Goal: Task Accomplishment & Management: Manage account settings

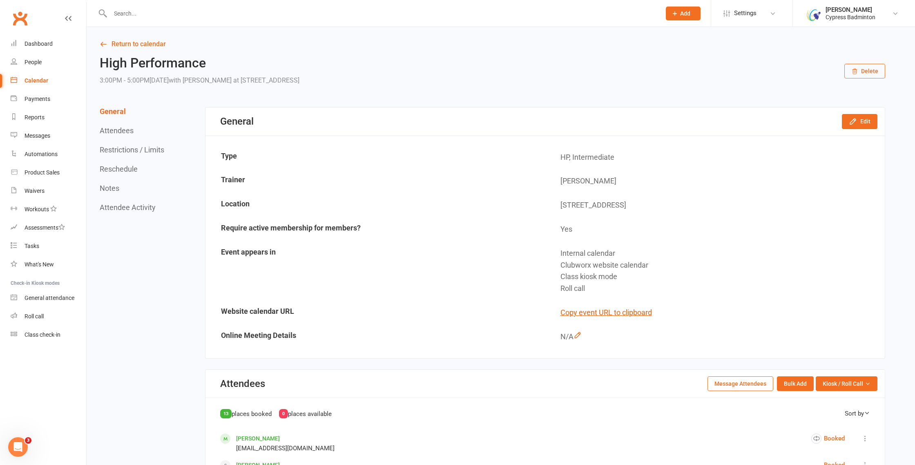
click at [43, 79] on div "Calendar" at bounding box center [37, 80] width 24 height 7
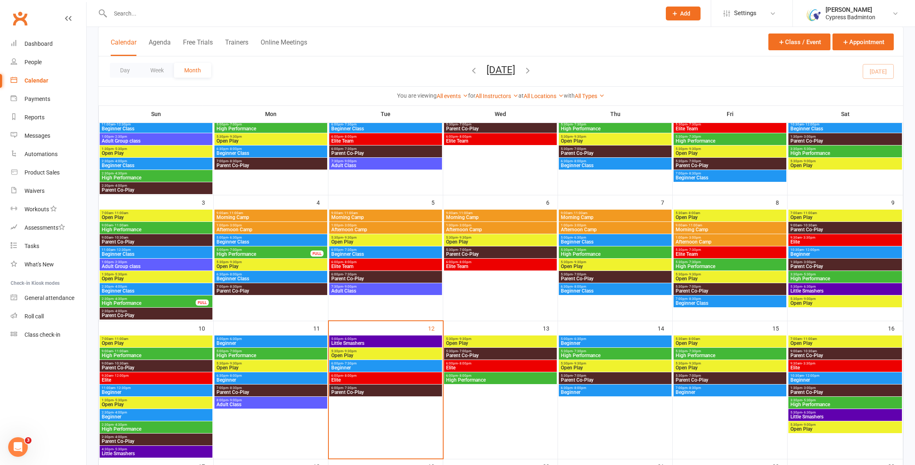
scroll to position [127, 0]
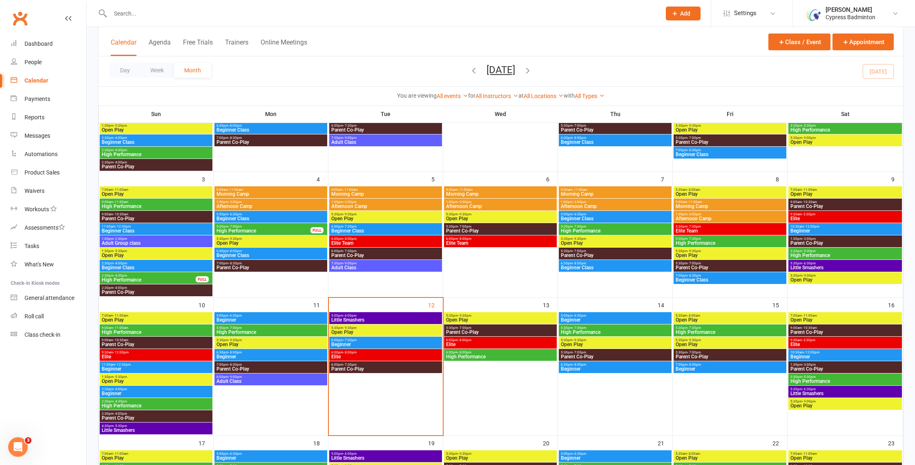
click at [420, 344] on span "Beginner" at bounding box center [385, 344] width 109 height 5
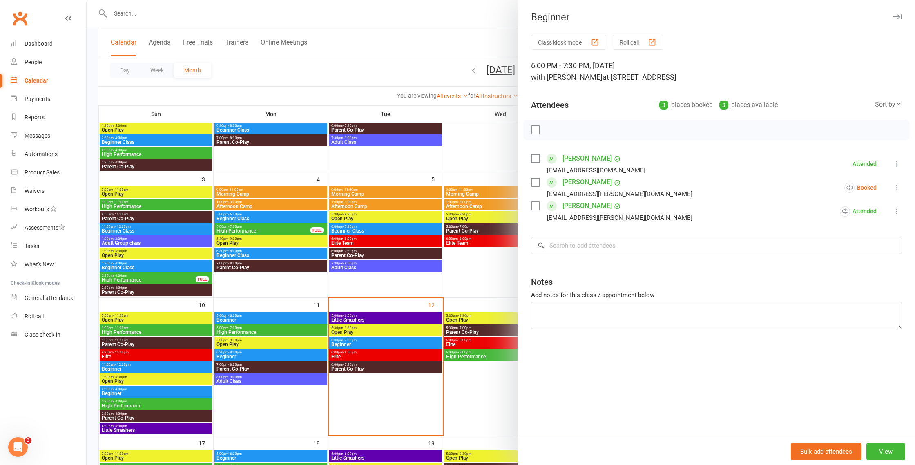
click at [583, 158] on link "Anvi Chetan" at bounding box center [587, 158] width 49 height 13
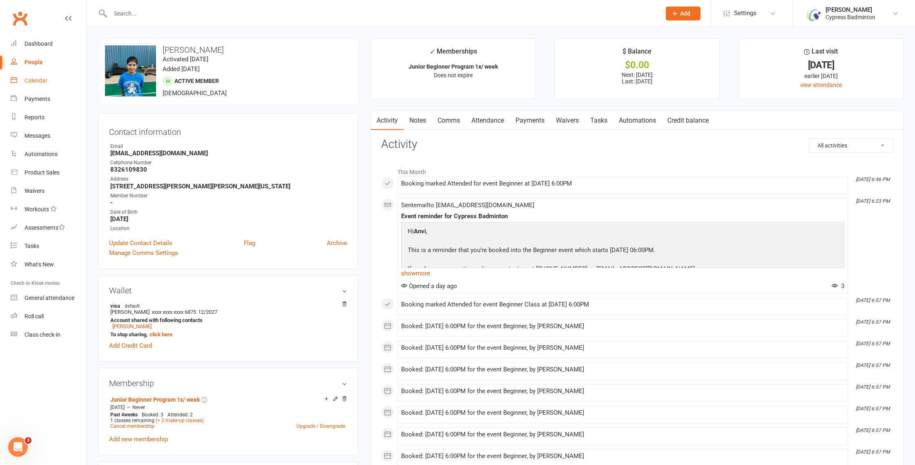
click at [40, 77] on div "Calendar" at bounding box center [36, 80] width 23 height 7
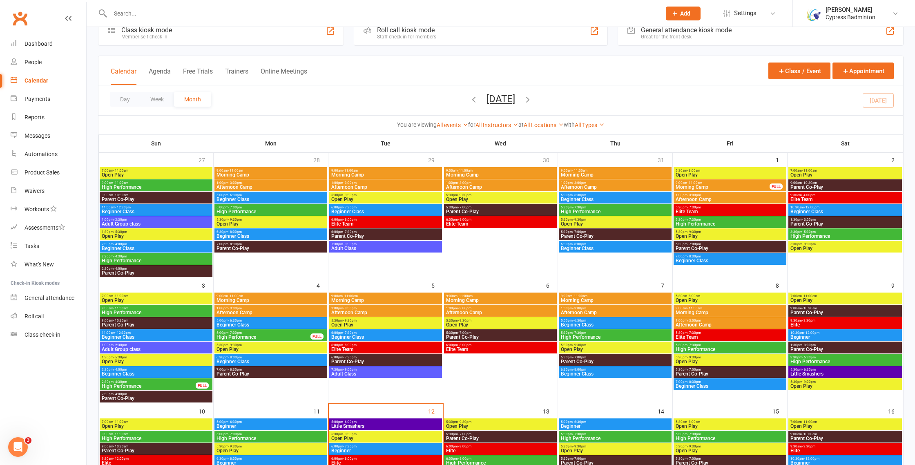
scroll to position [78, 0]
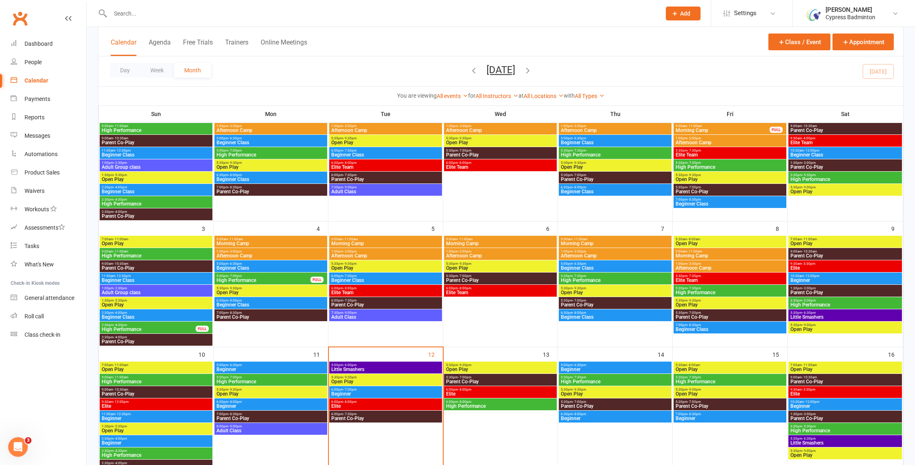
click at [608, 365] on span "5:00pm - 6:30pm" at bounding box center [615, 365] width 109 height 4
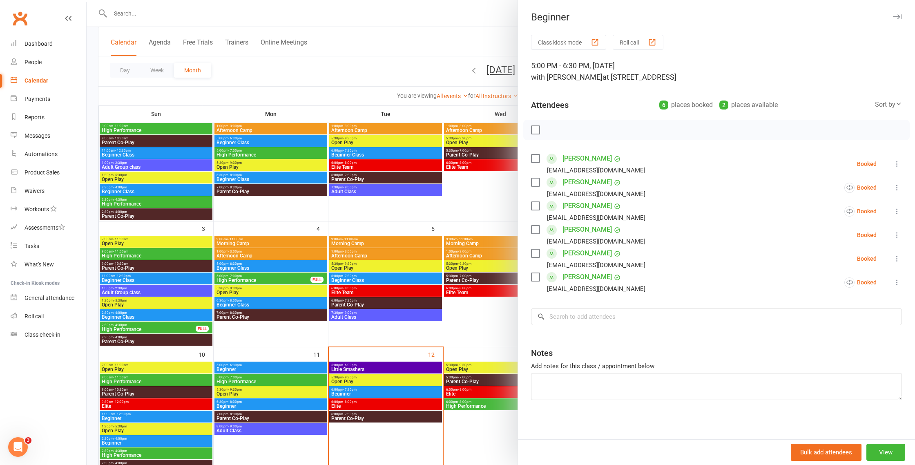
click at [492, 349] on div at bounding box center [501, 232] width 829 height 465
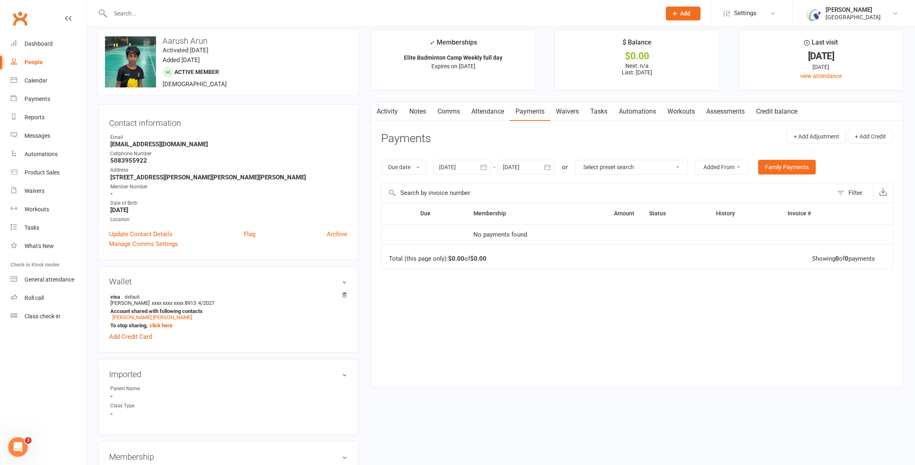
click at [255, 11] on input "text" at bounding box center [381, 13] width 547 height 11
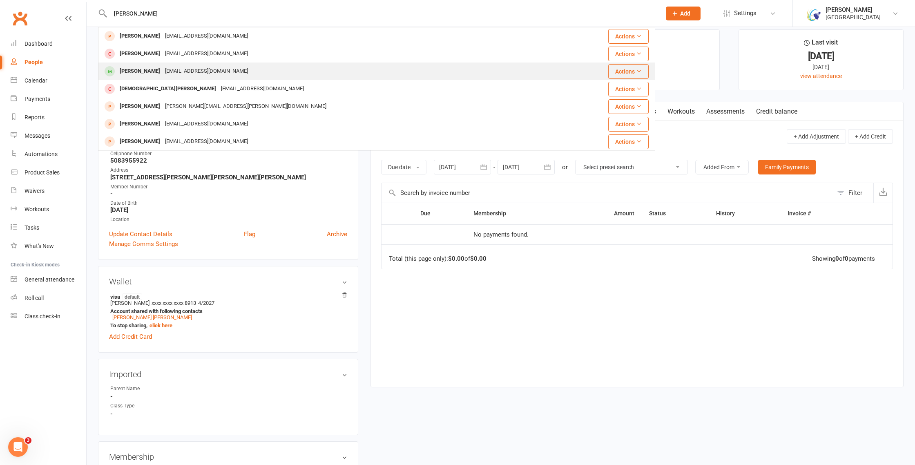
type input "isaac jo"
click at [193, 69] on div "febyjs@gmail.com" at bounding box center [207, 71] width 88 height 12
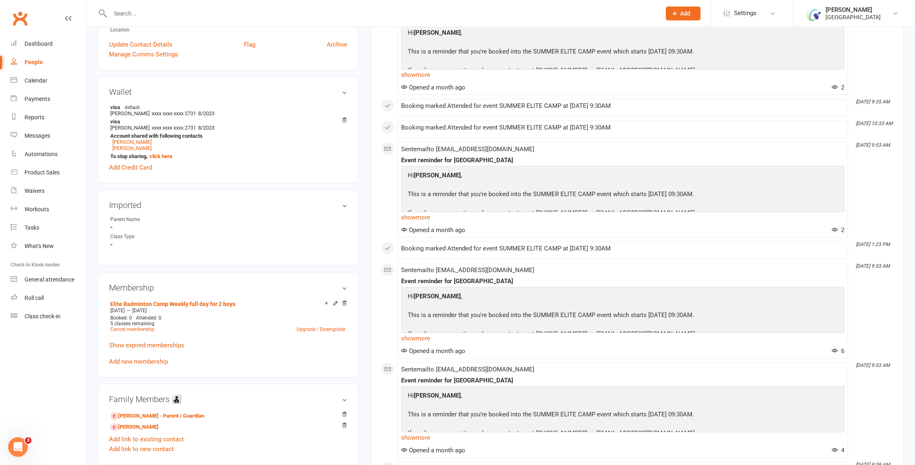
scroll to position [219, 0]
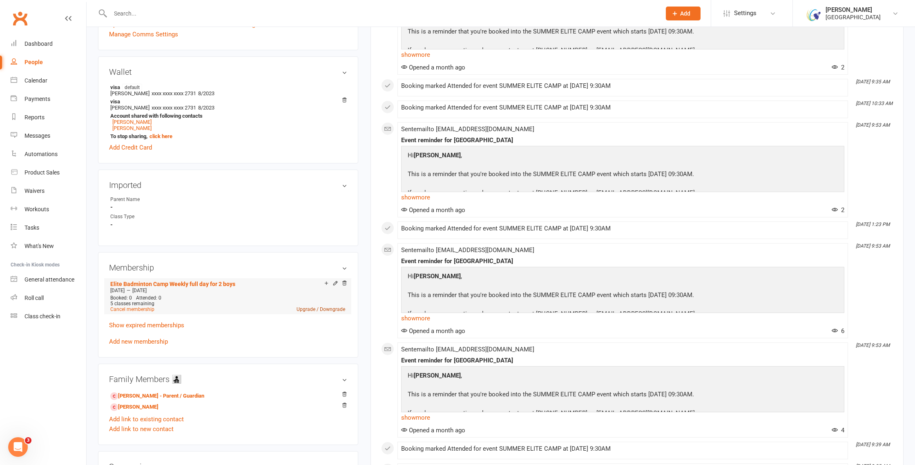
click at [326, 310] on link "Upgrade / Downgrade" at bounding box center [321, 309] width 49 height 6
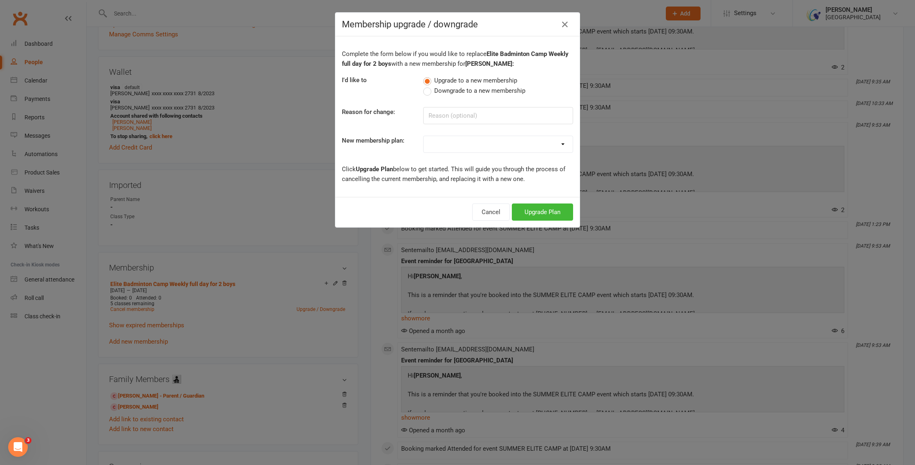
click at [559, 145] on select "Houston Badminton Academy Community $20 late cancellation service charge Court …" at bounding box center [498, 144] width 149 height 16
select select "89"
click at [545, 212] on button "Upgrade Plan" at bounding box center [542, 211] width 61 height 17
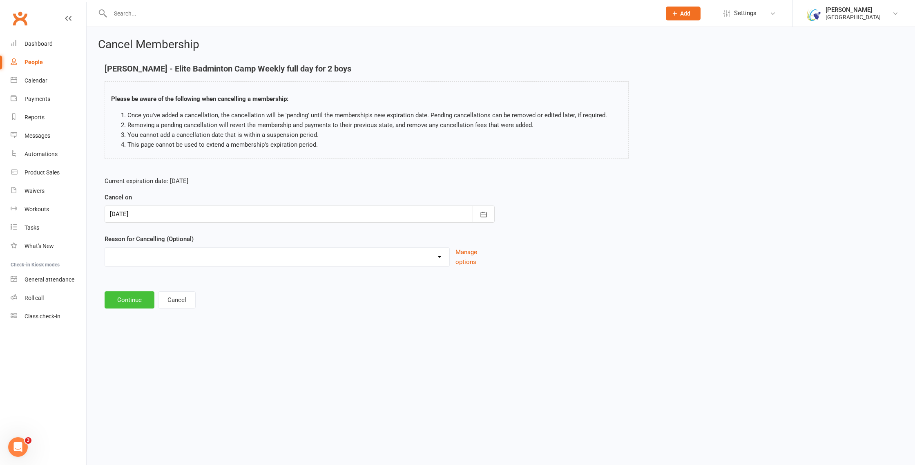
click at [128, 306] on button "Continue" at bounding box center [130, 299] width 50 height 17
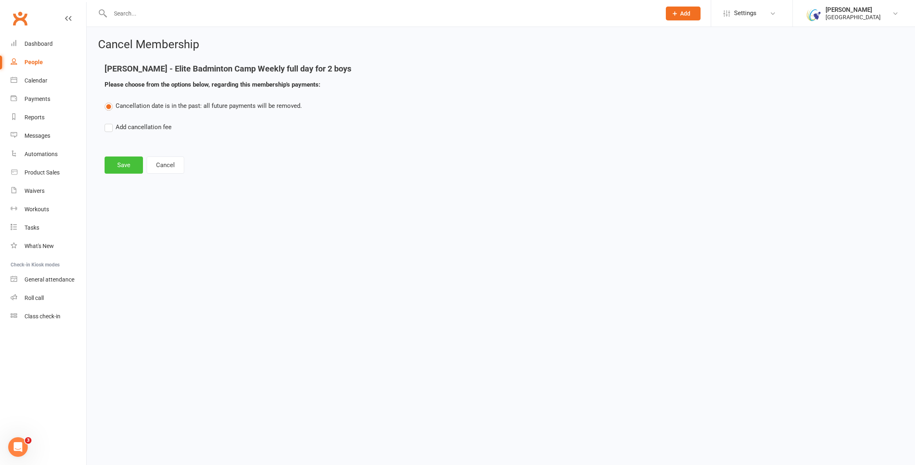
click at [123, 163] on button "Save" at bounding box center [124, 164] width 38 height 17
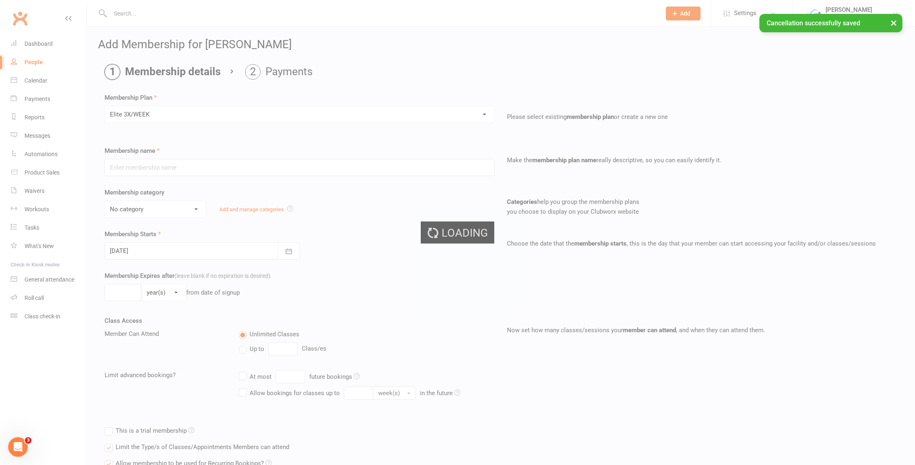
type input "Elite 3X/WEEK"
select select "17"
type input "3"
type input "12 Aug 2025"
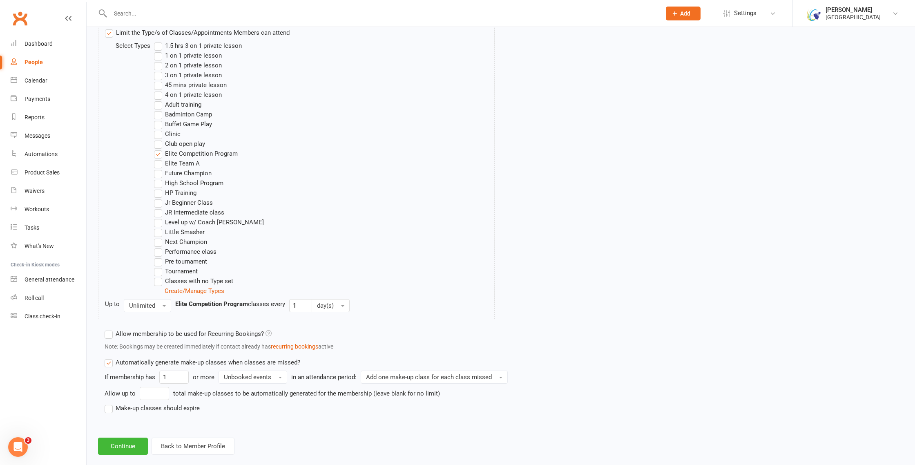
scroll to position [428, 0]
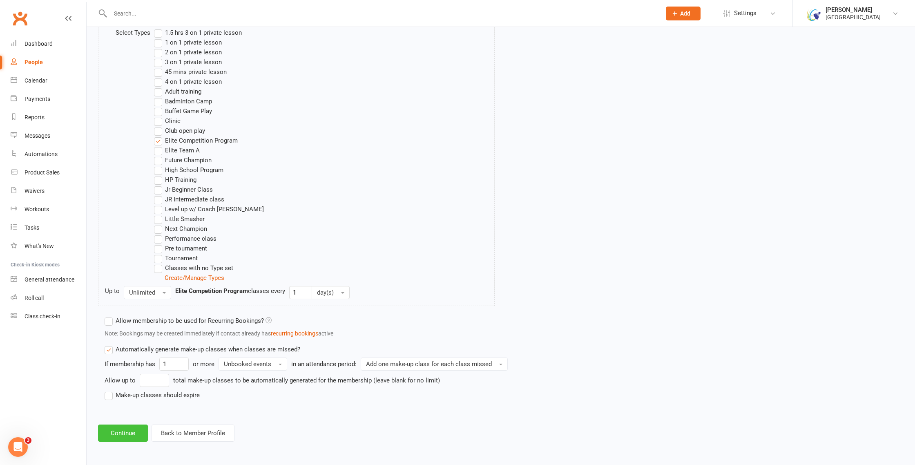
click at [125, 433] on button "Continue" at bounding box center [123, 432] width 50 height 17
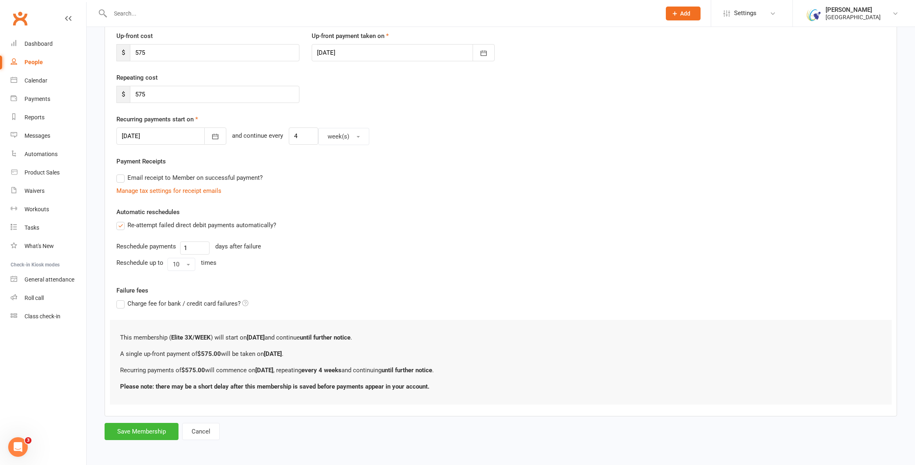
scroll to position [0, 0]
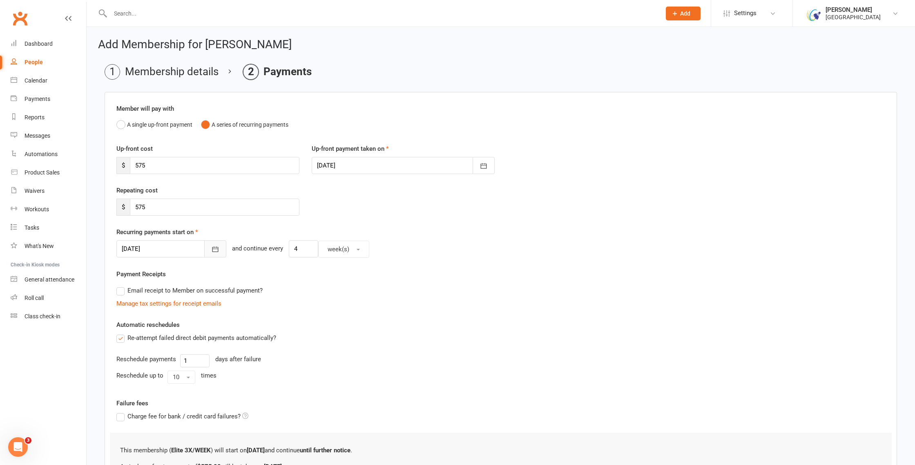
click at [211, 253] on icon "button" at bounding box center [215, 249] width 8 height 8
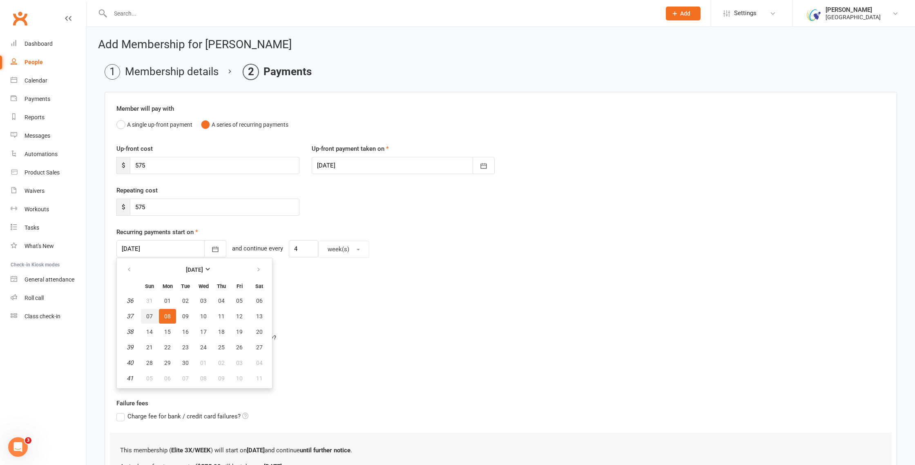
click at [150, 318] on span "07" at bounding box center [149, 316] width 7 height 7
type input "07 Sep 2025"
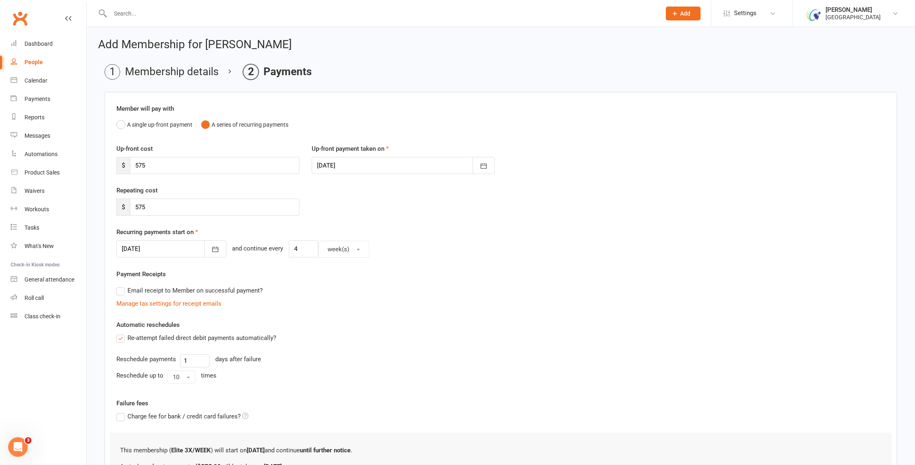
scroll to position [113, 0]
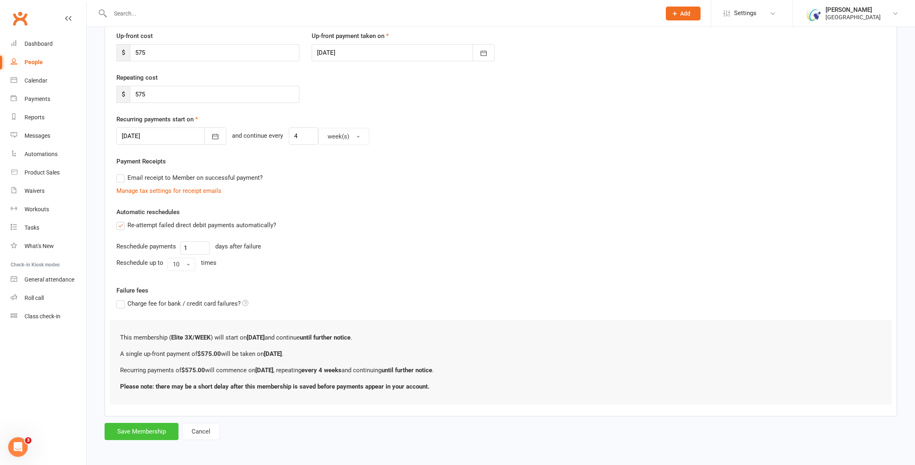
click at [153, 433] on button "Save Membership" at bounding box center [142, 431] width 74 height 17
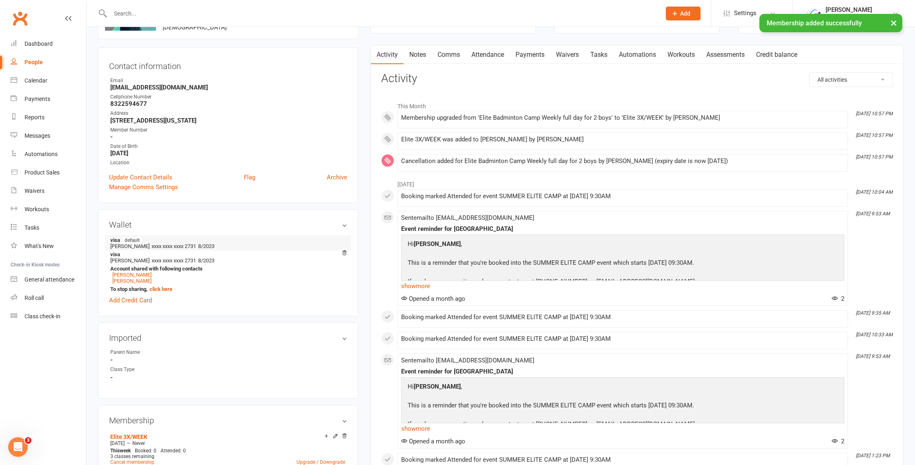
scroll to position [454, 0]
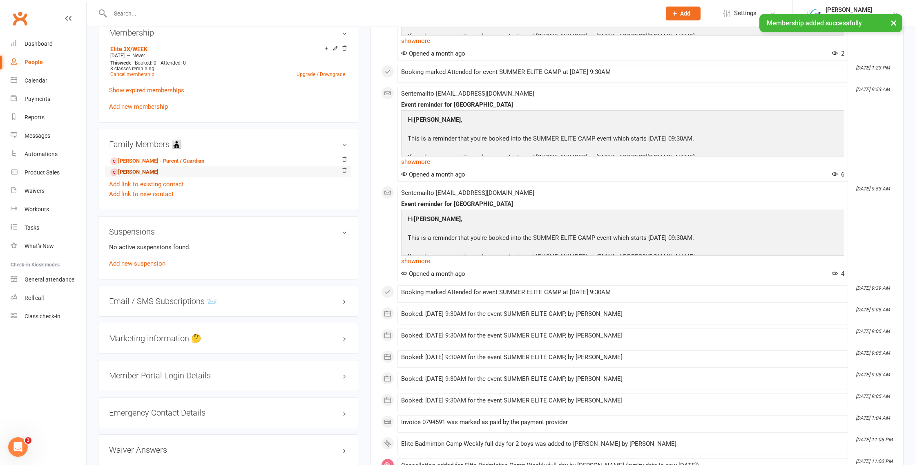
click at [150, 172] on link "Emmanuel Joseph - Sibling" at bounding box center [134, 172] width 48 height 9
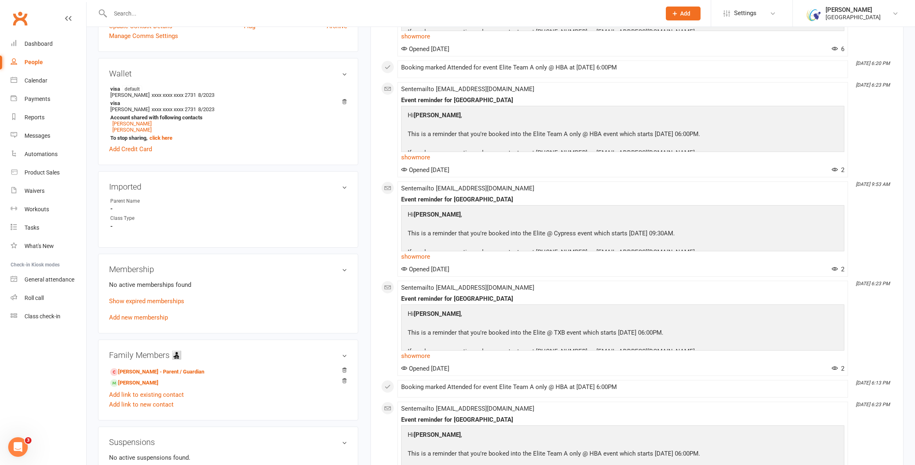
scroll to position [335, 0]
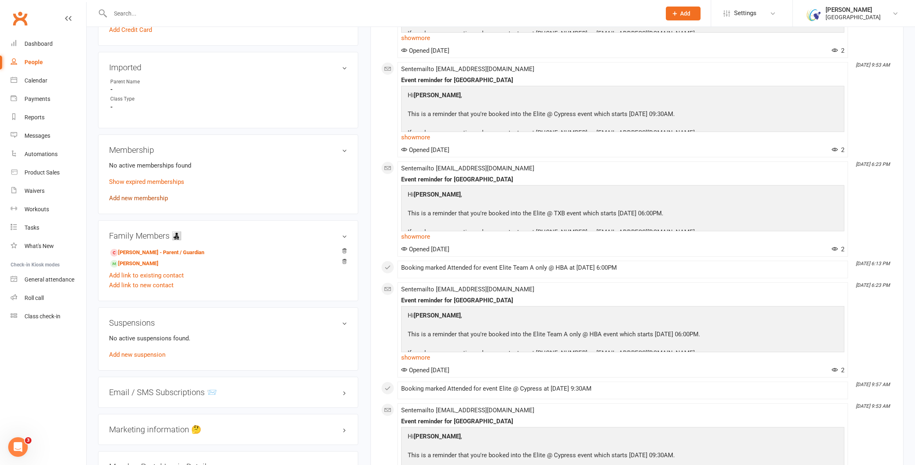
click at [137, 197] on link "Add new membership" at bounding box center [138, 197] width 59 height 7
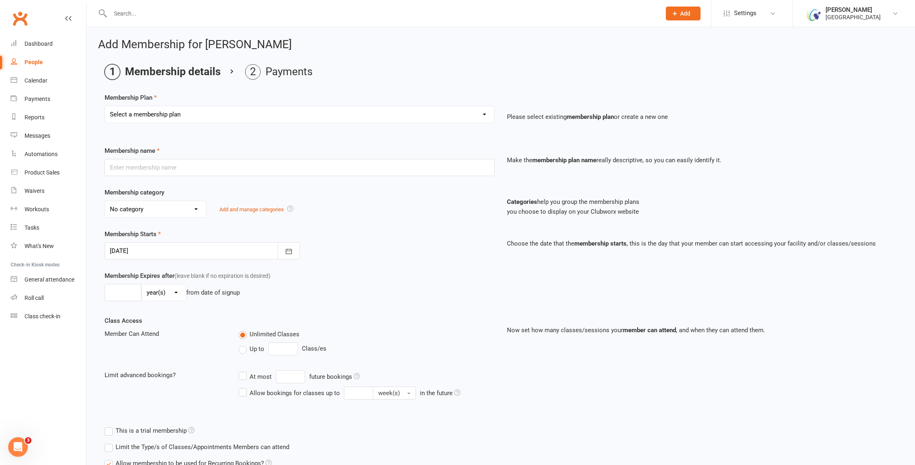
click at [442, 114] on select "Select a membership plan Create new Membership Plan Houston Badminton Academy C…" at bounding box center [299, 114] width 389 height 16
select select "90"
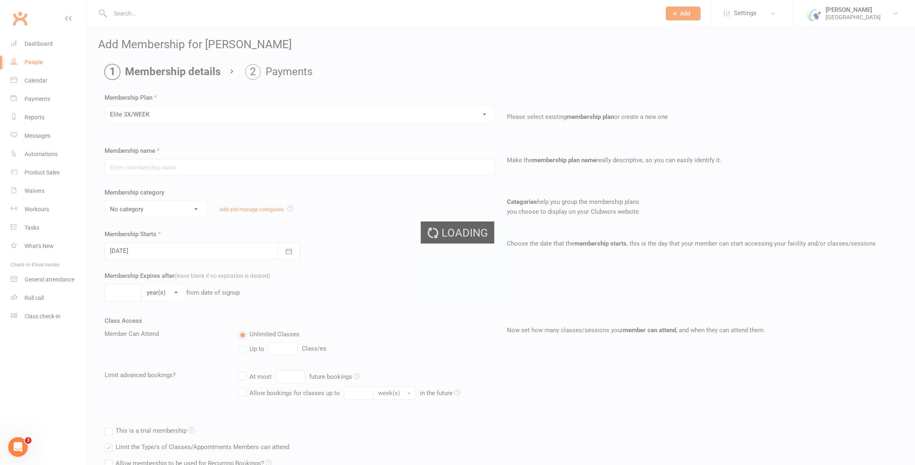
type input "Elite 3X/WEEK"
select select "17"
type input "3"
type input "12 Aug 2025"
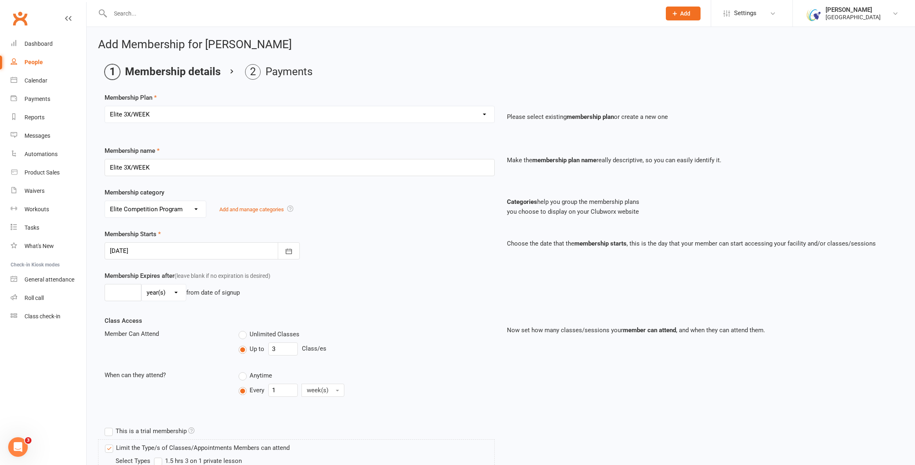
scroll to position [428, 0]
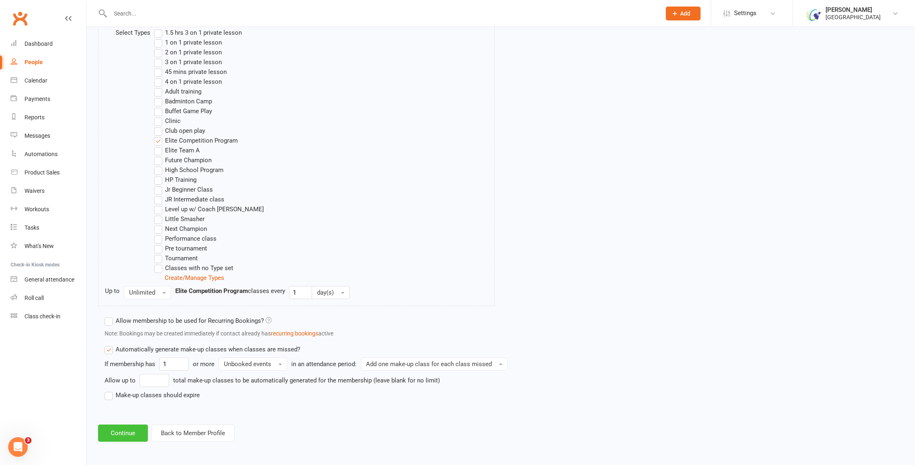
click at [116, 431] on button "Continue" at bounding box center [123, 432] width 50 height 17
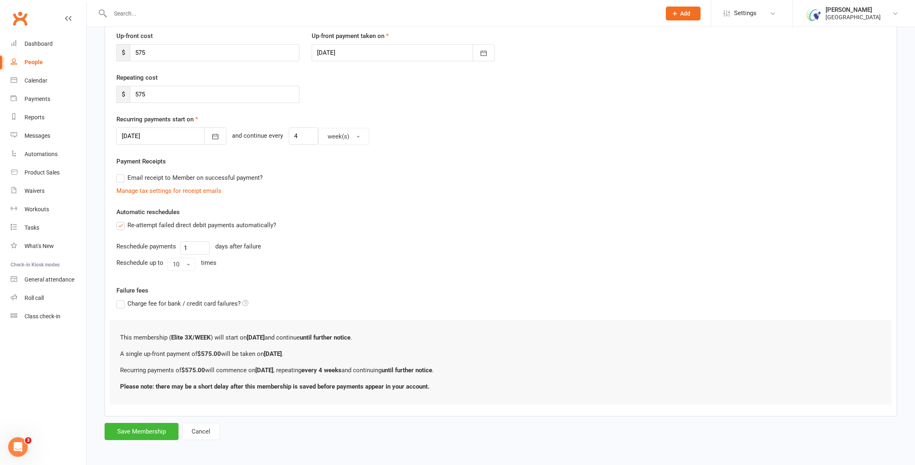
scroll to position [0, 0]
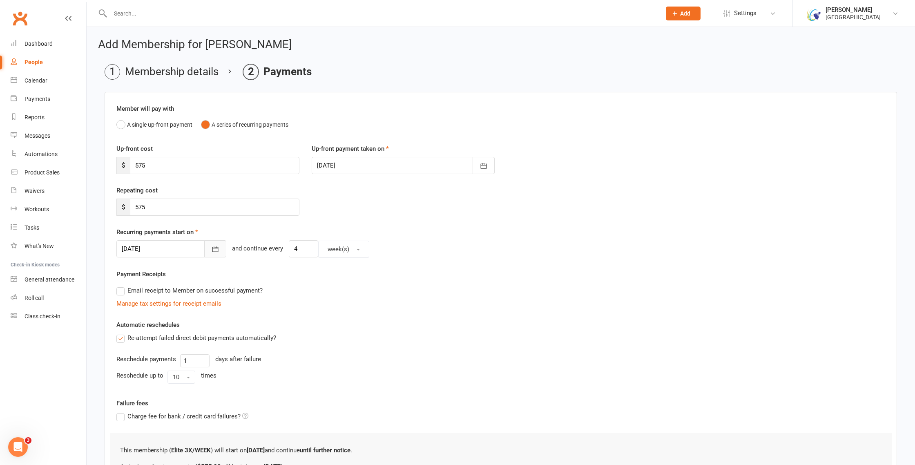
click at [204, 256] on button "button" at bounding box center [215, 248] width 22 height 17
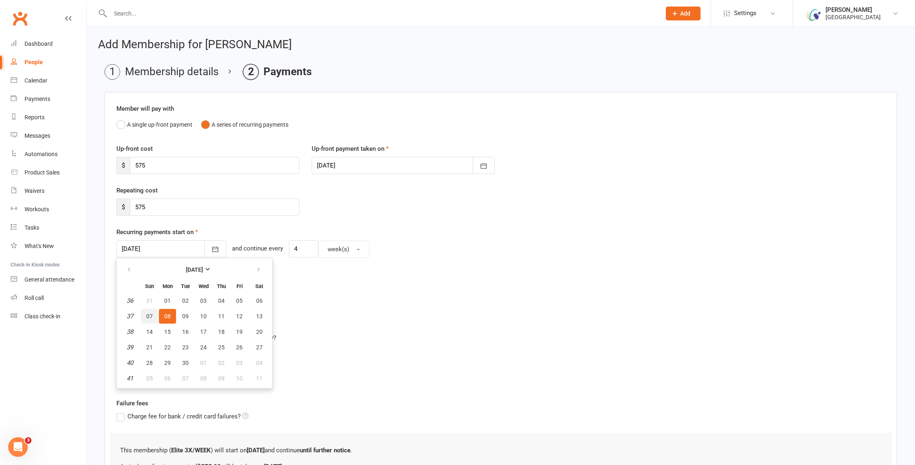
click at [150, 318] on span "07" at bounding box center [149, 316] width 7 height 7
type input "07 Sep 2025"
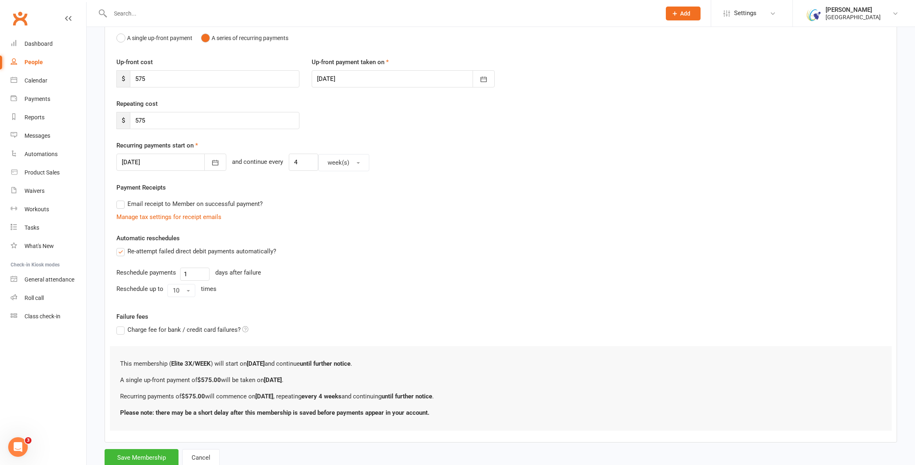
scroll to position [113, 0]
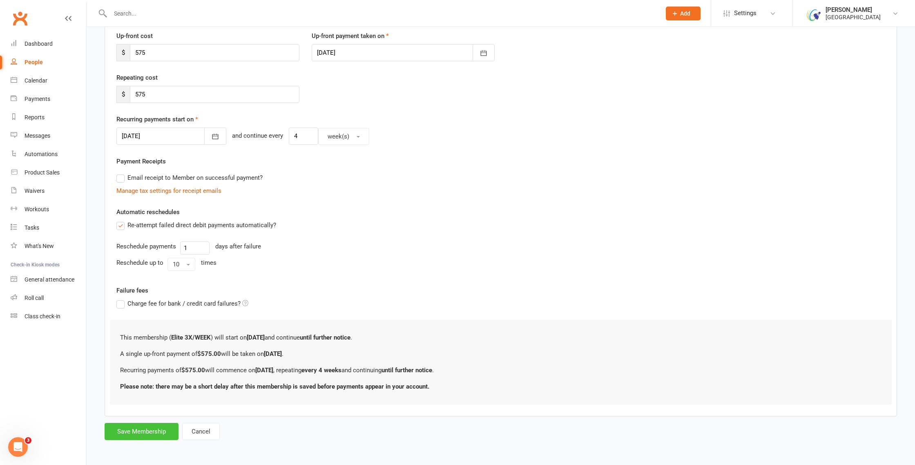
click at [145, 432] on button "Save Membership" at bounding box center [142, 431] width 74 height 17
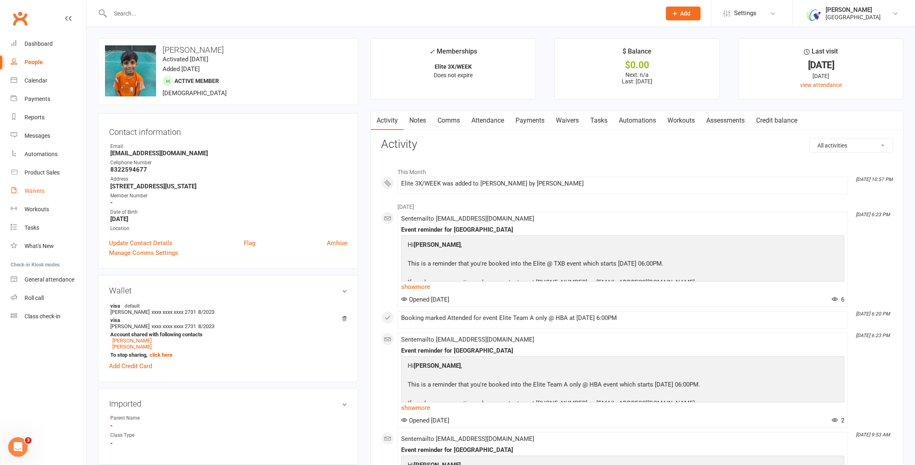
click at [37, 194] on div "Waivers" at bounding box center [35, 191] width 20 height 7
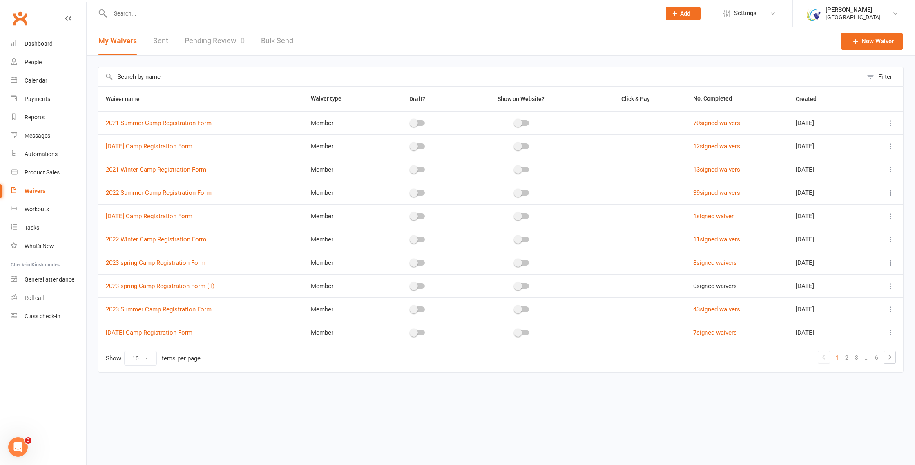
click at [213, 49] on link "Pending Review 0" at bounding box center [215, 41] width 60 height 28
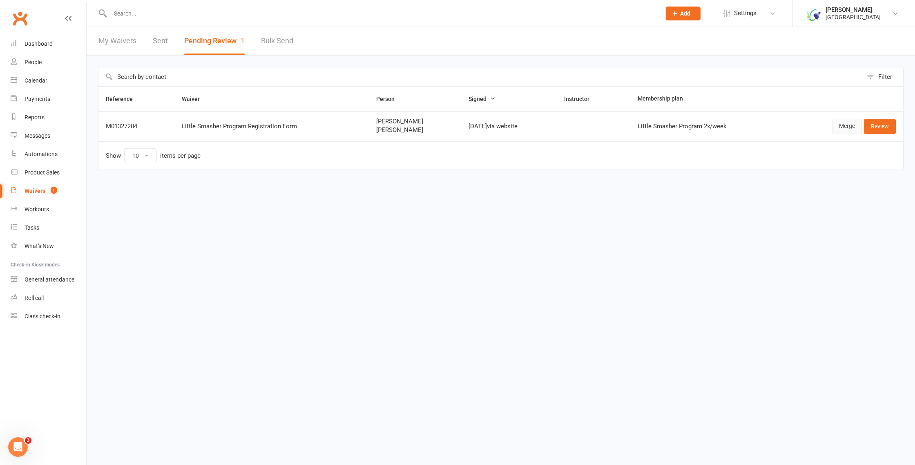
click at [842, 125] on link "Merge" at bounding box center [847, 126] width 30 height 15
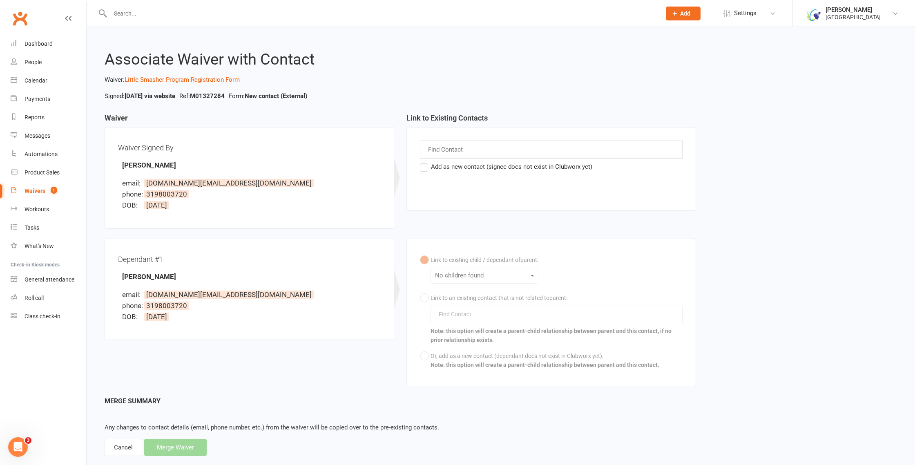
scroll to position [16, 0]
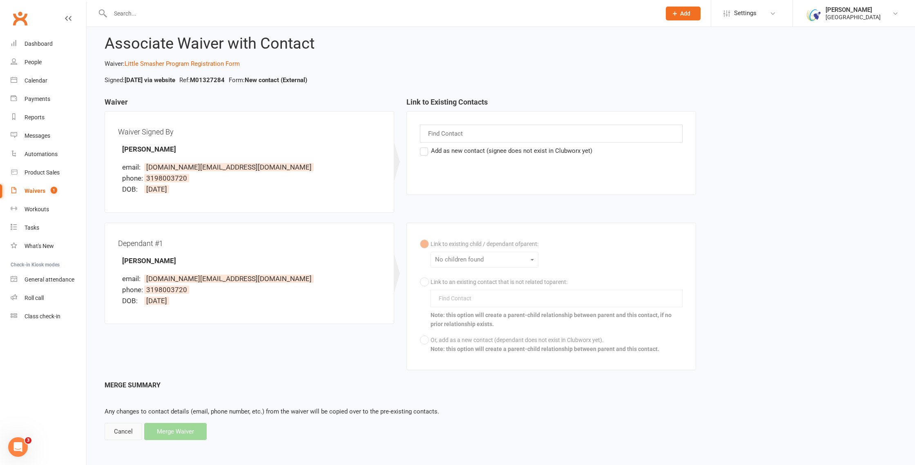
click at [121, 434] on div "Cancel" at bounding box center [124, 431] width 38 height 17
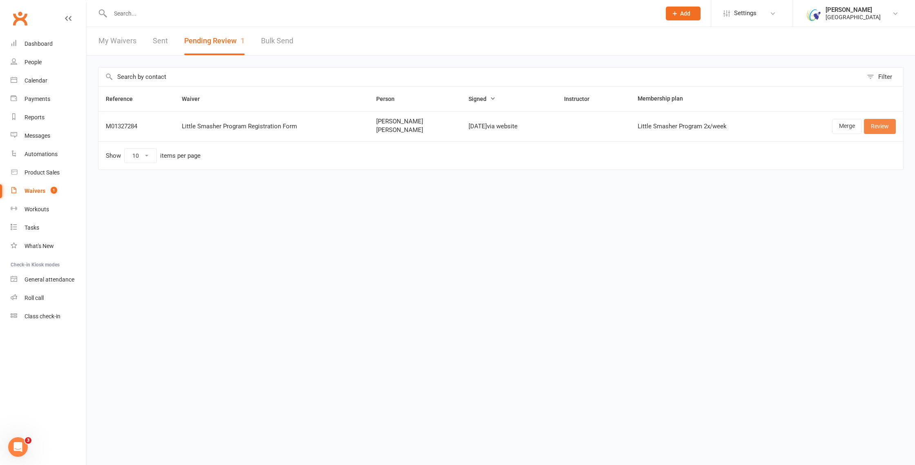
click at [878, 126] on link "Review" at bounding box center [880, 126] width 32 height 15
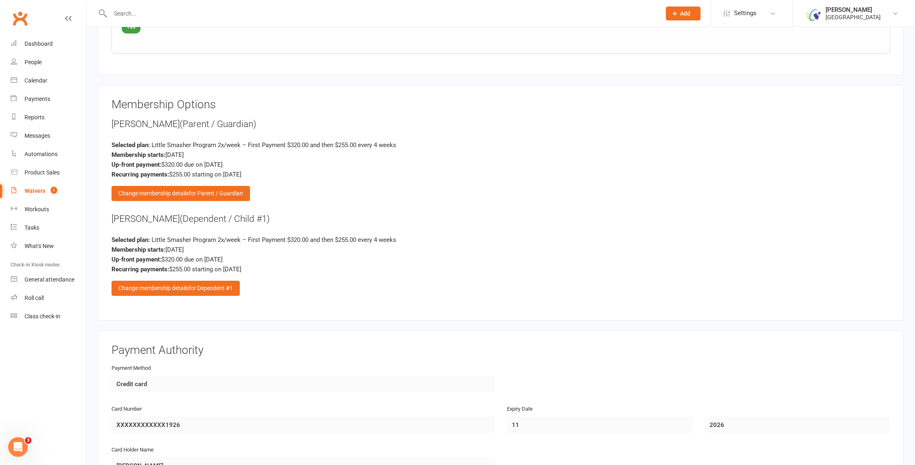
scroll to position [916, 0]
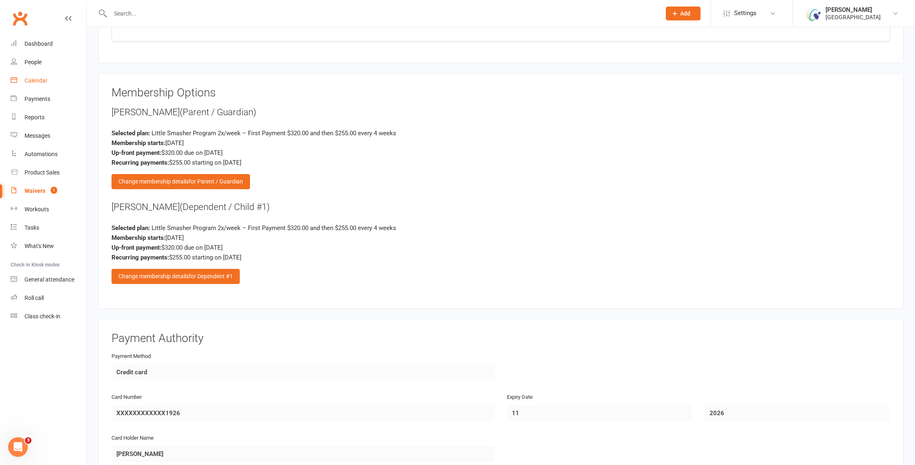
click at [36, 80] on div "Calendar" at bounding box center [36, 80] width 23 height 7
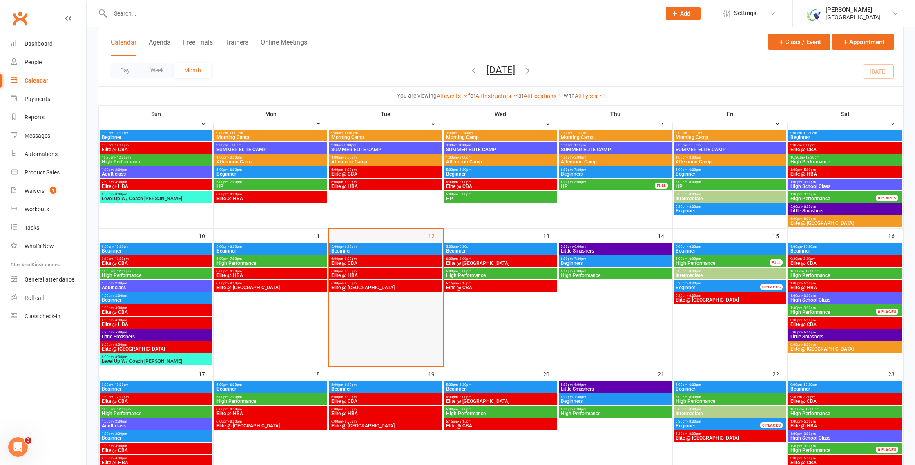
scroll to position [166, 0]
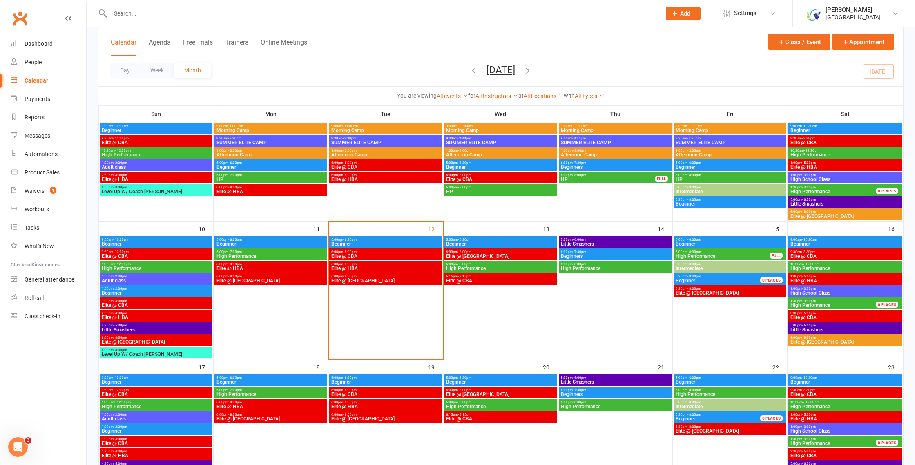
click at [289, 241] on span "Beginner" at bounding box center [270, 243] width 109 height 5
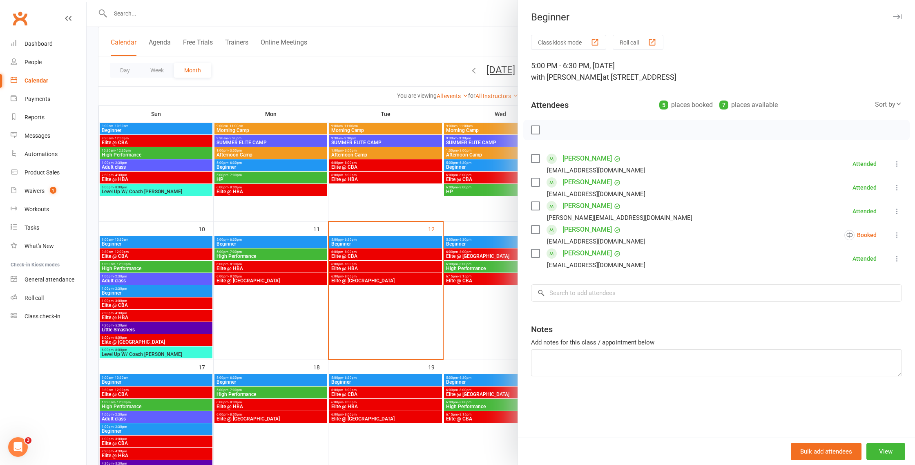
click at [289, 241] on div at bounding box center [501, 232] width 829 height 465
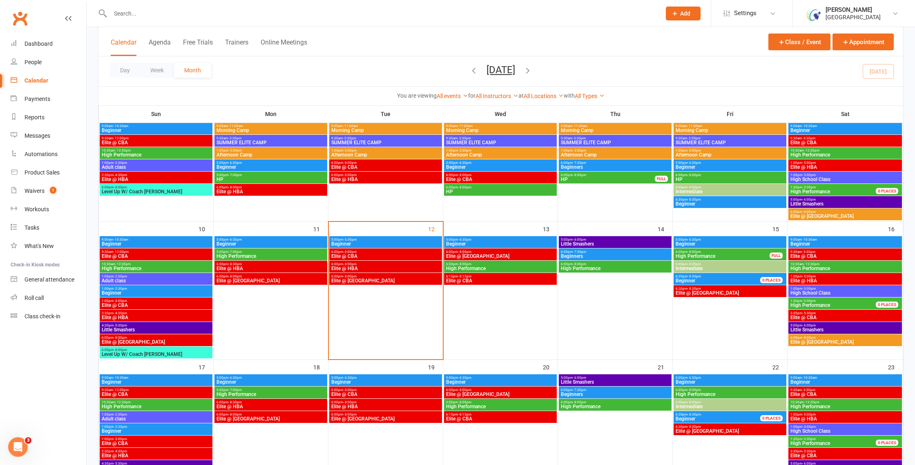
click at [286, 239] on span "5:00pm - 6:30pm" at bounding box center [270, 240] width 109 height 4
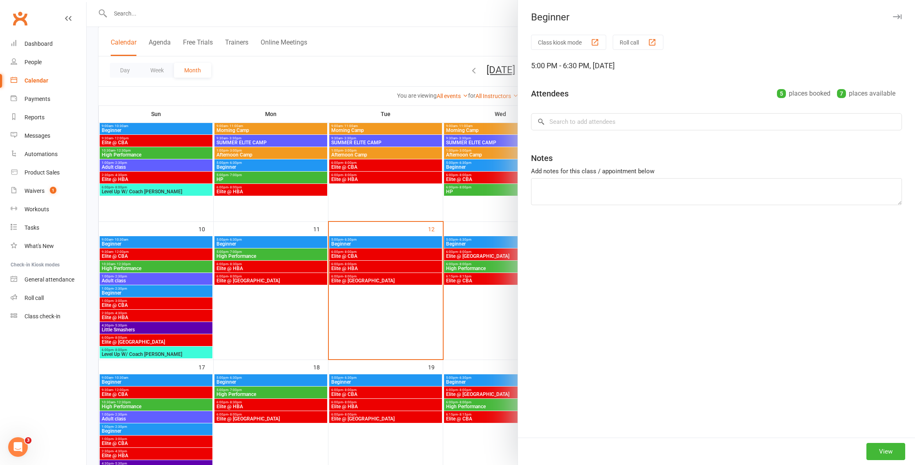
scroll to position [0, 0]
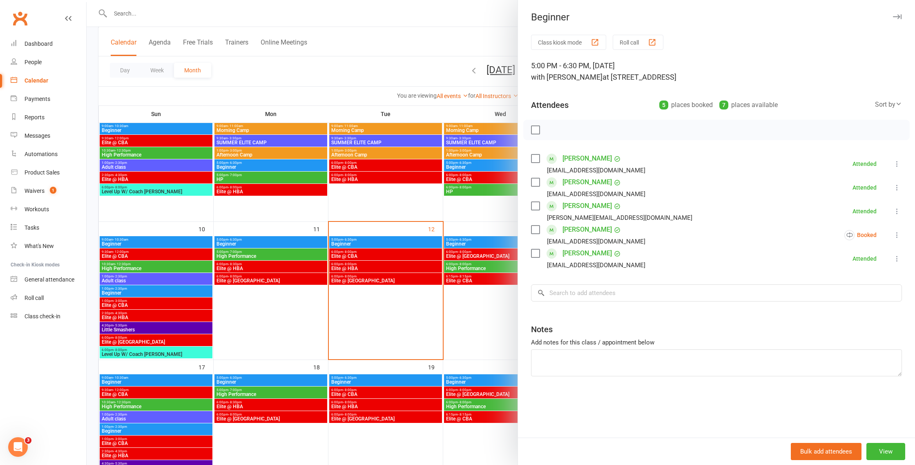
click at [286, 239] on div at bounding box center [501, 232] width 829 height 465
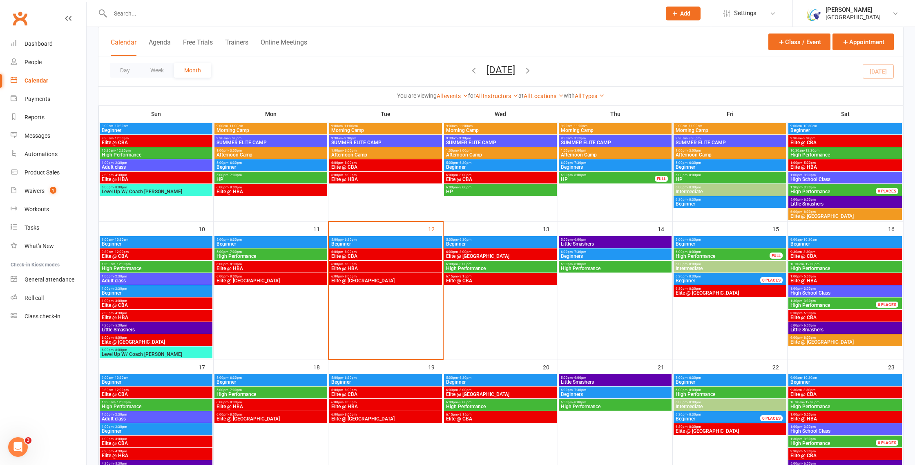
click at [336, 241] on span "Beginner" at bounding box center [385, 243] width 109 height 5
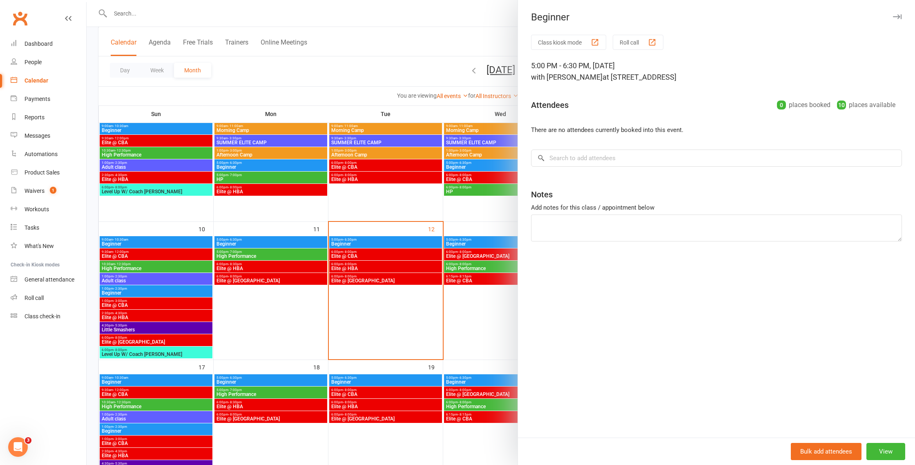
click at [336, 241] on div at bounding box center [501, 232] width 829 height 465
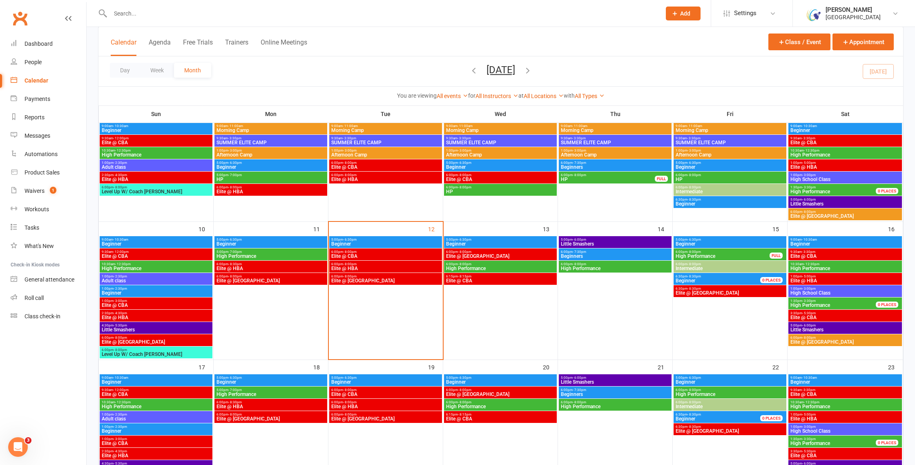
click at [500, 244] on span "Beginner" at bounding box center [500, 243] width 109 height 5
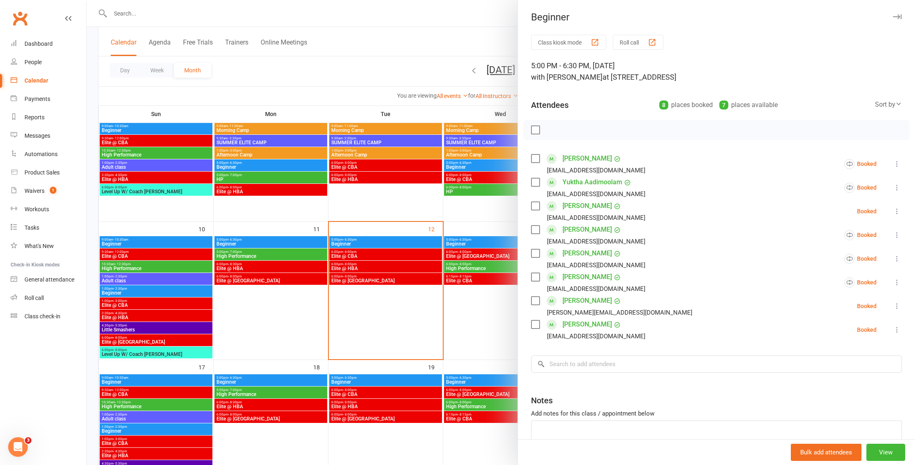
click at [500, 244] on div at bounding box center [501, 232] width 829 height 465
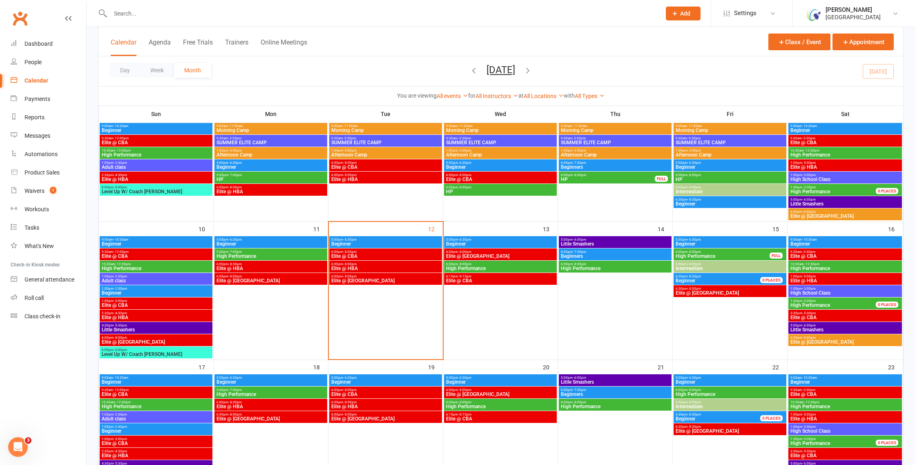
click at [582, 255] on span "Beginners" at bounding box center [615, 256] width 109 height 5
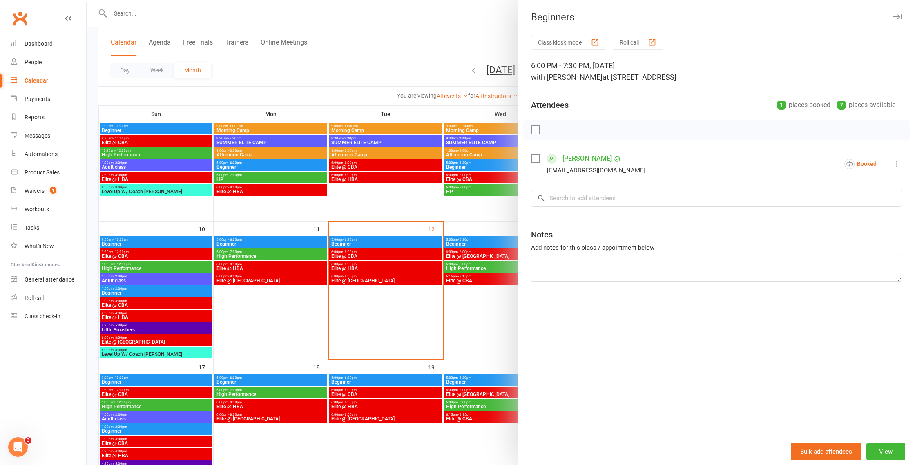
click at [420, 240] on div at bounding box center [501, 232] width 829 height 465
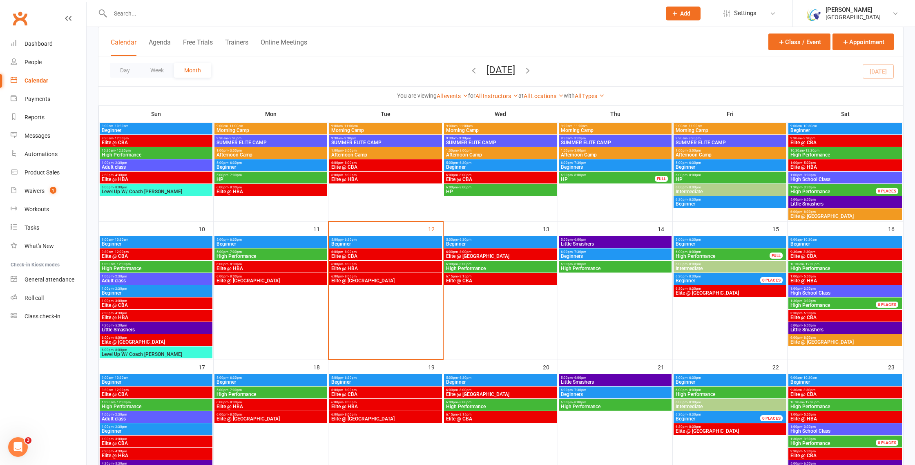
click at [689, 240] on span "- 6:30pm" at bounding box center [694, 240] width 13 height 4
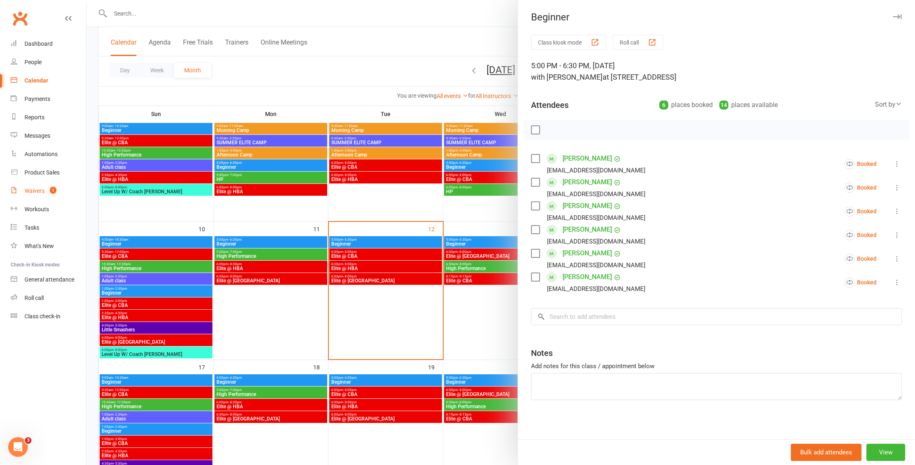
click at [39, 190] on div "Waivers" at bounding box center [35, 191] width 20 height 7
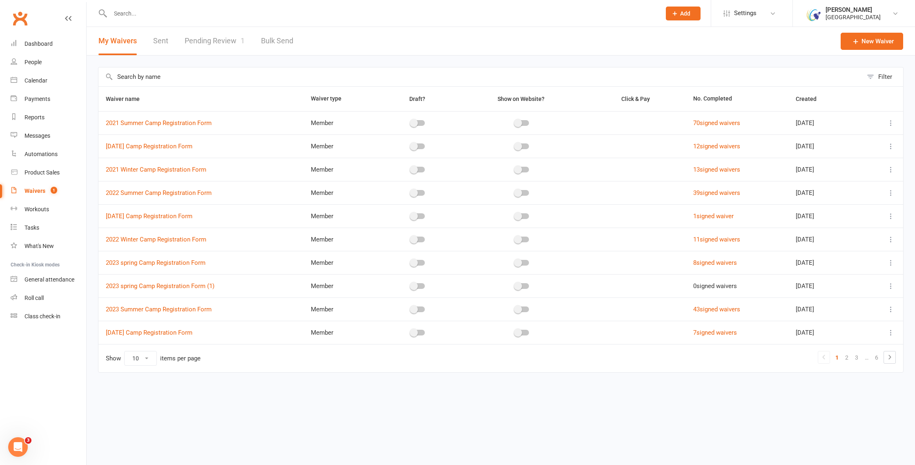
click at [218, 41] on link "Pending Review 1" at bounding box center [215, 41] width 60 height 28
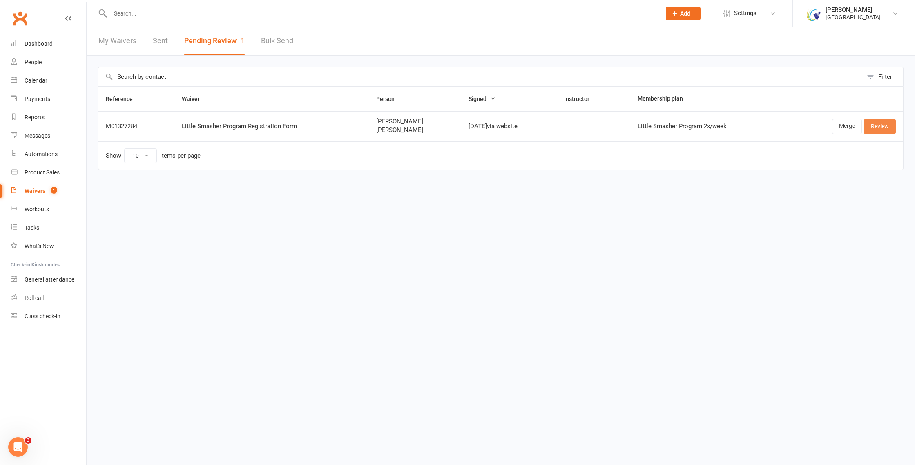
click at [889, 125] on link "Review" at bounding box center [880, 126] width 32 height 15
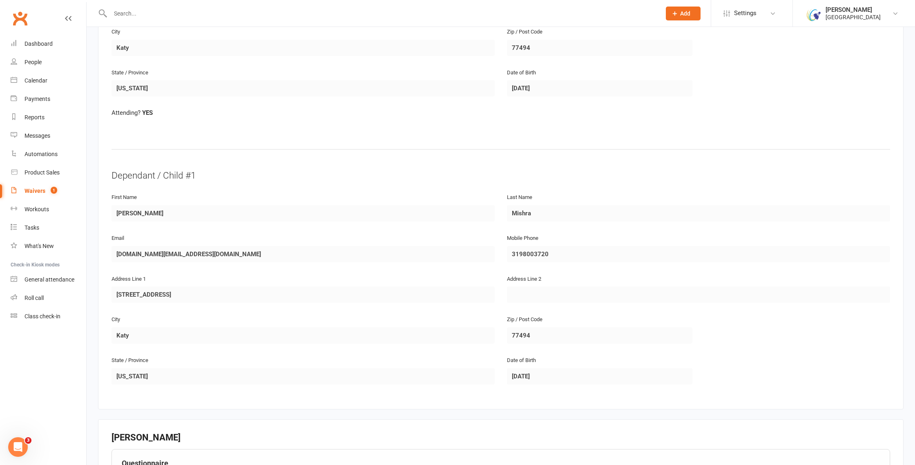
scroll to position [290, 0]
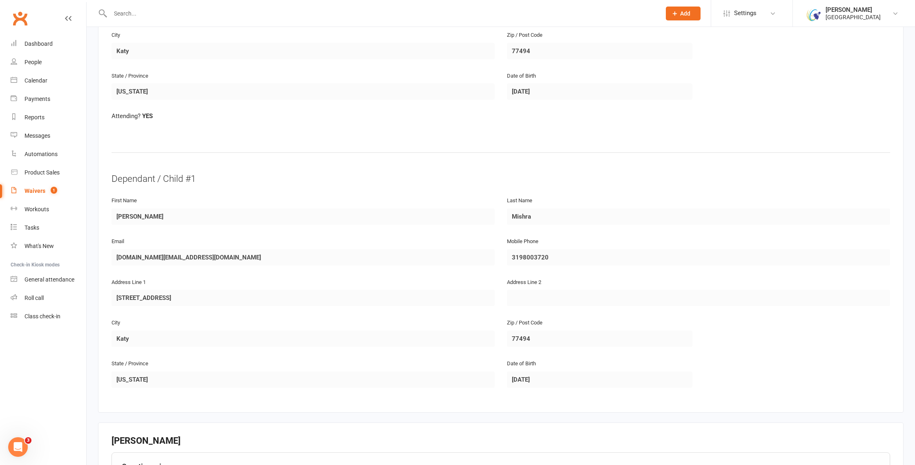
click at [51, 190] on span "1" at bounding box center [54, 190] width 7 height 7
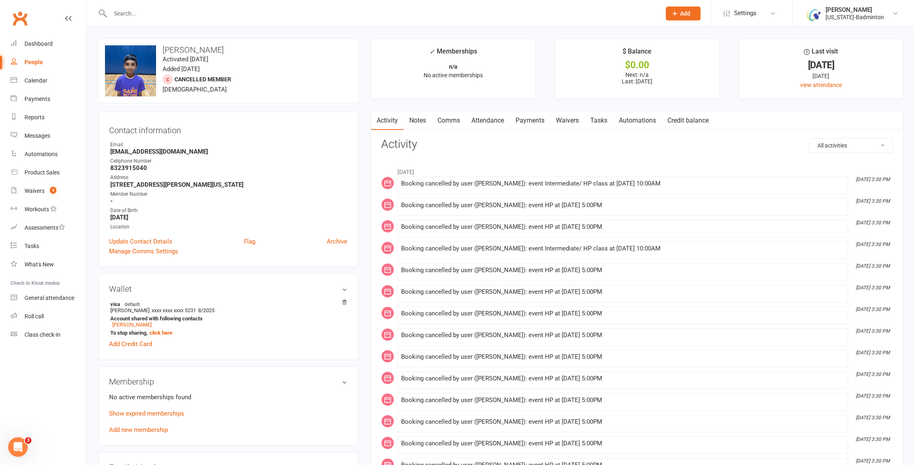
click at [136, 11] on input "text" at bounding box center [381, 13] width 547 height 11
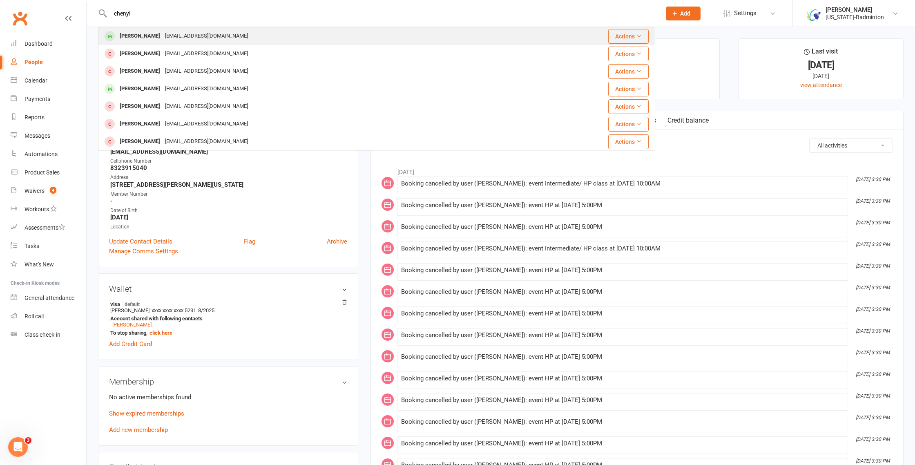
type input "chenyi"
click at [144, 36] on div "Chenyi Jiang" at bounding box center [139, 36] width 45 height 12
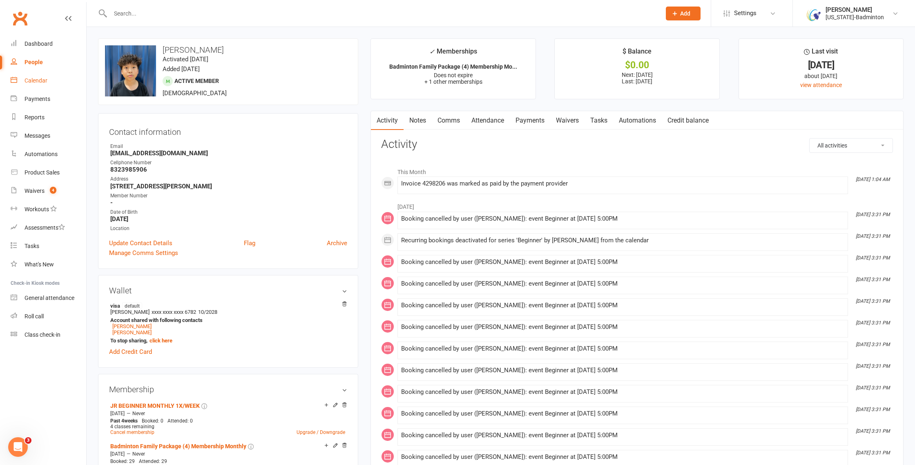
click at [29, 76] on link "Calendar" at bounding box center [49, 80] width 76 height 18
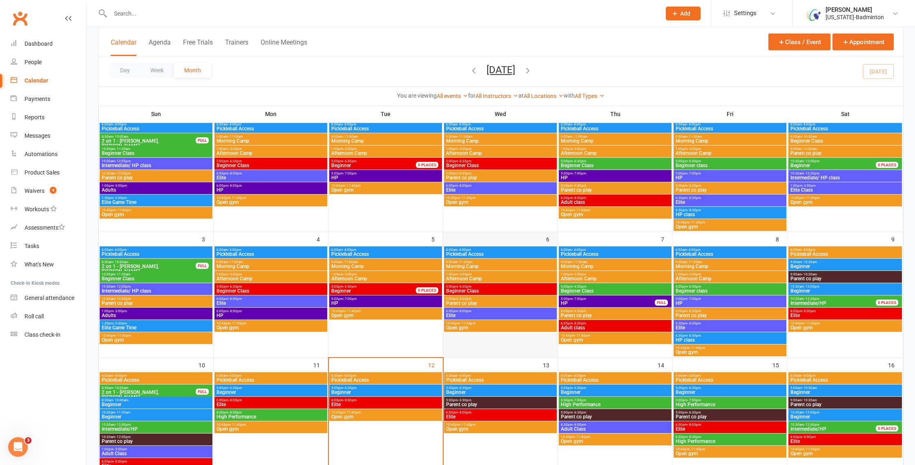
scroll to position [142, 0]
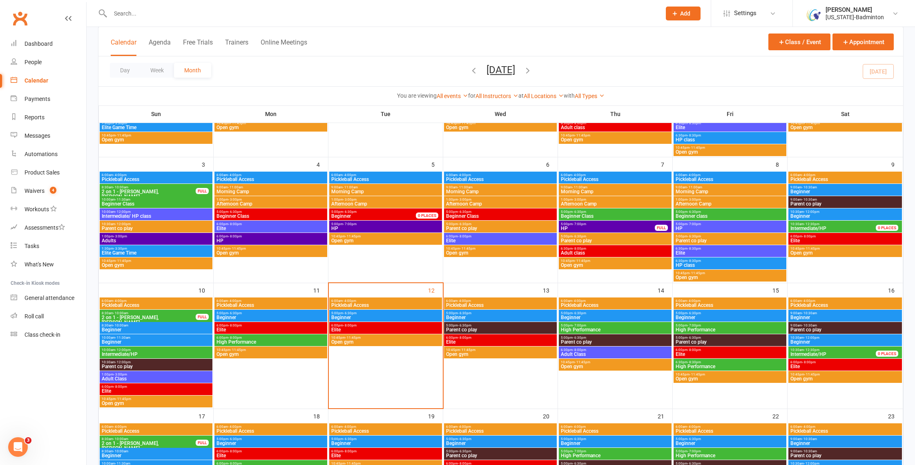
click at [370, 315] on span "Beginner" at bounding box center [385, 317] width 109 height 5
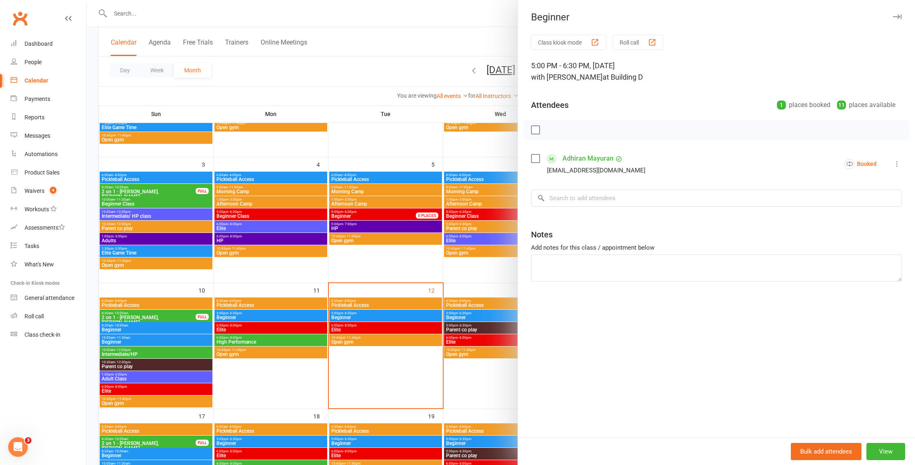
click at [370, 315] on div at bounding box center [501, 232] width 829 height 465
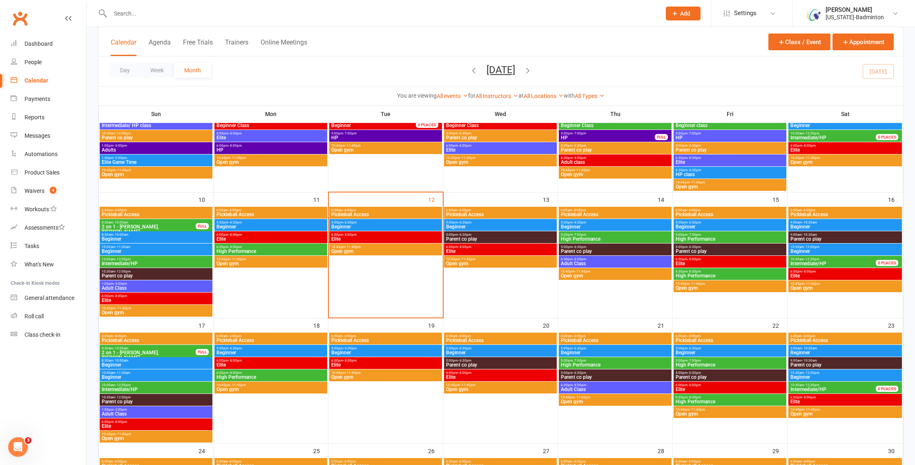
scroll to position [247, 0]
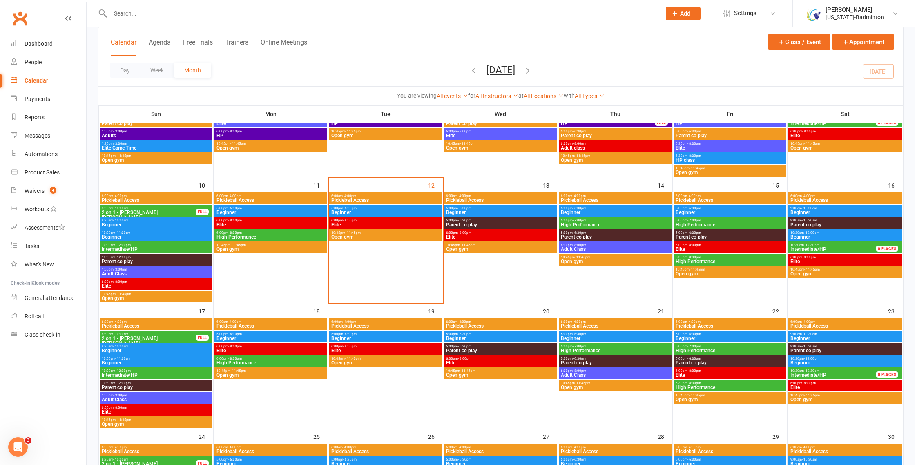
click at [357, 336] on span "Beginner" at bounding box center [385, 338] width 109 height 5
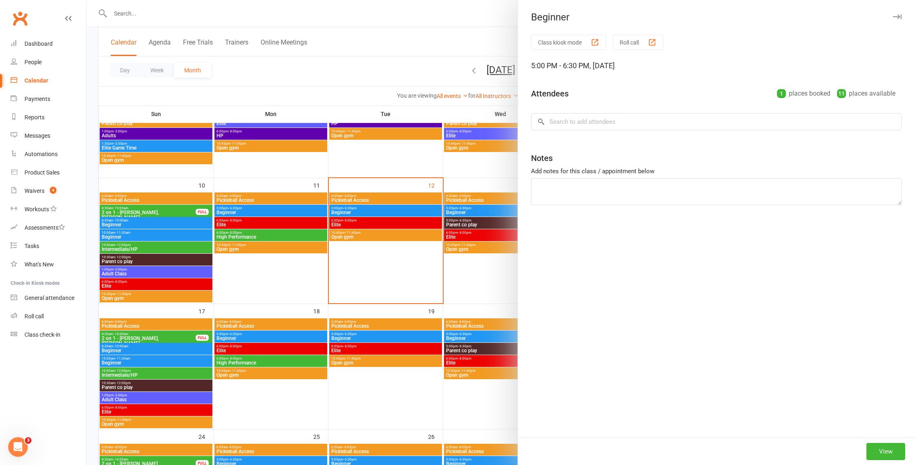
scroll to position [0, 0]
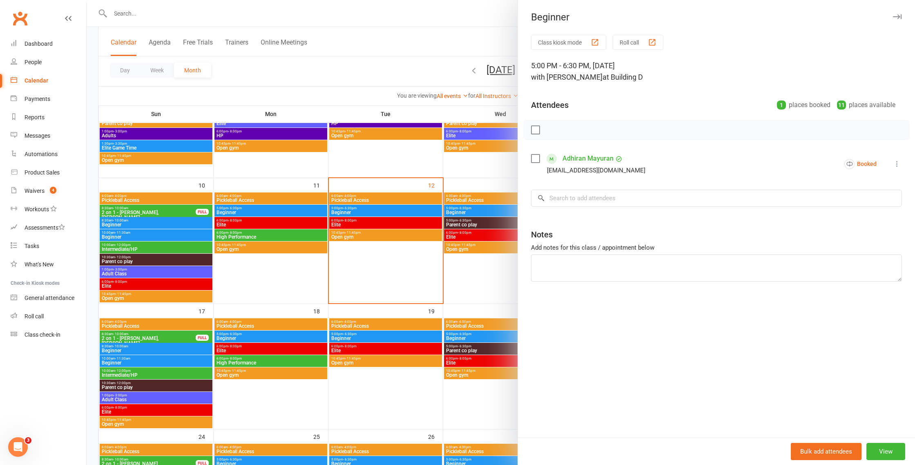
click at [355, 210] on div at bounding box center [501, 232] width 829 height 465
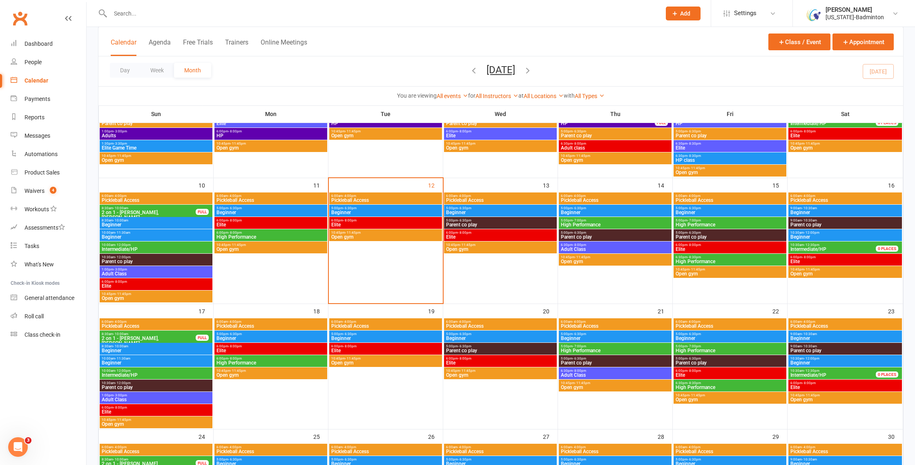
click at [356, 210] on span "Beginner" at bounding box center [385, 212] width 109 height 5
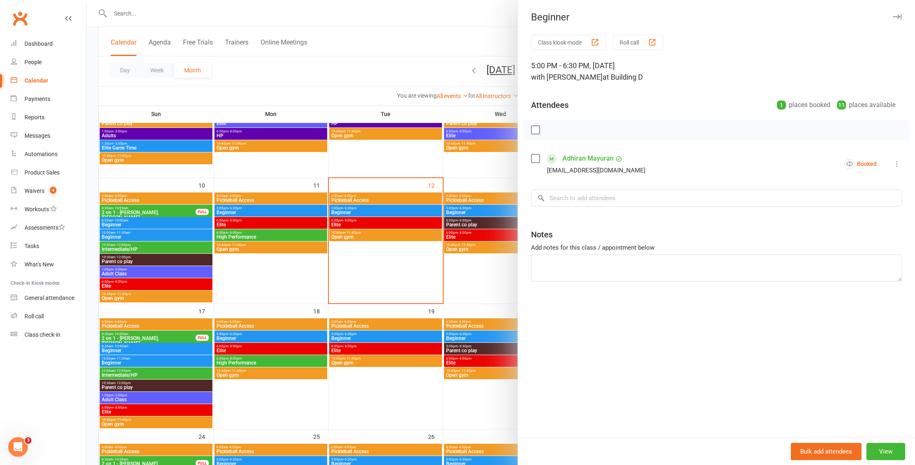
click at [356, 210] on div at bounding box center [501, 232] width 829 height 465
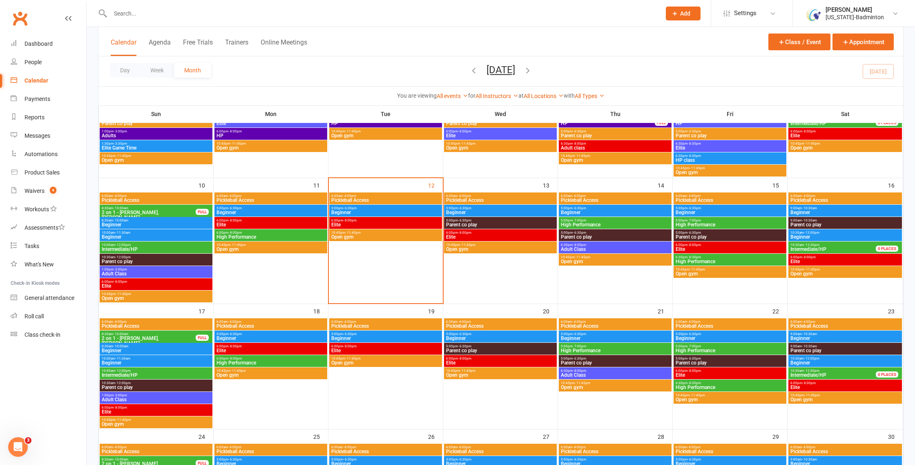
click at [257, 340] on span "Beginner" at bounding box center [270, 338] width 109 height 5
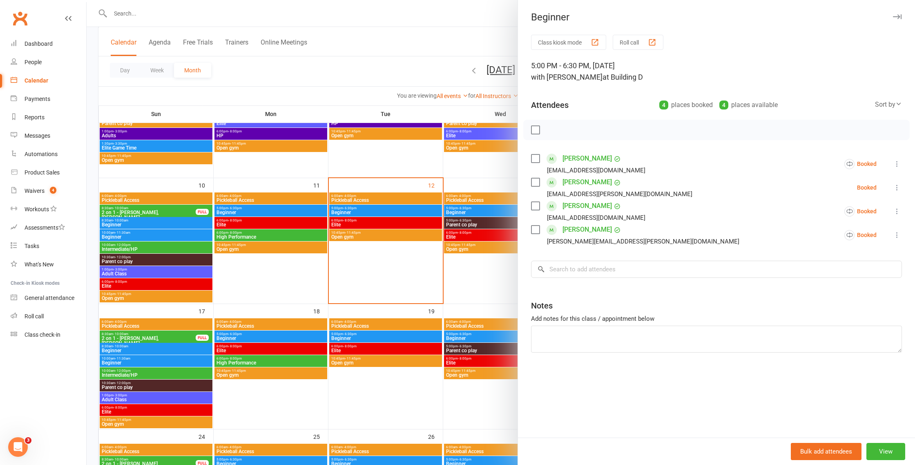
click at [261, 339] on div at bounding box center [501, 232] width 829 height 465
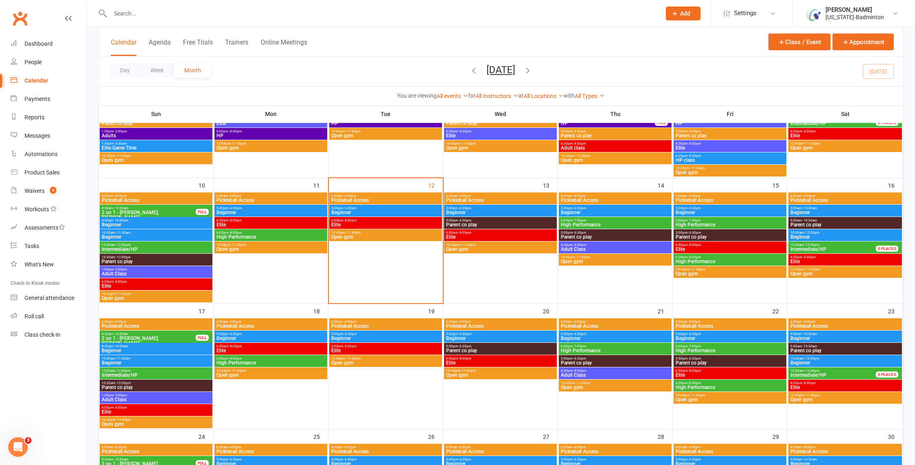
click at [257, 361] on span "High Performance" at bounding box center [270, 362] width 109 height 5
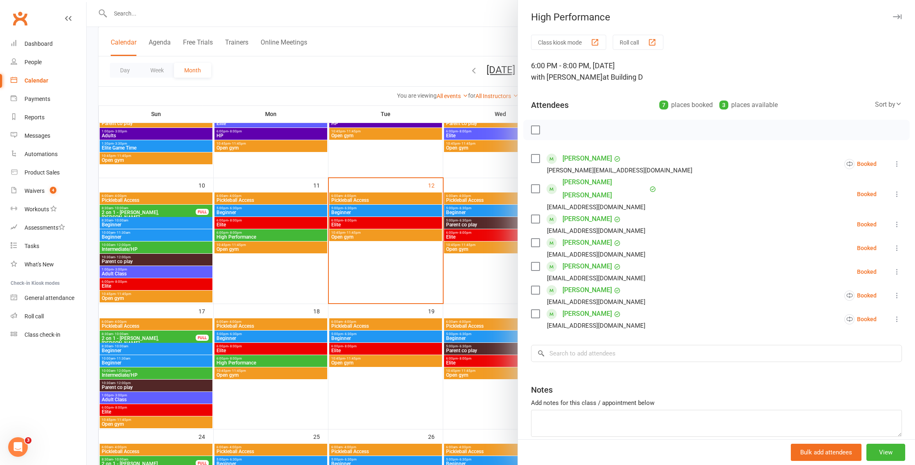
click at [256, 361] on div at bounding box center [501, 232] width 829 height 465
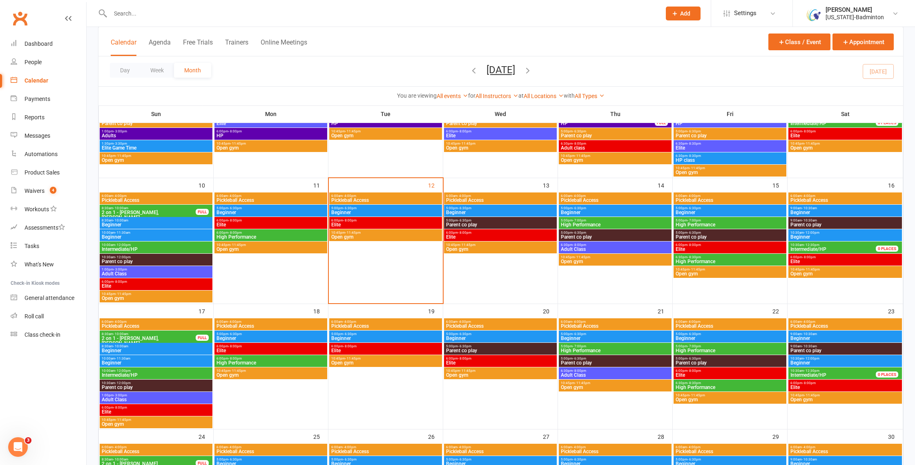
click at [344, 336] on span "Beginner" at bounding box center [385, 338] width 109 height 5
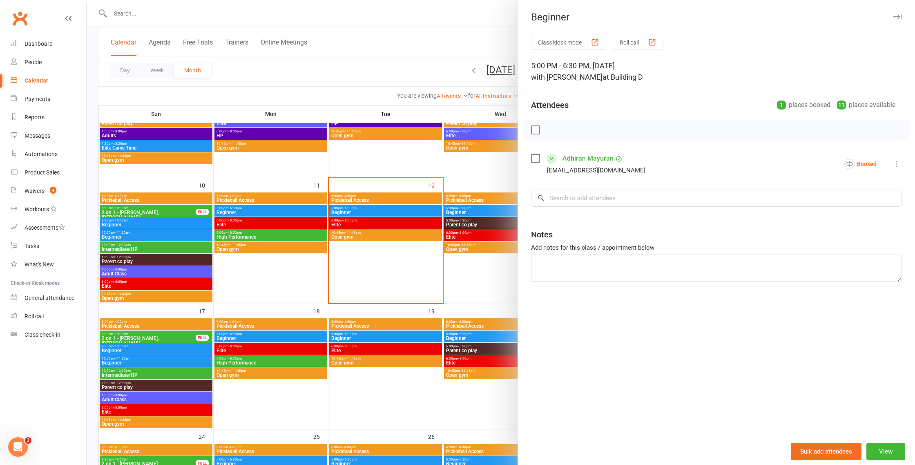
click at [344, 335] on div at bounding box center [501, 232] width 829 height 465
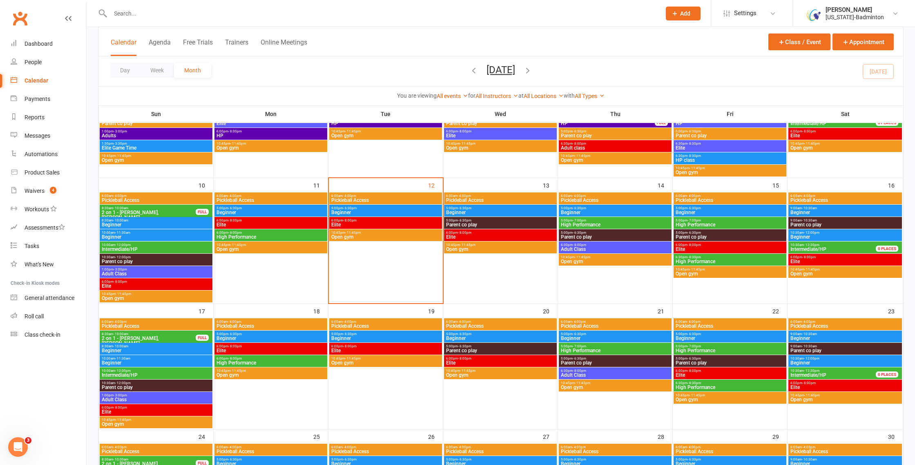
click at [290, 334] on span "5:00pm - 6:30pm" at bounding box center [270, 334] width 109 height 4
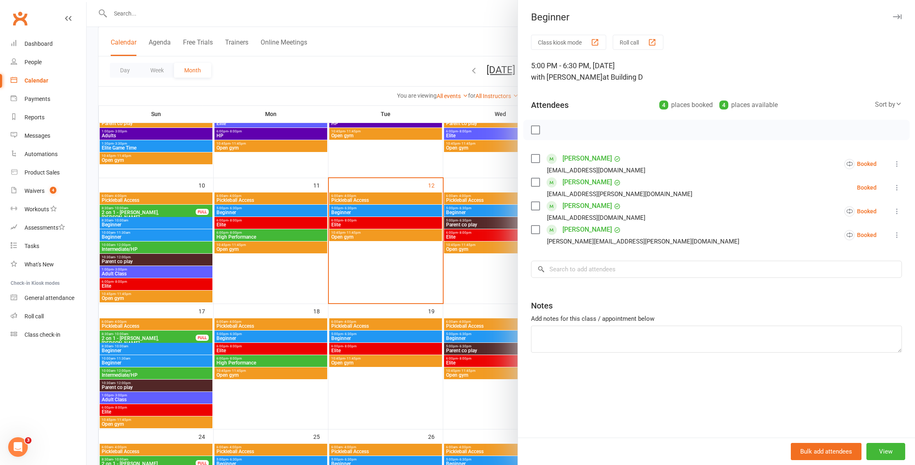
click at [290, 334] on div at bounding box center [501, 232] width 829 height 465
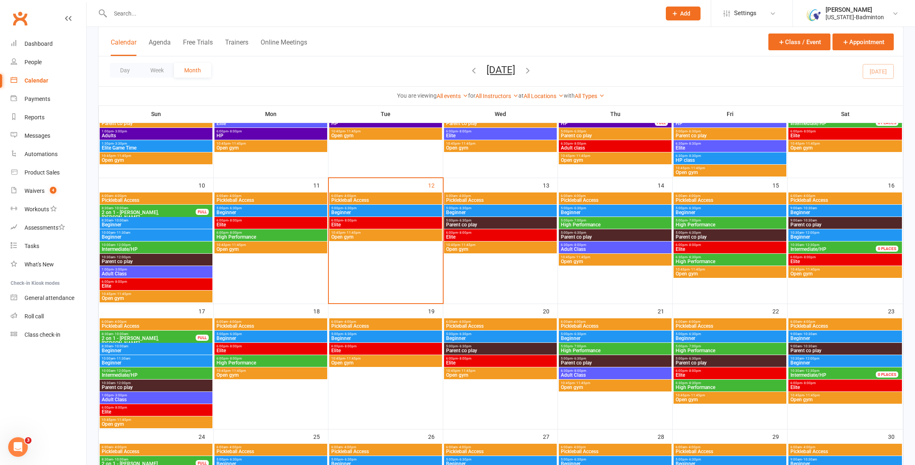
click at [290, 334] on span "5:00pm - 6:30pm" at bounding box center [270, 334] width 109 height 4
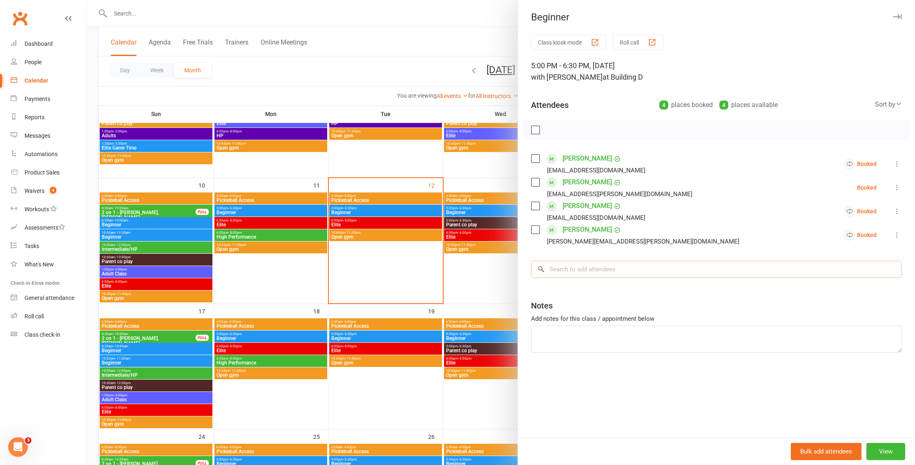
click at [619, 270] on input "search" at bounding box center [716, 269] width 371 height 17
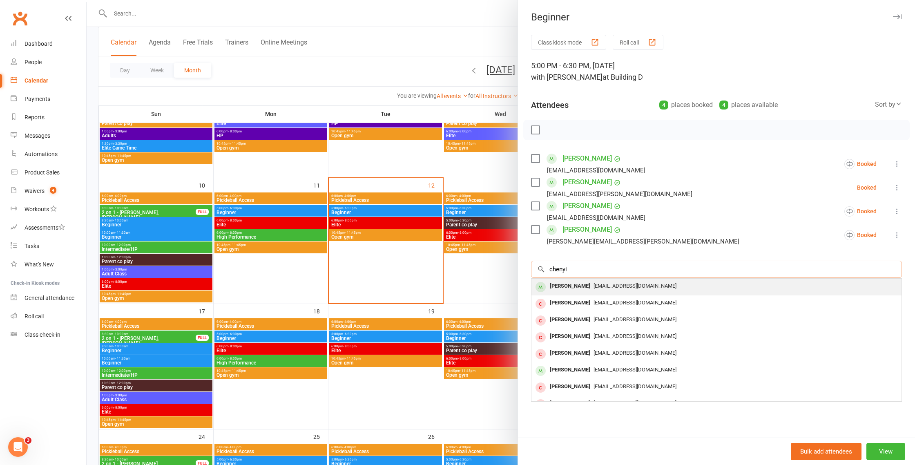
type input "chenyi"
click at [618, 289] on span "cyjwarehouse@gmail.com" at bounding box center [635, 286] width 83 height 6
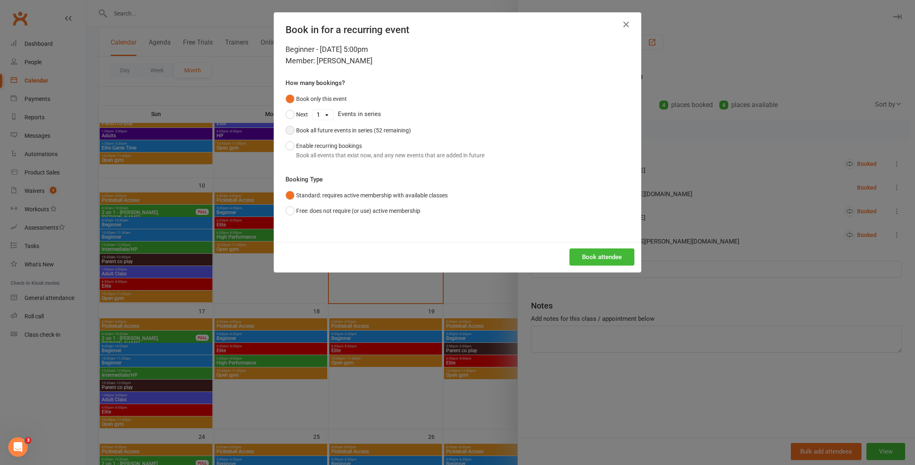
click at [375, 129] on div "Book all future events in series (52 remaining)" at bounding box center [353, 130] width 115 height 9
click at [599, 254] on button "Book attendee" at bounding box center [602, 256] width 65 height 17
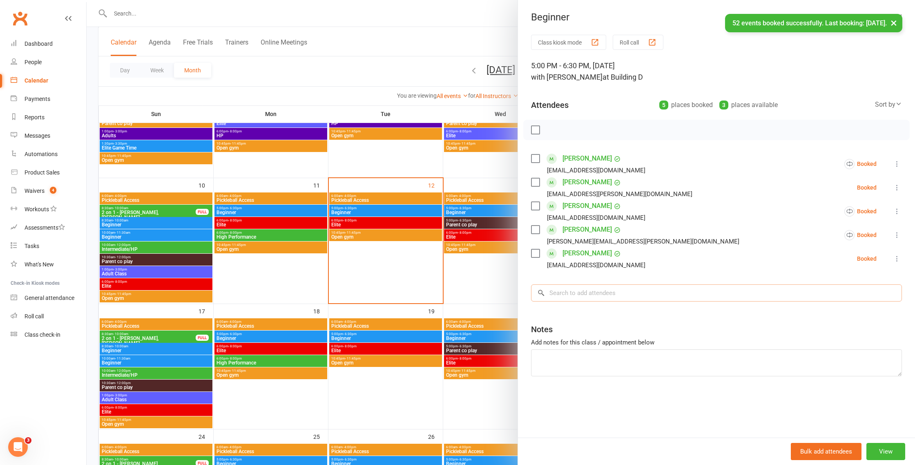
click at [588, 293] on input "search" at bounding box center [716, 292] width 371 height 17
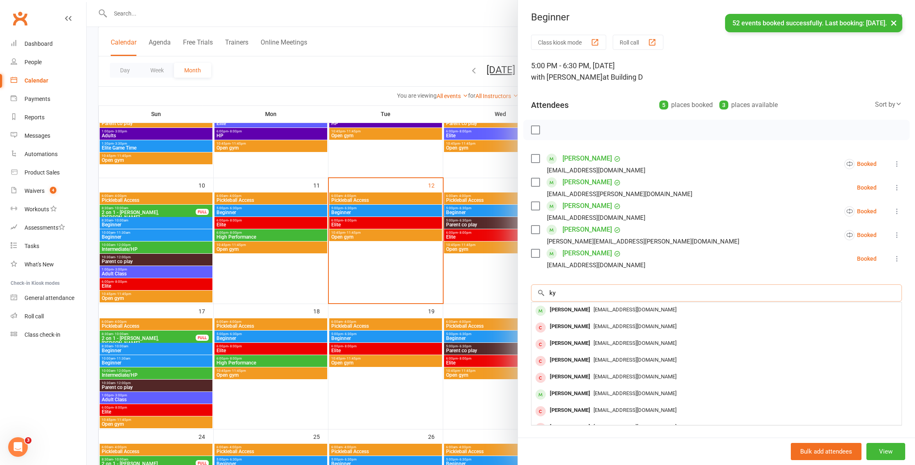
scroll to position [247, 0]
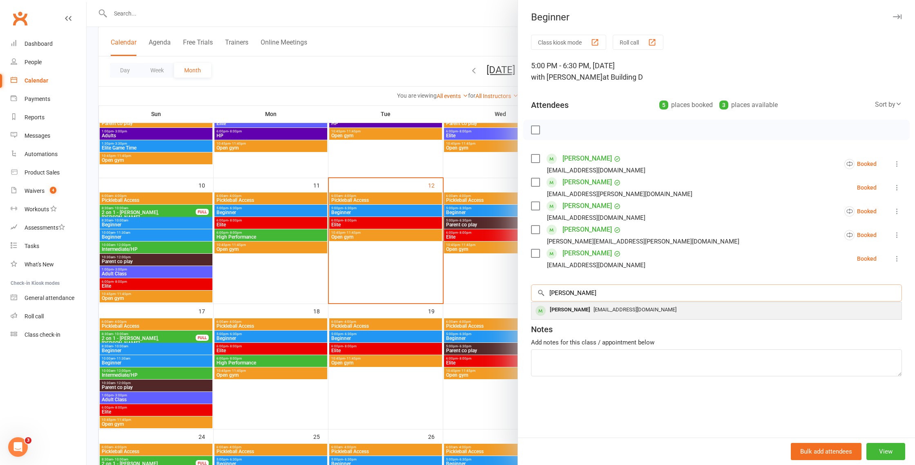
type input "kyna"
click at [568, 309] on div "kyna Jiang" at bounding box center [570, 310] width 47 height 12
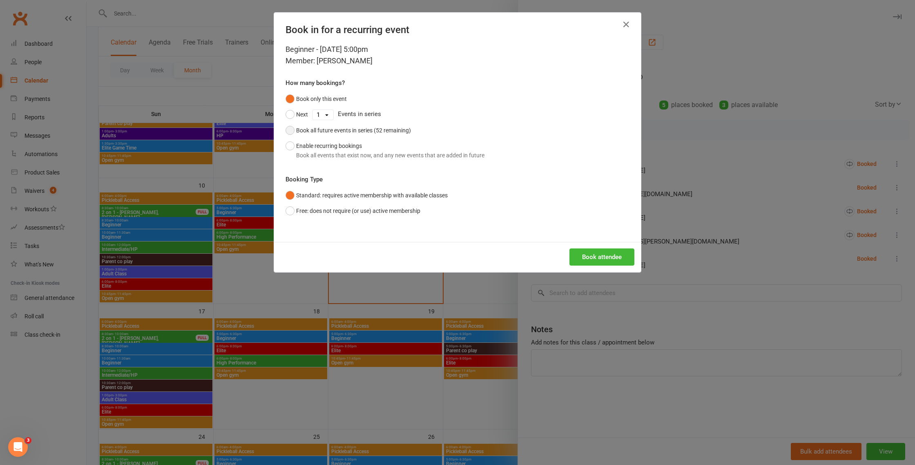
drag, startPoint x: 367, startPoint y: 133, endPoint x: 417, endPoint y: 168, distance: 61.3
click at [368, 133] on div "Book all future events in series (52 remaining)" at bounding box center [353, 130] width 115 height 9
click at [594, 259] on button "Book attendee" at bounding box center [602, 256] width 65 height 17
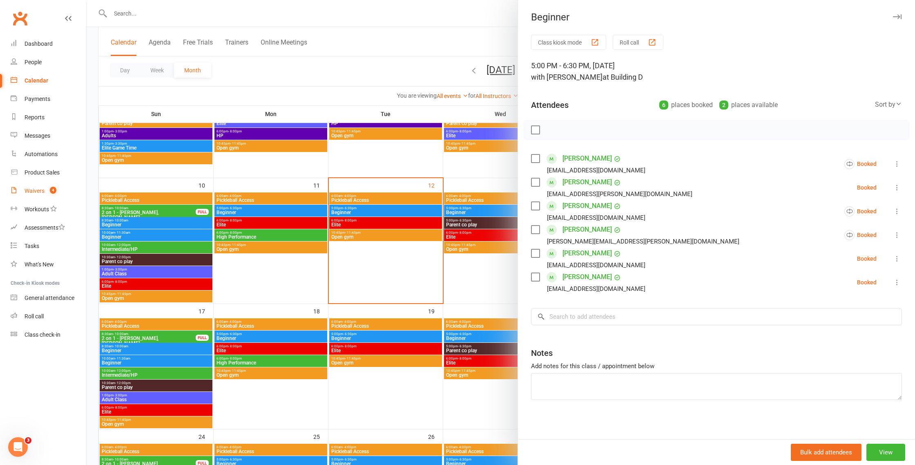
click at [45, 187] on link "Waivers 4" at bounding box center [49, 191] width 76 height 18
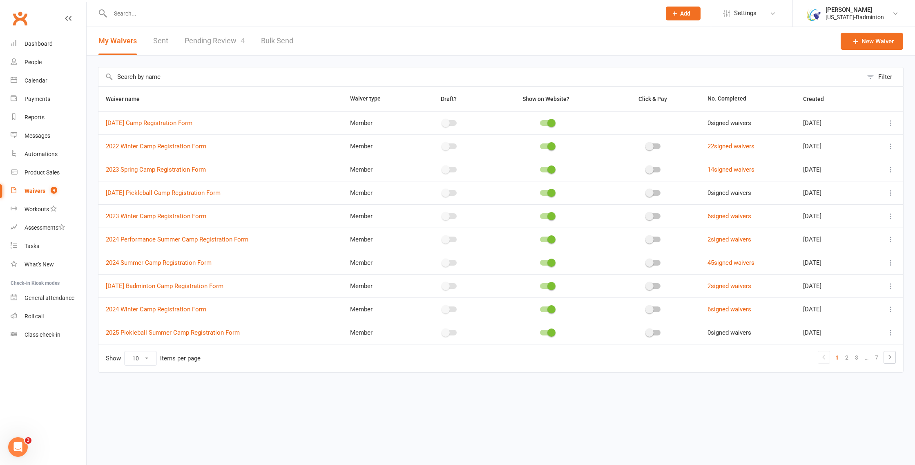
click at [206, 42] on link "Pending Review 4" at bounding box center [215, 41] width 60 height 28
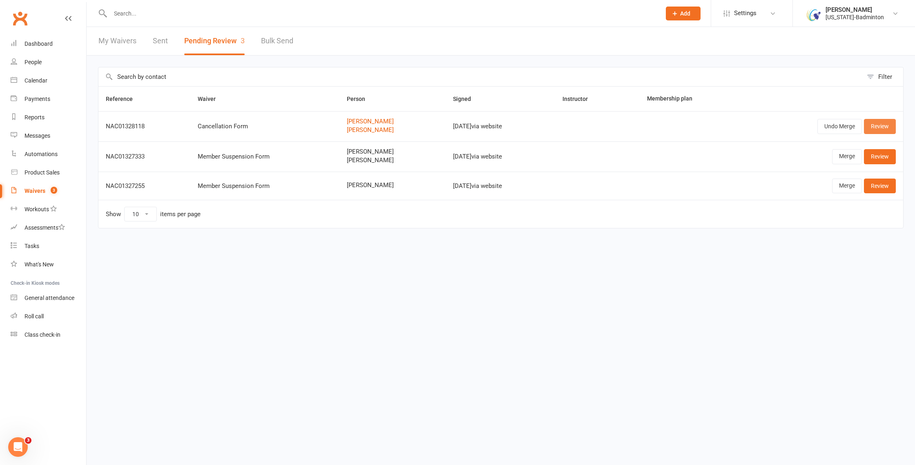
click at [873, 128] on link "Review" at bounding box center [880, 126] width 32 height 15
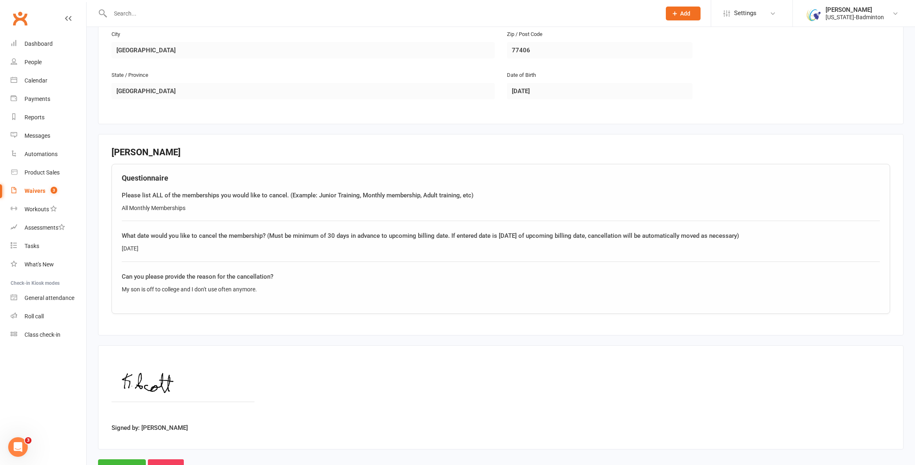
scroll to position [602, 0]
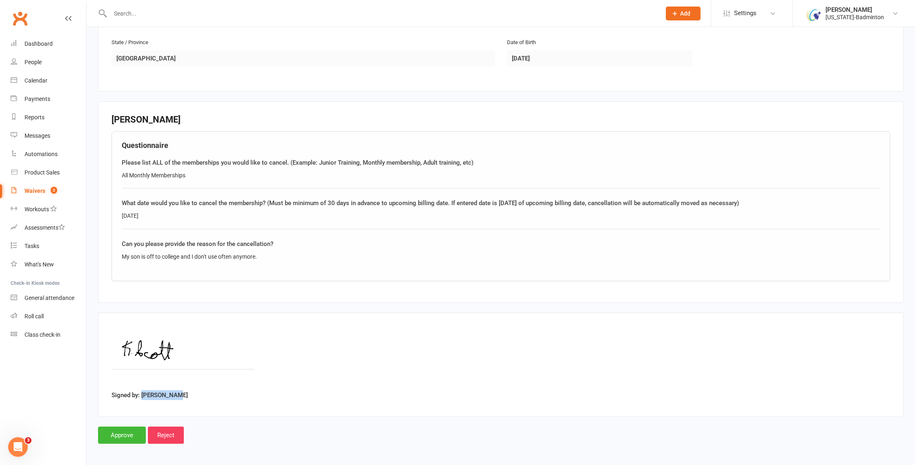
drag, startPoint x: 179, startPoint y: 391, endPoint x: 141, endPoint y: 393, distance: 38.1
click at [141, 393] on div "Signed by: Karen Scott" at bounding box center [501, 364] width 779 height 77
copy label "Karen Scott"
click at [118, 429] on input "Approve" at bounding box center [122, 435] width 48 height 17
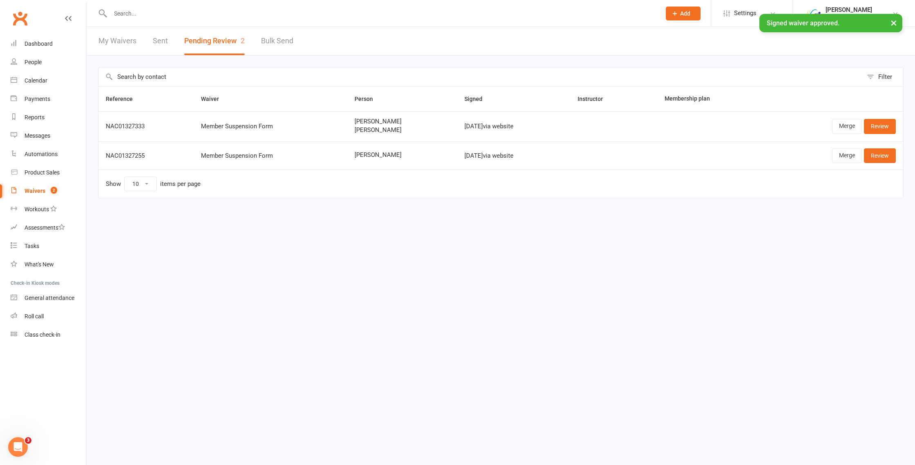
click at [136, 11] on input "text" at bounding box center [381, 13] width 547 height 11
paste input "Karen Scott"
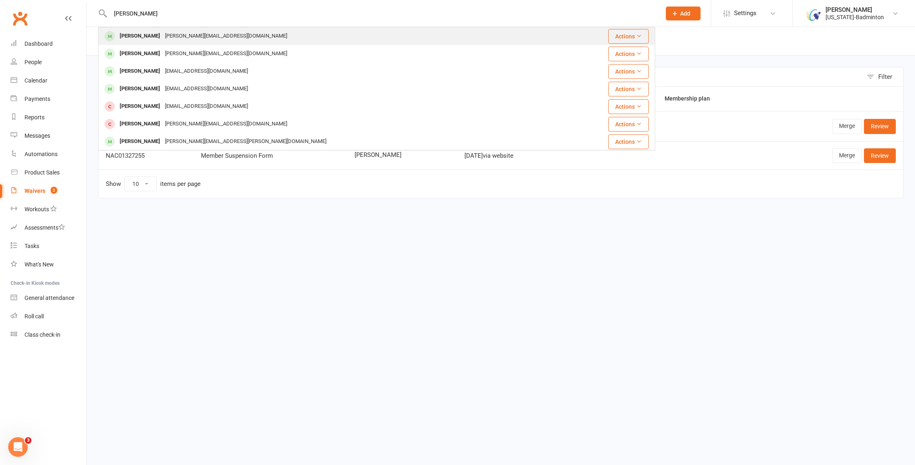
type input "Karen Scott"
click at [163, 38] on div "karen.iscott@yahoo.com" at bounding box center [226, 36] width 127 height 12
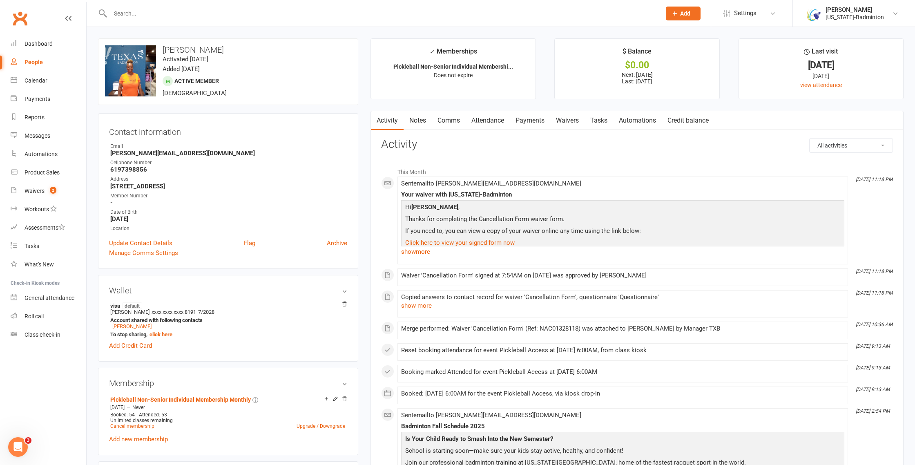
click at [547, 125] on link "Payments" at bounding box center [530, 120] width 40 height 19
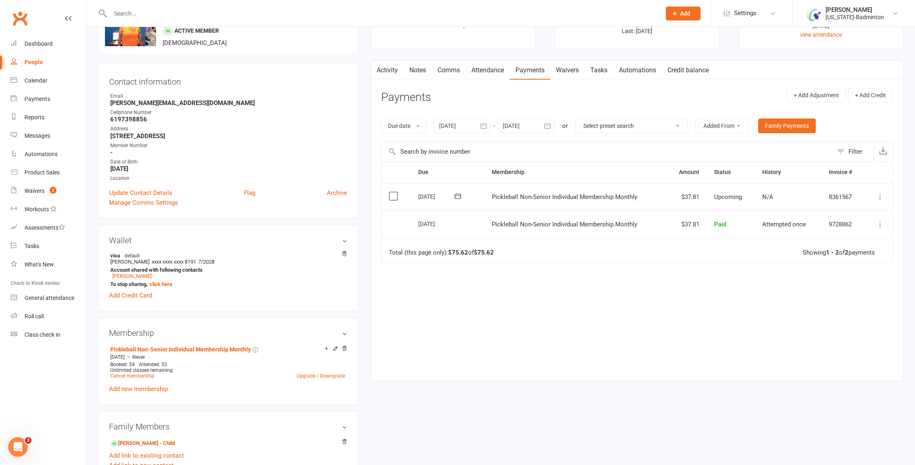
scroll to position [179, 0]
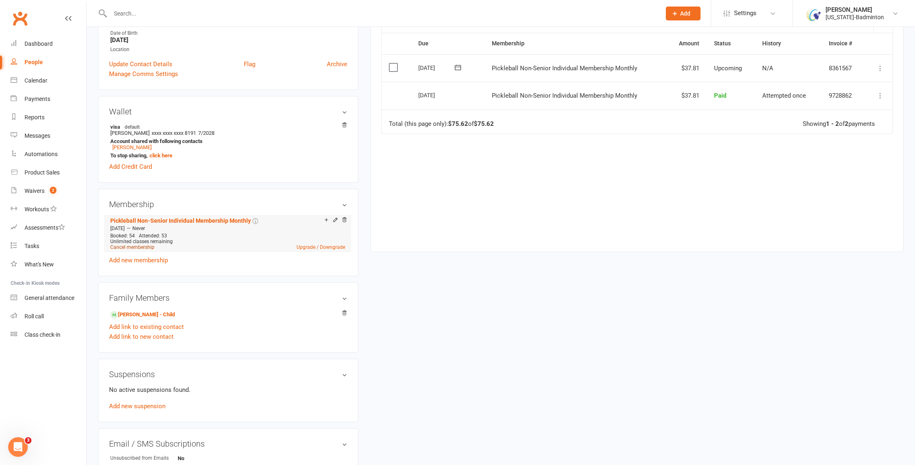
click at [139, 247] on link "Cancel membership" at bounding box center [132, 247] width 44 height 6
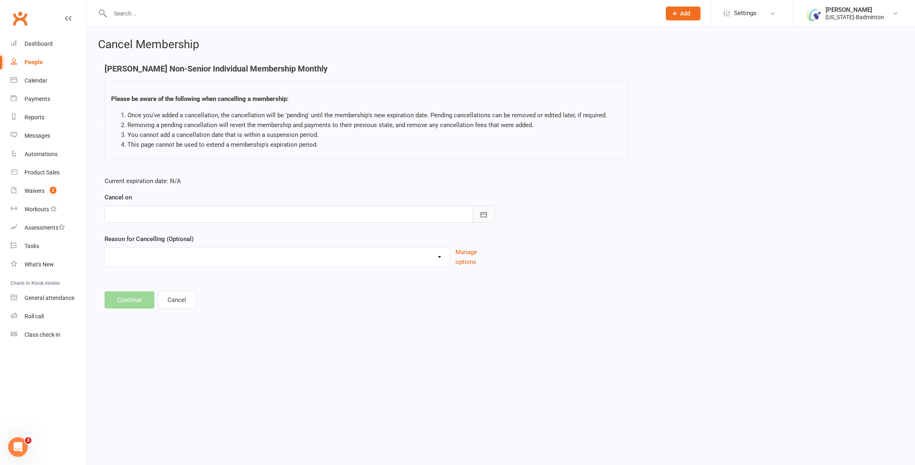
click at [484, 214] on icon "button" at bounding box center [484, 214] width 8 height 8
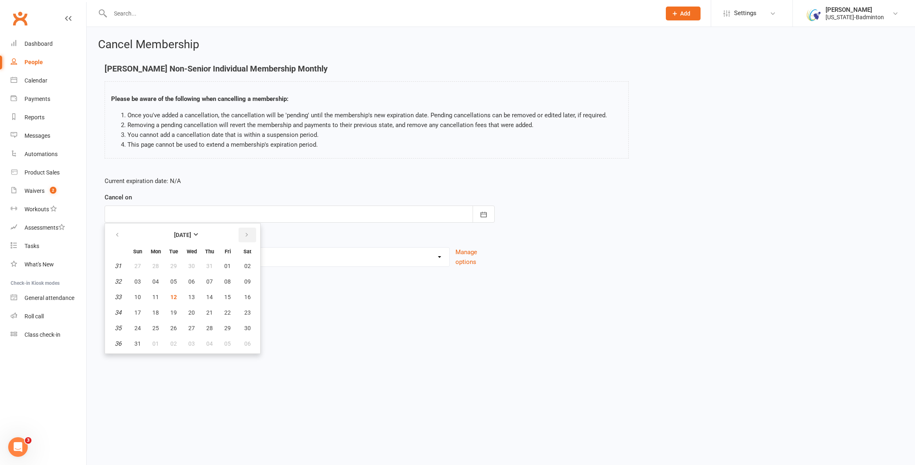
click at [255, 235] on button "button" at bounding box center [248, 235] width 18 height 15
click at [226, 283] on span "12" at bounding box center [227, 281] width 7 height 7
type input "12 Sep 2025"
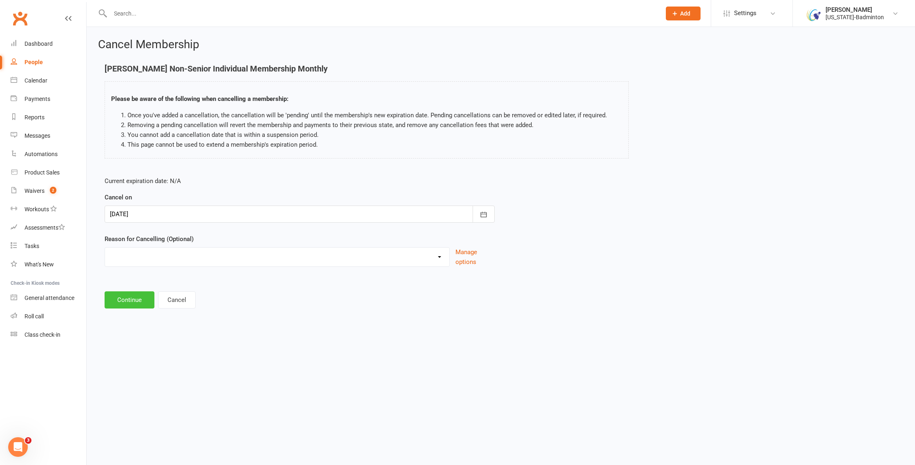
click at [130, 299] on button "Continue" at bounding box center [130, 299] width 50 height 17
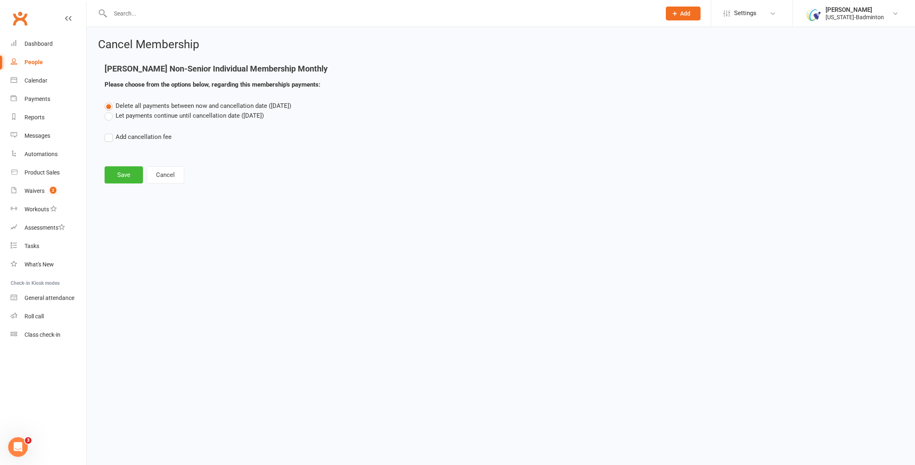
drag, startPoint x: 146, startPoint y: 112, endPoint x: 133, endPoint y: 140, distance: 30.9
click at [147, 113] on label "Let payments continue until cancellation date (Sep 12, 2025)" at bounding box center [184, 116] width 159 height 10
click at [110, 111] on input "Let payments continue until cancellation date (Sep 12, 2025)" at bounding box center [107, 111] width 5 height 0
click at [121, 170] on button "Save" at bounding box center [124, 174] width 38 height 17
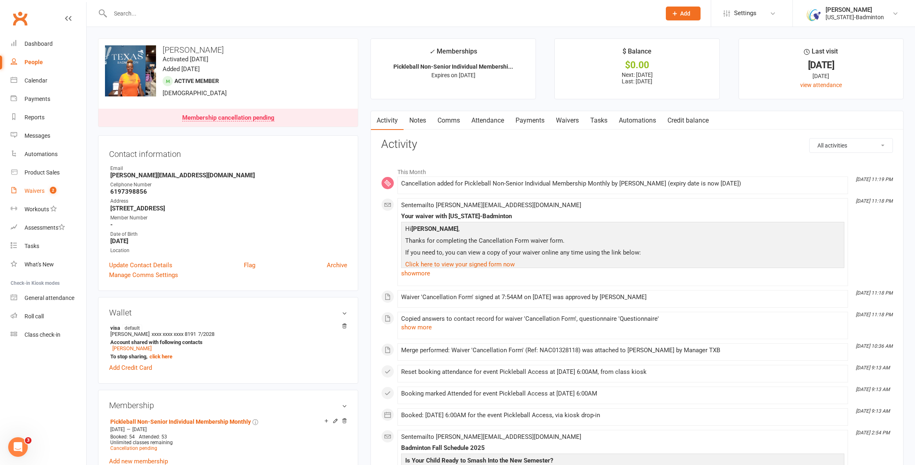
click at [38, 186] on link "Waivers 2" at bounding box center [49, 191] width 76 height 18
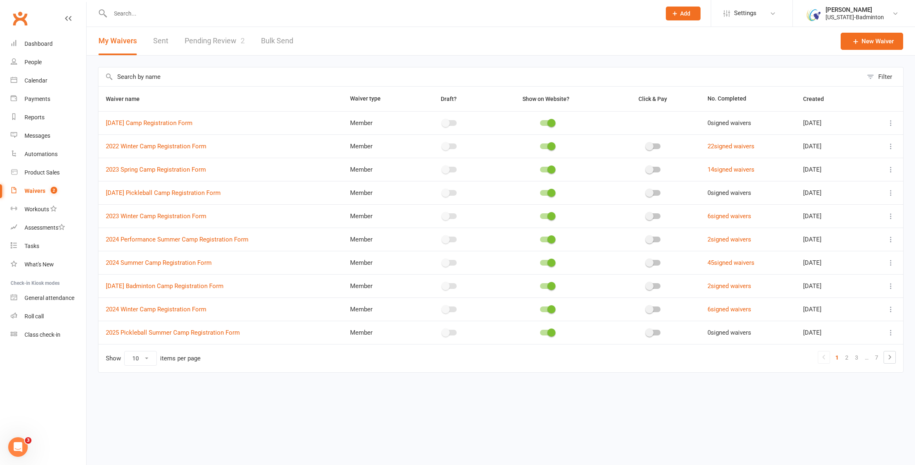
click at [235, 47] on link "Pending Review 2" at bounding box center [215, 41] width 60 height 28
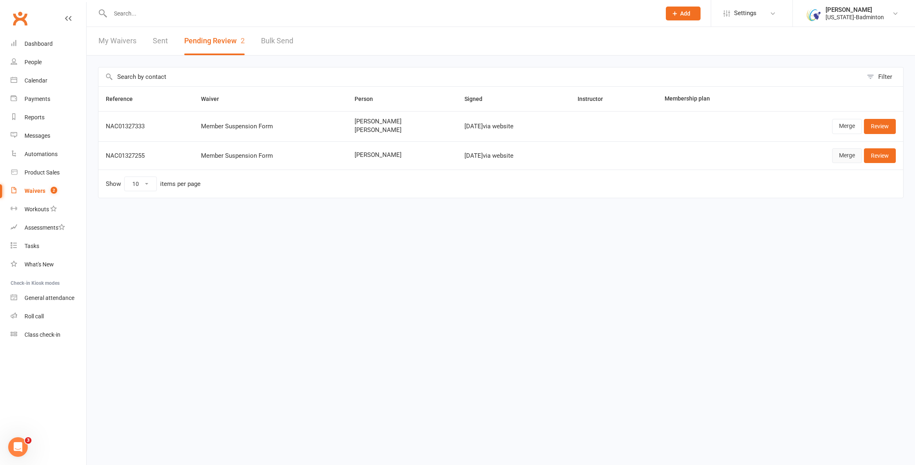
click at [847, 157] on link "Merge" at bounding box center [847, 155] width 30 height 15
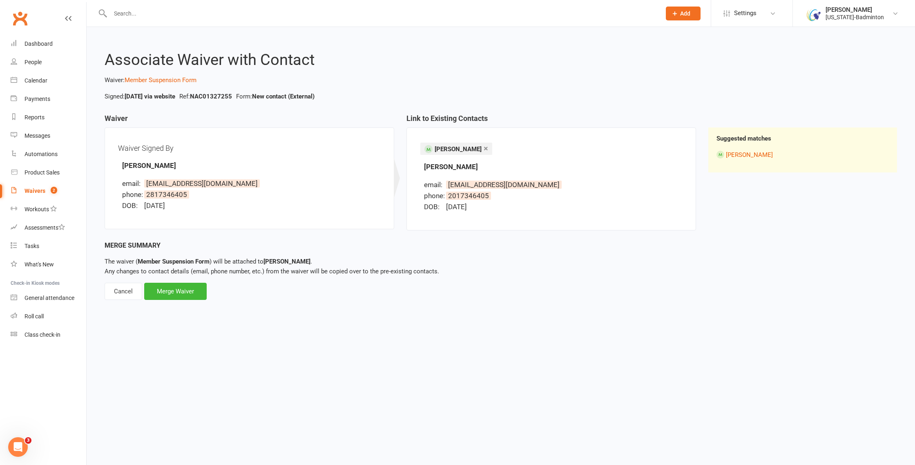
drag, startPoint x: 468, startPoint y: 168, endPoint x: 422, endPoint y: 168, distance: 46.2
click at [422, 168] on div "Sheila Scantlin email: Sheilascantlin@yahoo.com phone: 2017346405 DOB: 4 April …" at bounding box center [551, 186] width 263 height 51
copy strong "Sheila Scantlin"
click at [159, 290] on div "Merge Waiver" at bounding box center [175, 291] width 63 height 17
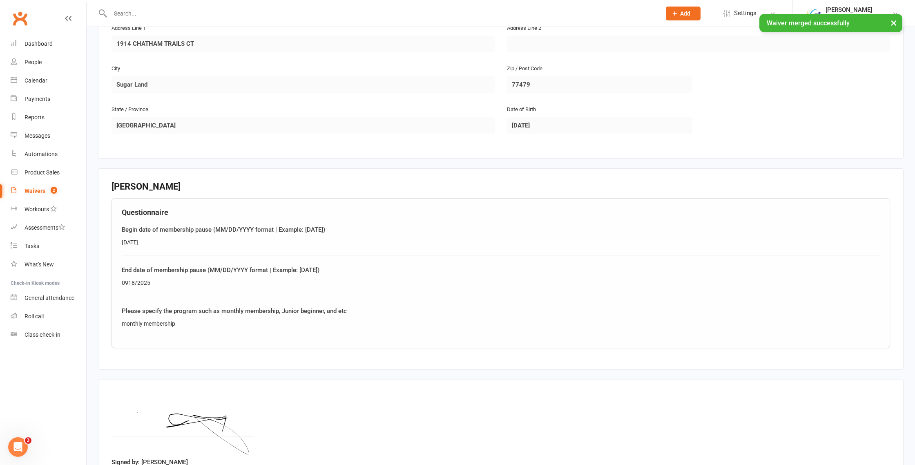
scroll to position [275, 0]
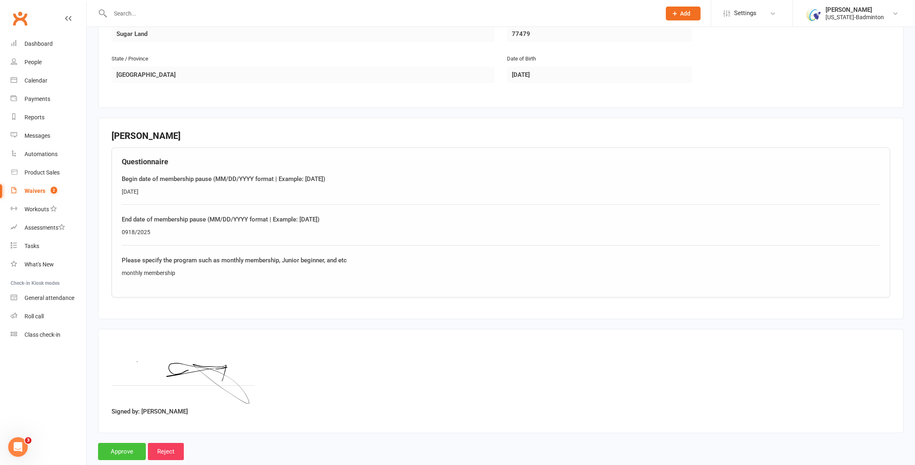
click at [129, 452] on input "Approve" at bounding box center [122, 451] width 48 height 17
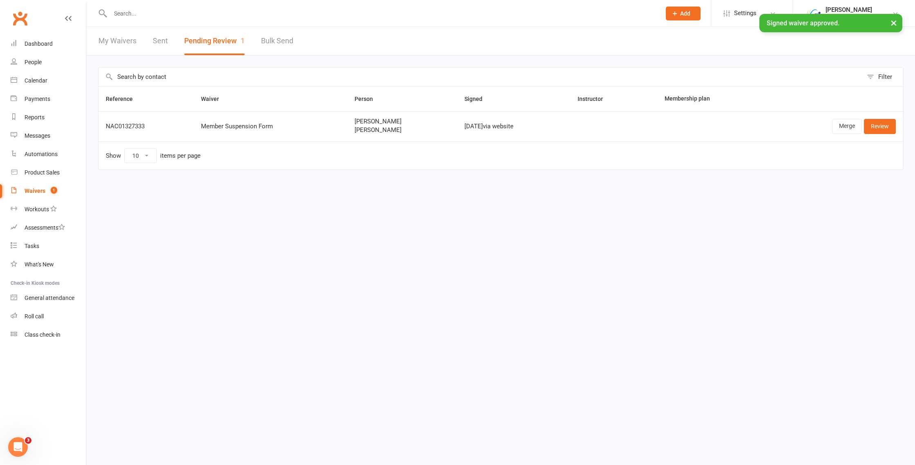
click at [135, 13] on input "text" at bounding box center [381, 13] width 547 height 11
paste input "Sheila Scantlin"
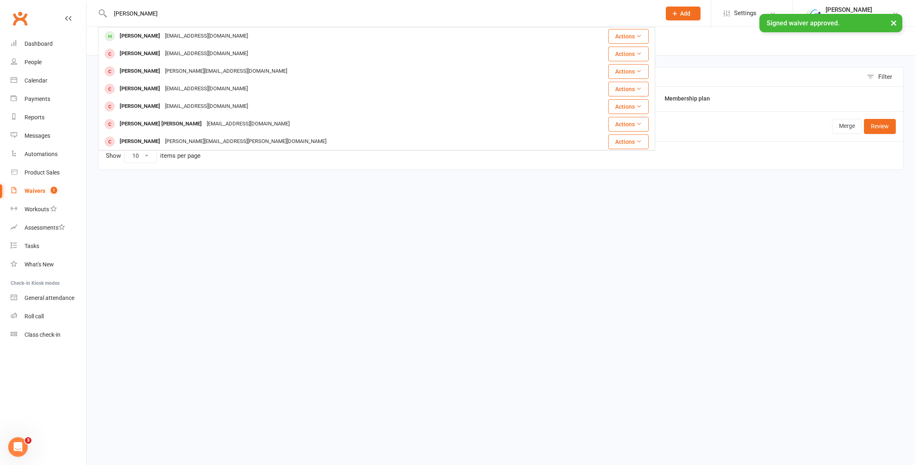
type input "Sheila Scantlin"
click at [185, 14] on div "× Signed waiver approved." at bounding box center [452, 14] width 905 height 0
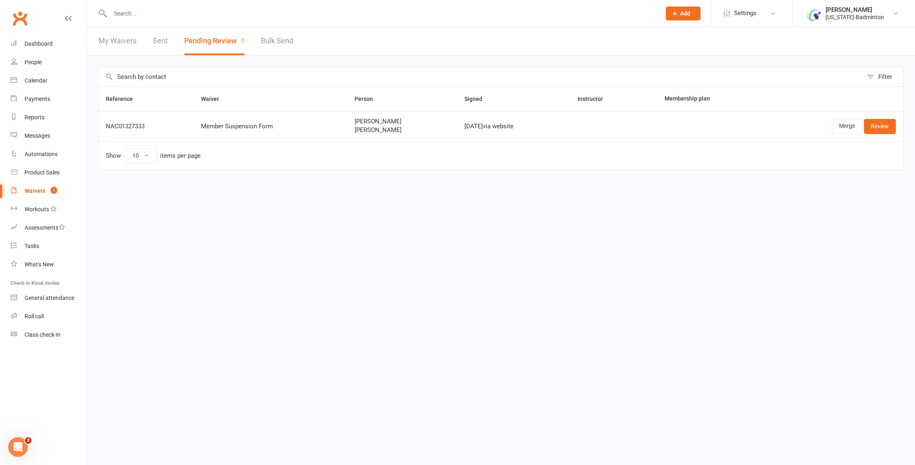
click at [148, 14] on input "text" at bounding box center [381, 13] width 547 height 11
paste input "Sheila Scantlin"
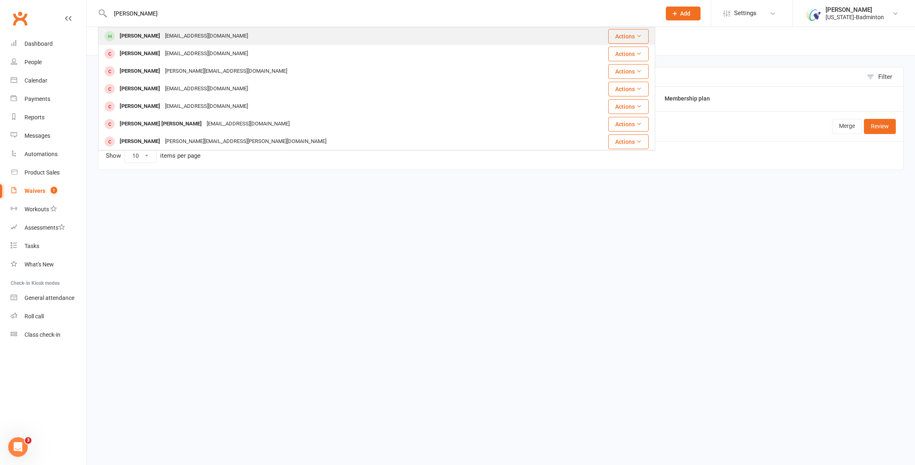
type input "Sheila Scantlin"
click at [141, 34] on div "Sheila Scantlin" at bounding box center [139, 36] width 45 height 12
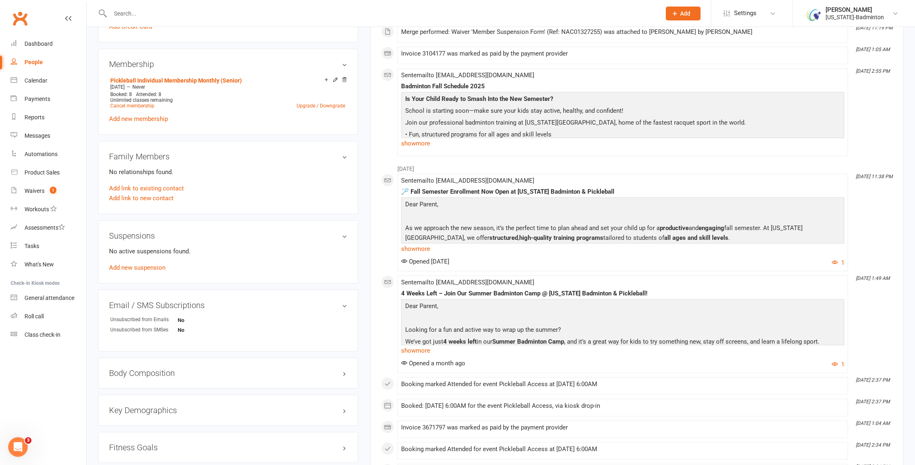
scroll to position [303, 0]
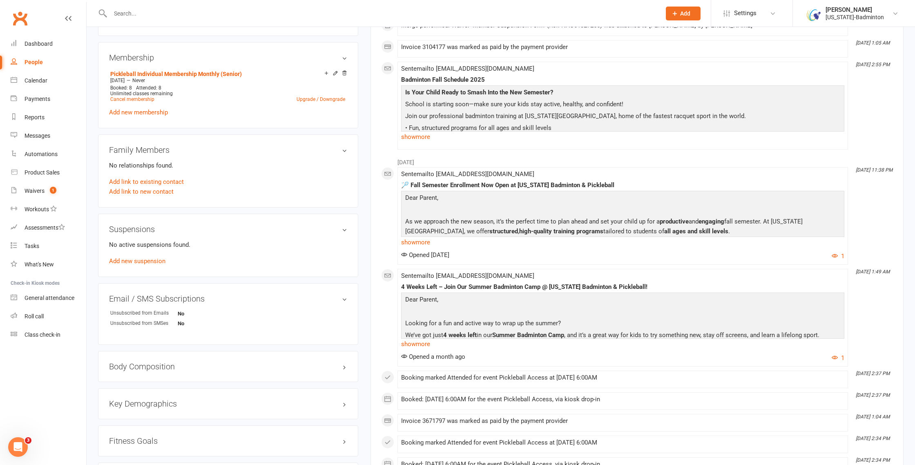
click at [147, 256] on div "No active suspensions found. Add new suspension" at bounding box center [228, 253] width 238 height 26
click at [147, 259] on link "Add new suspension" at bounding box center [137, 260] width 56 height 7
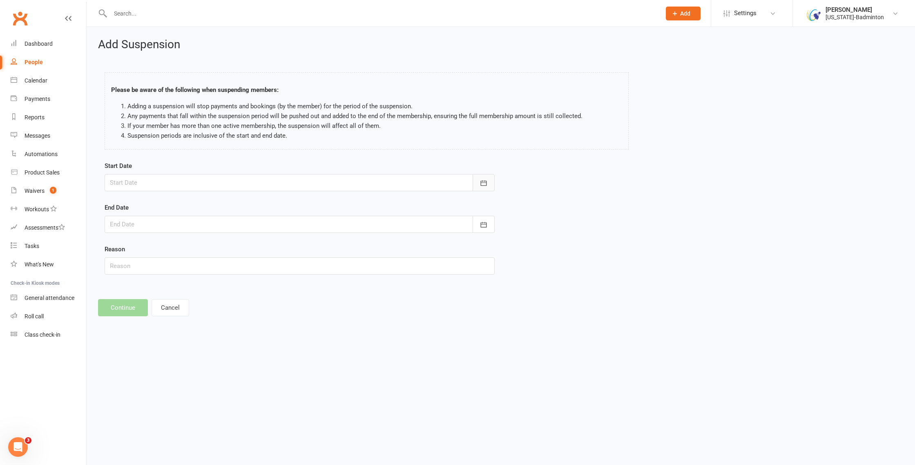
click at [489, 186] on button "button" at bounding box center [484, 182] width 22 height 17
drag, startPoint x: 193, startPoint y: 268, endPoint x: 207, endPoint y: 266, distance: 13.6
click at [194, 268] on span "13" at bounding box center [191, 265] width 7 height 7
type input "13 Aug 2025"
click at [476, 228] on button "button" at bounding box center [484, 224] width 22 height 17
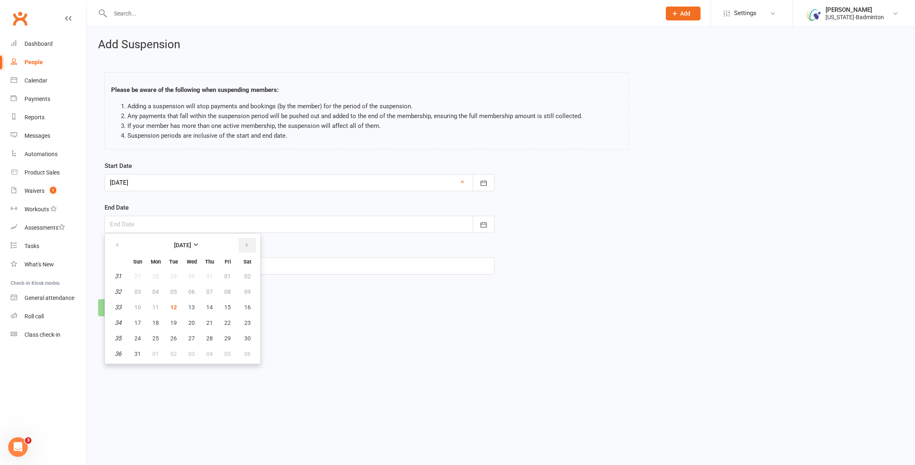
drag, startPoint x: 248, startPoint y: 246, endPoint x: 226, endPoint y: 264, distance: 28.1
click at [247, 246] on icon "button" at bounding box center [247, 245] width 6 height 7
click at [195, 304] on button "17" at bounding box center [191, 307] width 17 height 15
type input "17 Sep 2025"
click at [136, 303] on button "Continue" at bounding box center [123, 307] width 50 height 17
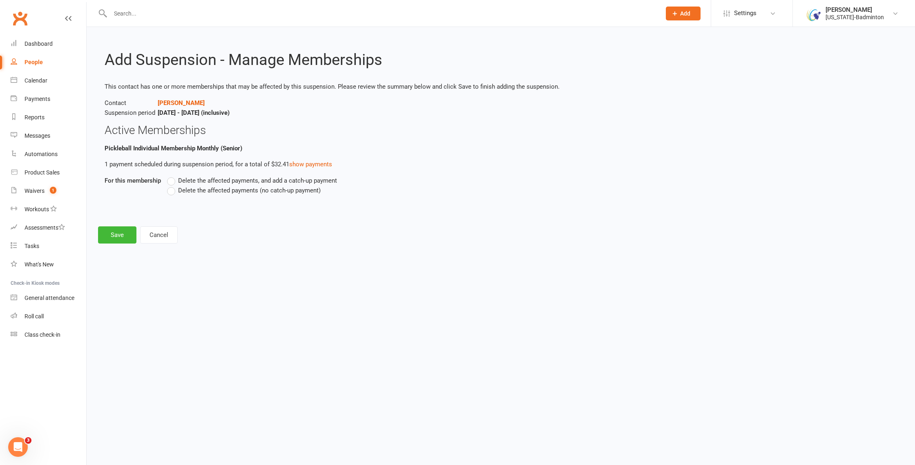
click at [177, 192] on label "Delete the affected payments (no catch-up payment)" at bounding box center [244, 190] width 154 height 10
click at [172, 185] on input "Delete the affected payments (no catch-up payment)" at bounding box center [169, 185] width 5 height 0
click at [110, 244] on div "Add Suspension - Manage Memberships This contact has one or more memberships th…" at bounding box center [501, 141] width 829 height 228
click at [114, 238] on button "Save" at bounding box center [117, 234] width 38 height 17
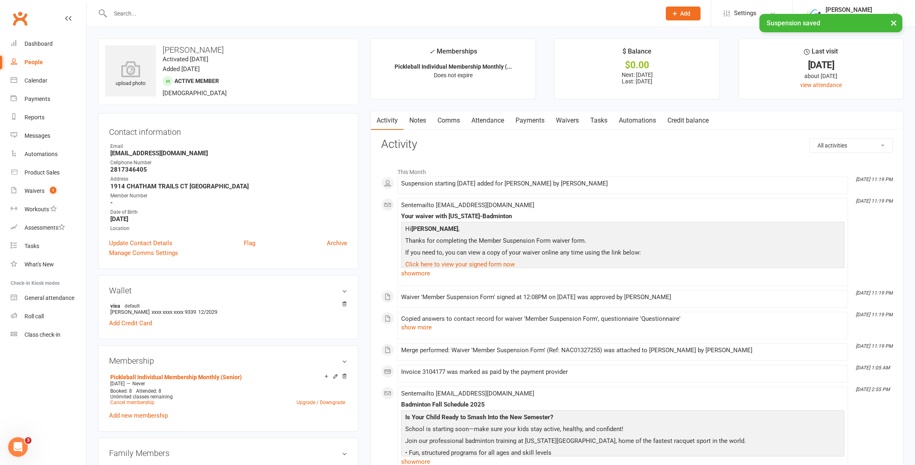
click at [531, 121] on link "Payments" at bounding box center [530, 120] width 40 height 19
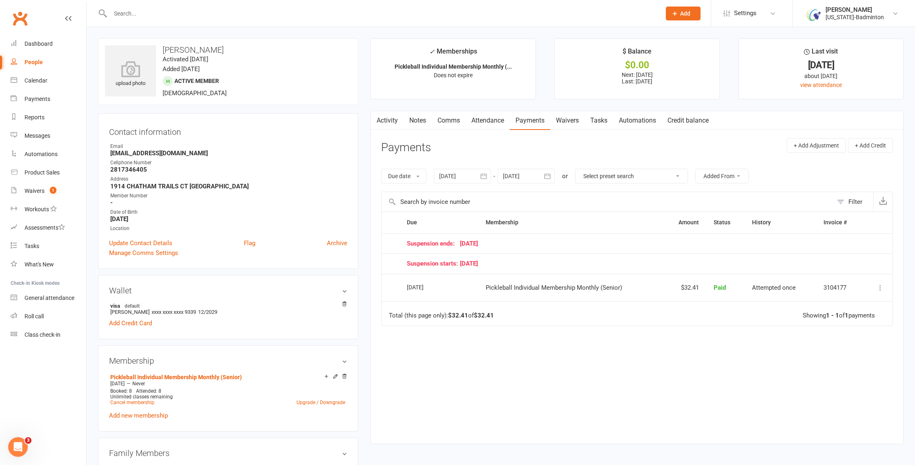
click at [546, 176] on icon "button" at bounding box center [547, 175] width 6 height 5
click at [646, 193] on button "button" at bounding box center [641, 195] width 18 height 15
click at [645, 194] on button "button" at bounding box center [641, 195] width 18 height 15
click at [610, 277] on button "20" at bounding box center [602, 273] width 17 height 15
type input "20 Nov 2025"
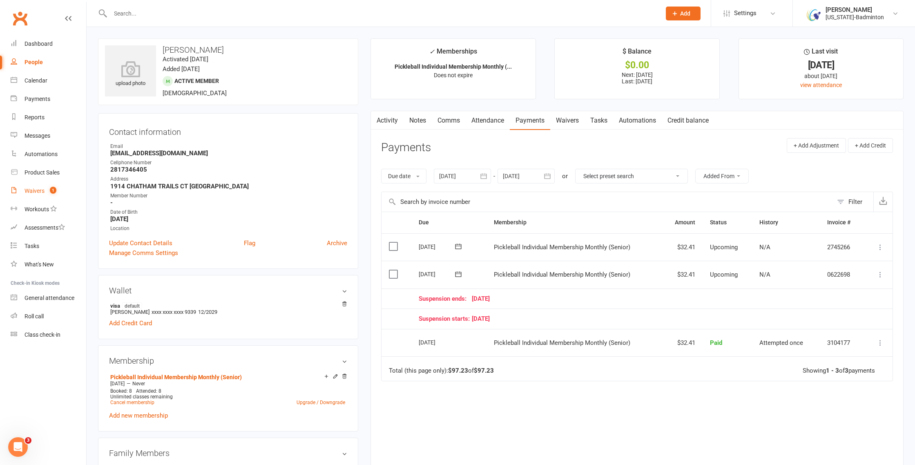
click at [49, 191] on count-badge "1" at bounding box center [51, 191] width 11 height 7
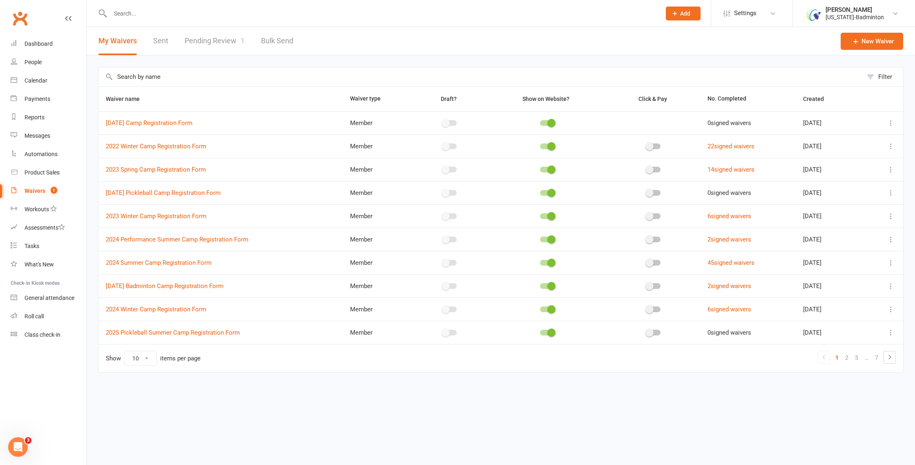
click at [230, 43] on link "Pending Review 1" at bounding box center [215, 41] width 60 height 28
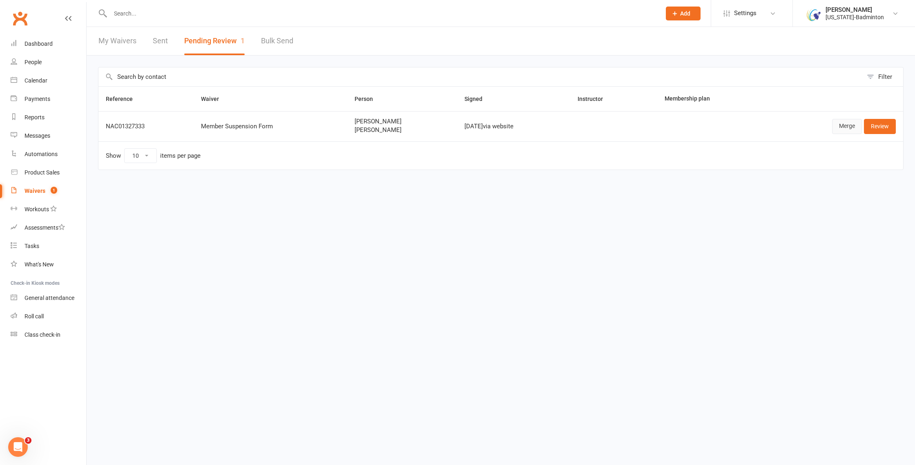
click at [842, 125] on link "Merge" at bounding box center [847, 126] width 30 height 15
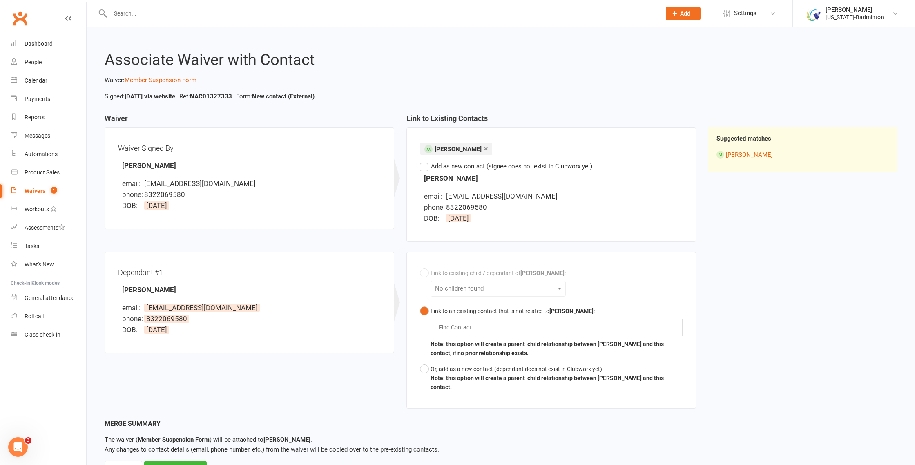
click at [473, 293] on div "Link to existing child / dependant of Aarav Chilana : No children found Link to…" at bounding box center [551, 330] width 263 height 130
click at [482, 329] on div "Find Contact" at bounding box center [557, 327] width 252 height 17
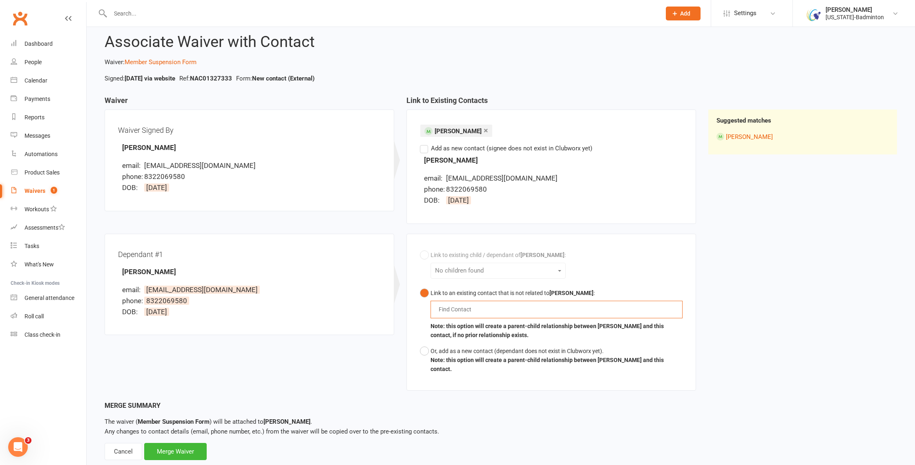
scroll to position [19, 0]
drag, startPoint x: 168, startPoint y: 272, endPoint x: 124, endPoint y: 271, distance: 43.3
click at [124, 271] on div "Dependant #1 Aarav Chilana email: shilpi278@gmail.com phone: 8322069580 DOB: 14…" at bounding box center [249, 283] width 263 height 75
copy strong "Aarav Chilana"
click at [503, 308] on div "Find Contact" at bounding box center [557, 308] width 252 height 17
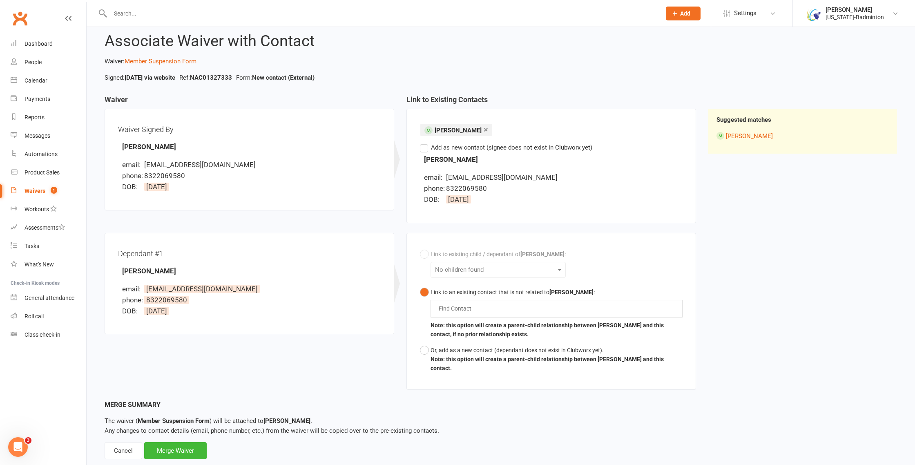
paste input "Aarav Chilana"
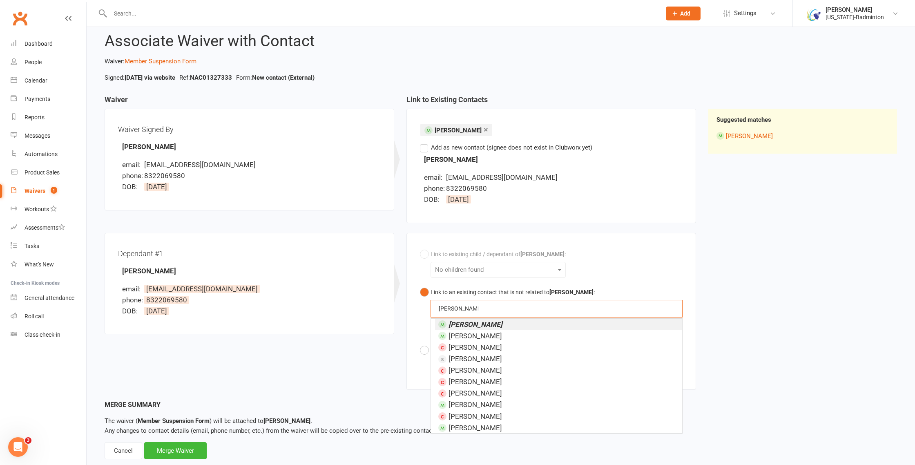
type input "Aarav Chilana"
click at [496, 325] on li "Aarav Chilana" at bounding box center [558, 324] width 247 height 11
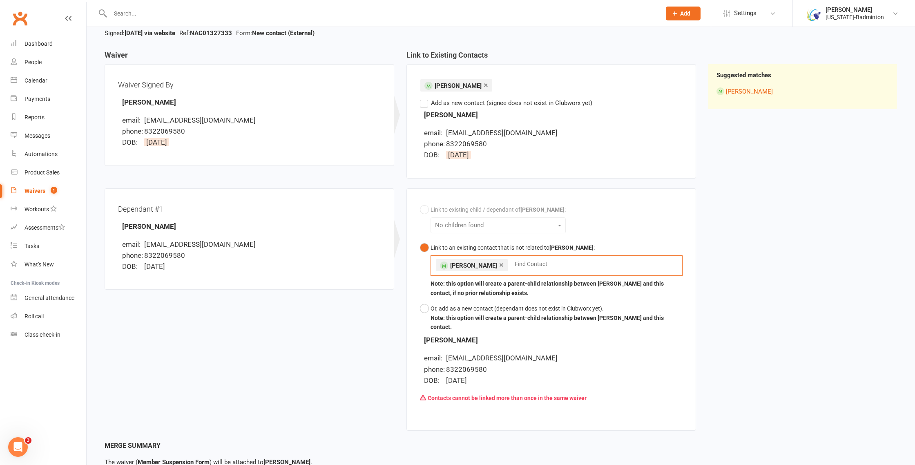
scroll to position [57, 0]
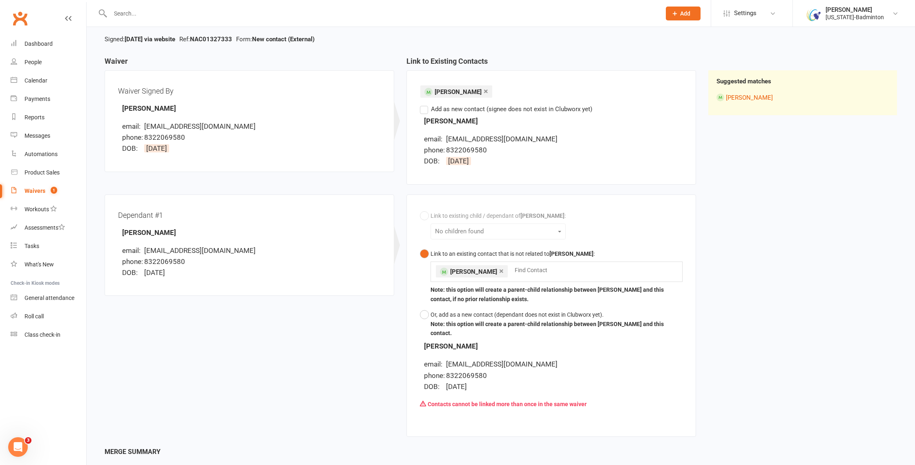
click at [484, 92] on link "×" at bounding box center [486, 91] width 4 height 13
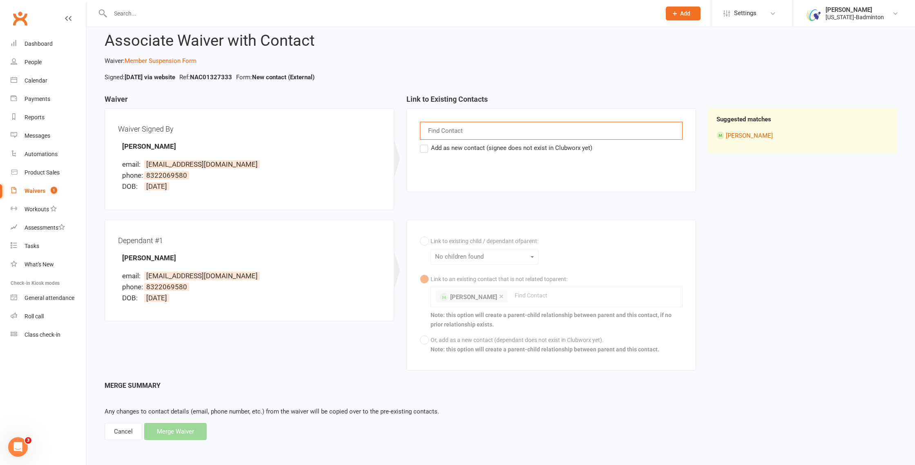
click at [423, 151] on label "Add as new contact (signee does not exist in Clubworx yet)" at bounding box center [506, 148] width 172 height 10
click at [423, 143] on input "Add as new contact (signee does not exist in Clubworx yet)" at bounding box center [422, 143] width 5 height 0
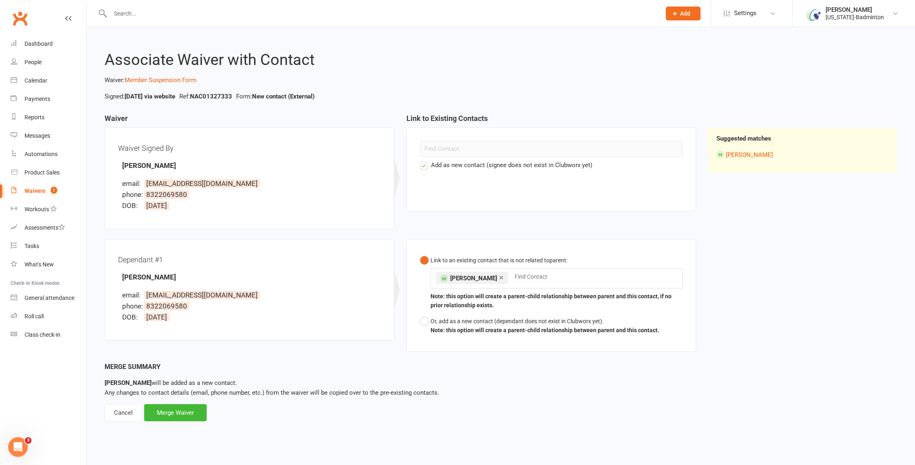
scroll to position [0, 0]
click at [192, 412] on div "Merge Waiver" at bounding box center [175, 412] width 63 height 17
click at [181, 416] on div "Merge Waiver" at bounding box center [175, 412] width 63 height 17
click at [457, 284] on div "× Aarav Chilana Find Contact" at bounding box center [557, 278] width 252 height 20
click at [499, 275] on link "×" at bounding box center [501, 277] width 4 height 13
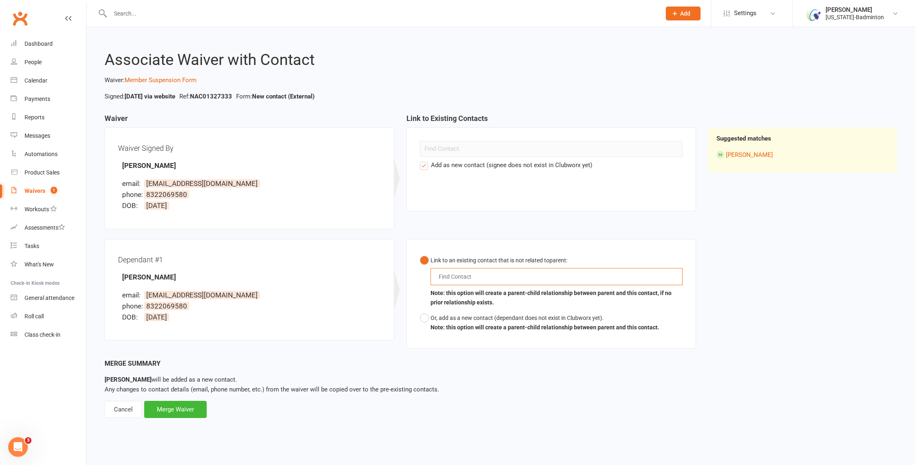
paste input "Aarav Chilana"
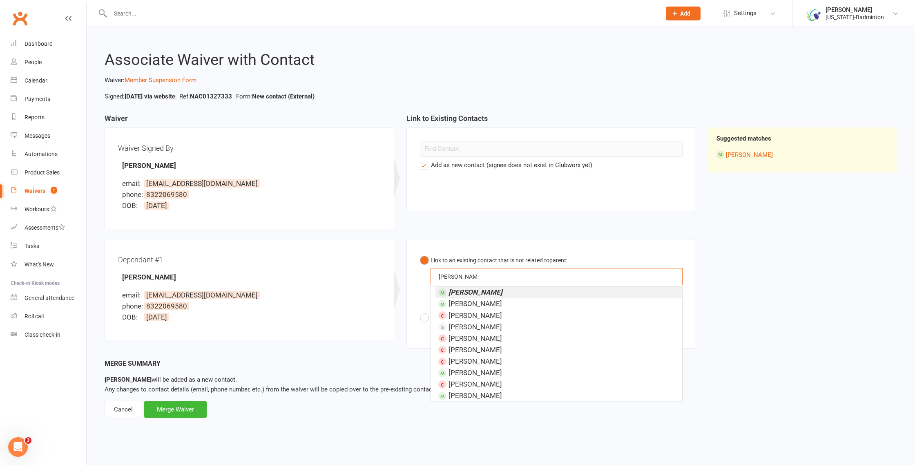
type input "Aarav Chilana"
click at [468, 290] on em "Aarav Chilana" at bounding box center [476, 292] width 54 height 8
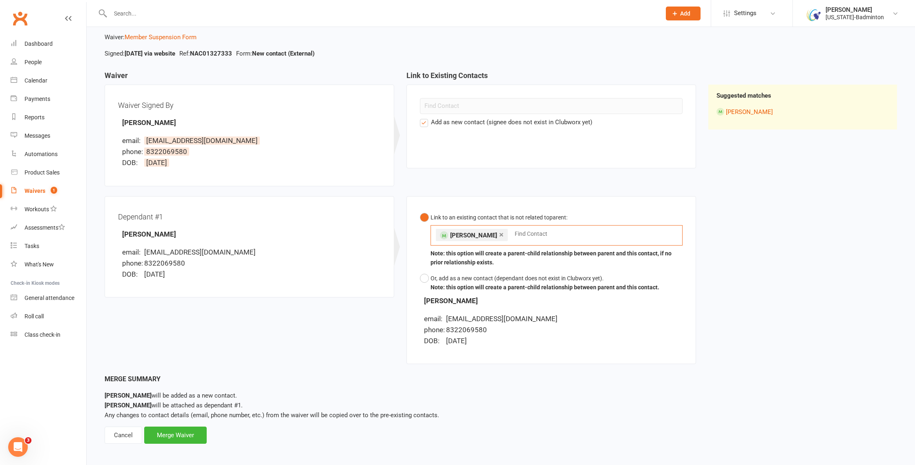
scroll to position [47, 0]
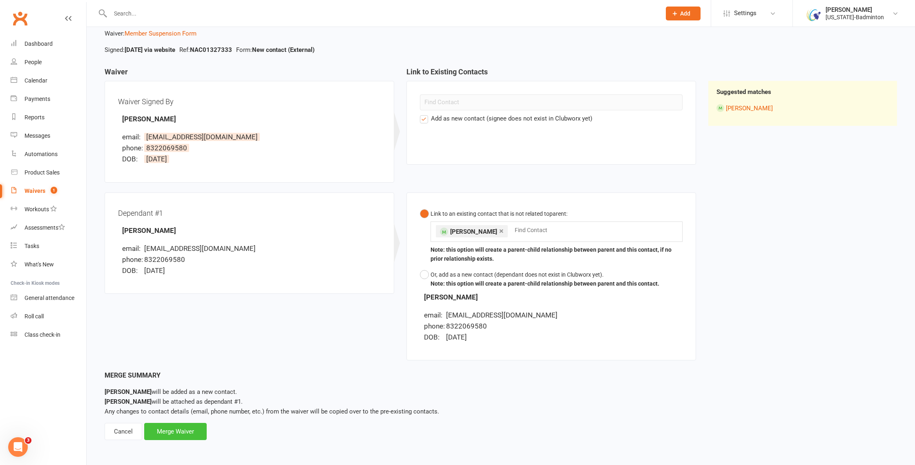
click at [170, 433] on div "Merge Waiver" at bounding box center [175, 431] width 63 height 17
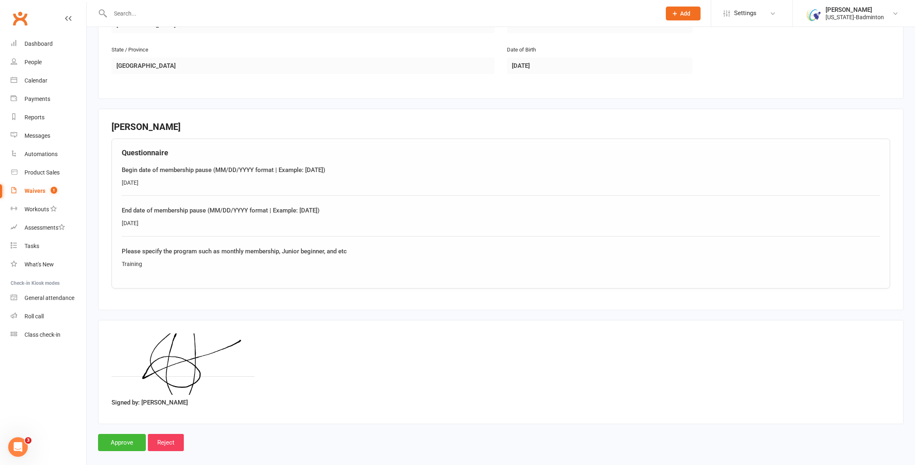
scroll to position [602, 0]
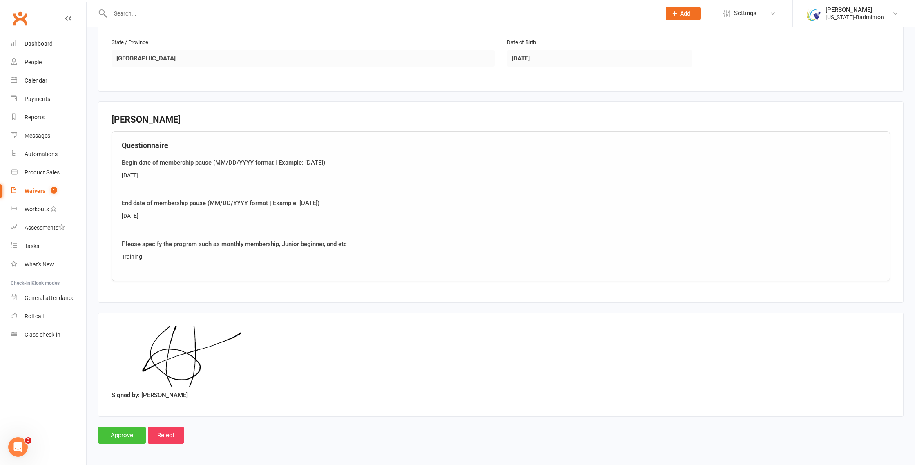
click at [137, 433] on input "Approve" at bounding box center [122, 435] width 48 height 17
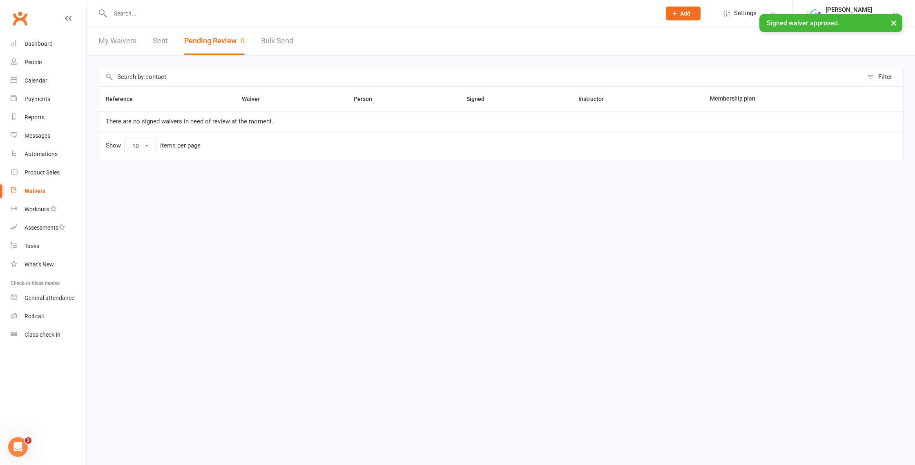
click at [151, 13] on input "text" at bounding box center [381, 13] width 547 height 11
paste input "[PERSON_NAME]"
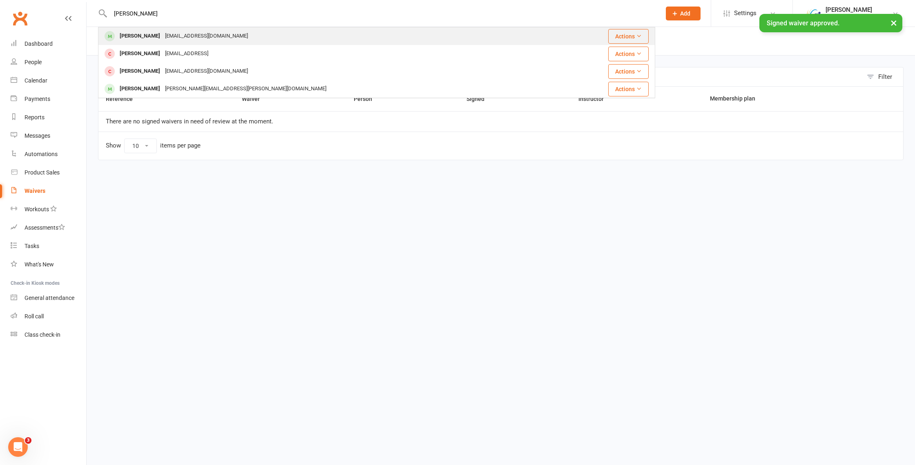
type input "[PERSON_NAME]"
click at [154, 36] on div "Aarav Chilana" at bounding box center [139, 36] width 45 height 12
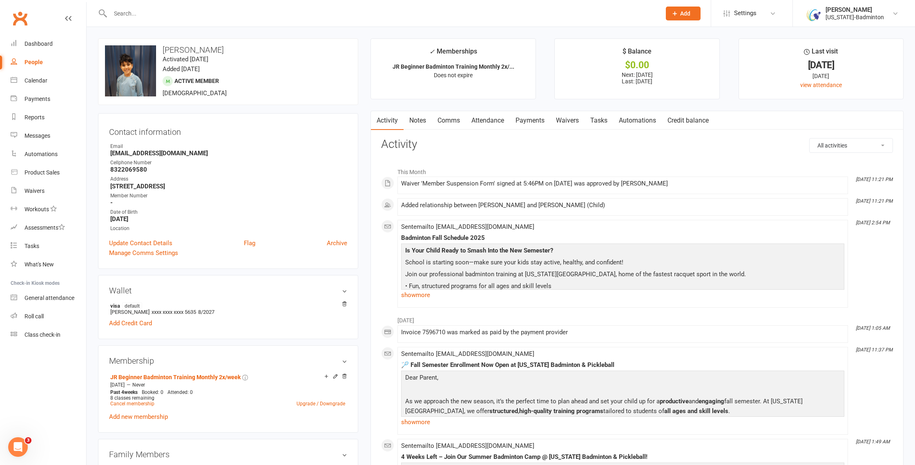
click at [519, 122] on link "Payments" at bounding box center [530, 120] width 40 height 19
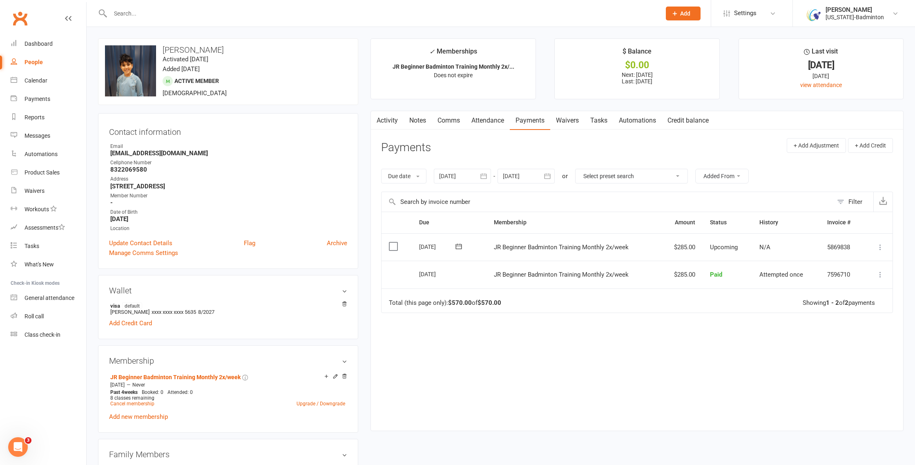
click at [571, 121] on link "Waivers" at bounding box center [567, 120] width 34 height 19
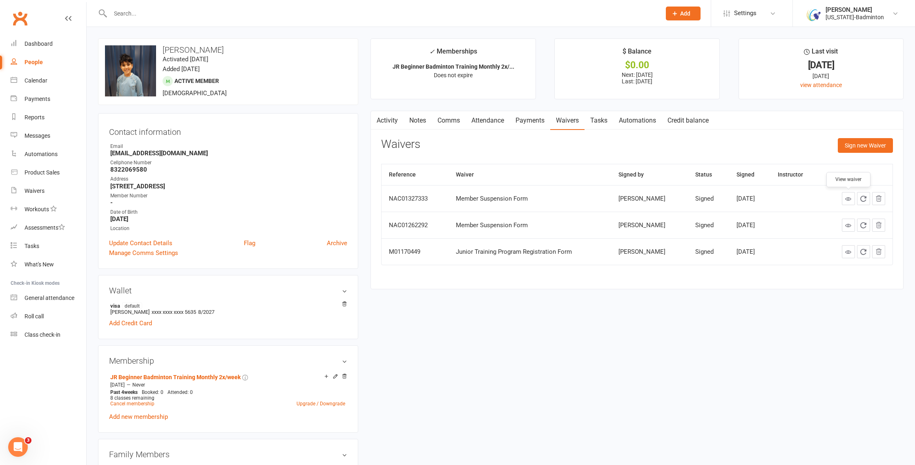
click at [846, 197] on icon at bounding box center [848, 199] width 6 height 6
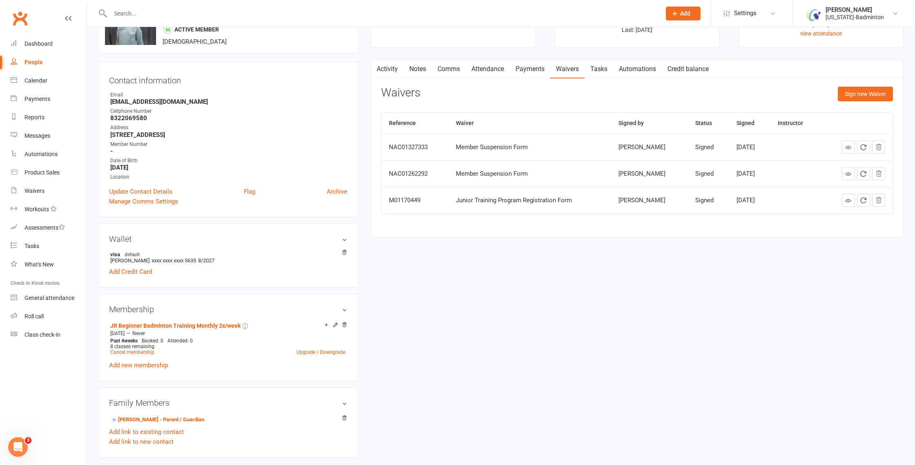
scroll to position [38, 0]
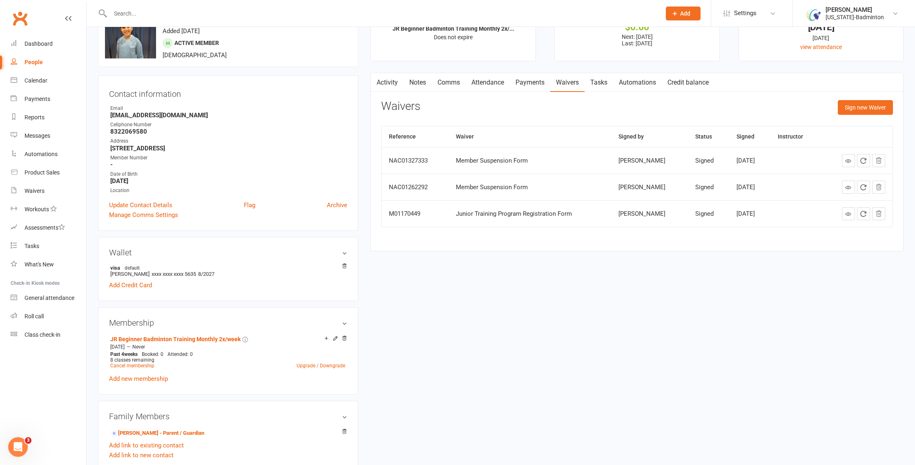
drag, startPoint x: 527, startPoint y: 88, endPoint x: 525, endPoint y: 98, distance: 10.4
click at [527, 88] on link "Payments" at bounding box center [530, 82] width 40 height 19
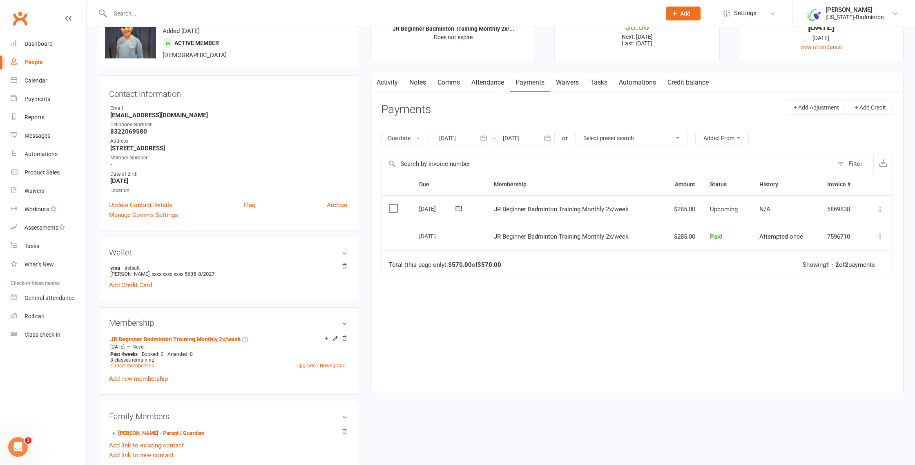
click at [485, 87] on link "Attendance" at bounding box center [488, 82] width 44 height 19
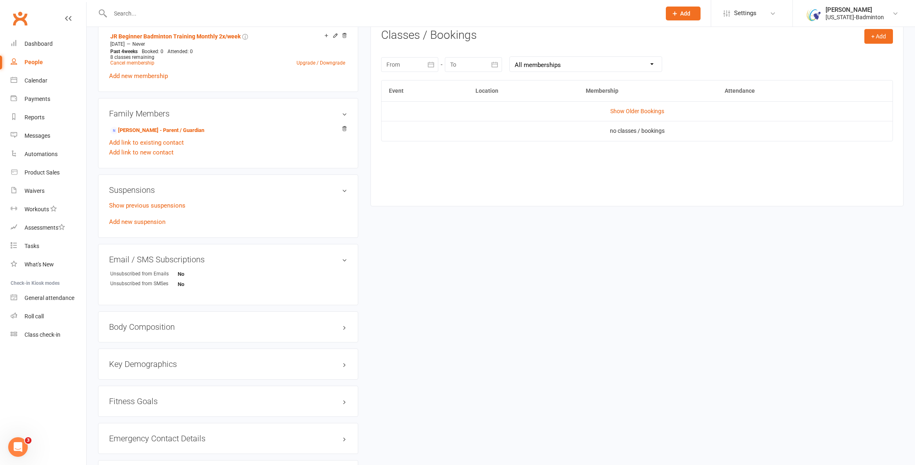
scroll to position [300, 0]
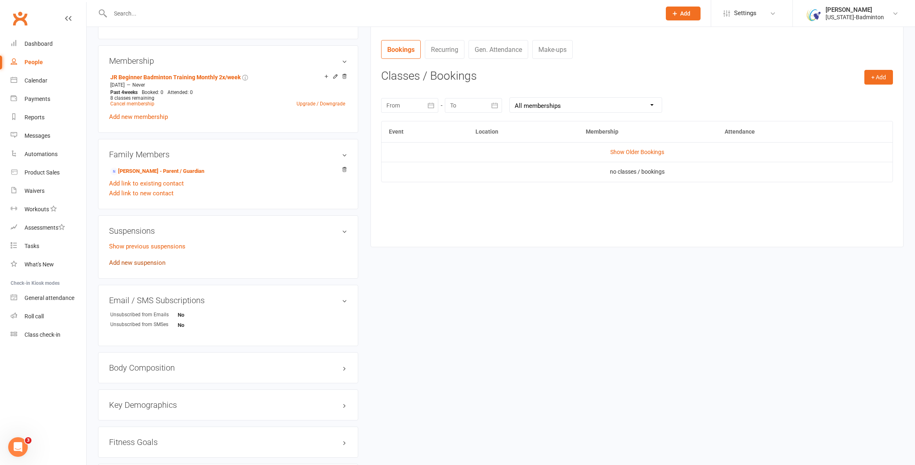
click at [137, 262] on link "Add new suspension" at bounding box center [137, 262] width 56 height 7
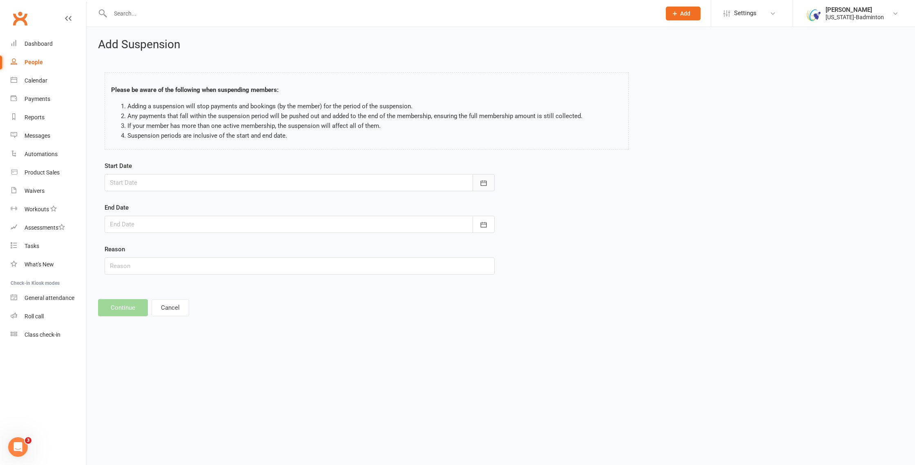
click at [477, 184] on button "button" at bounding box center [484, 182] width 22 height 17
click at [175, 265] on span "12" at bounding box center [173, 265] width 7 height 7
type input "12 Aug 2025"
click at [485, 227] on icon "button" at bounding box center [484, 225] width 8 height 8
click at [251, 247] on button "button" at bounding box center [248, 245] width 18 height 15
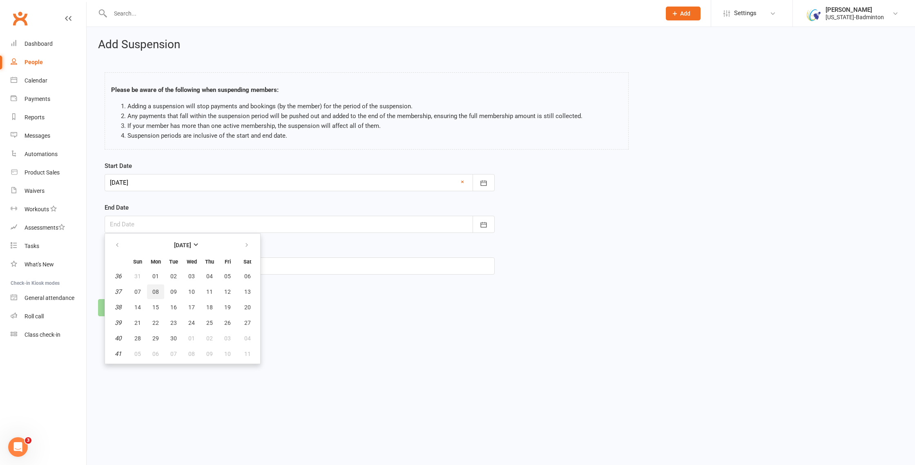
click at [153, 293] on span "08" at bounding box center [155, 291] width 7 height 7
type input "08 Sep 2025"
click at [127, 309] on button "Continue" at bounding box center [123, 307] width 50 height 17
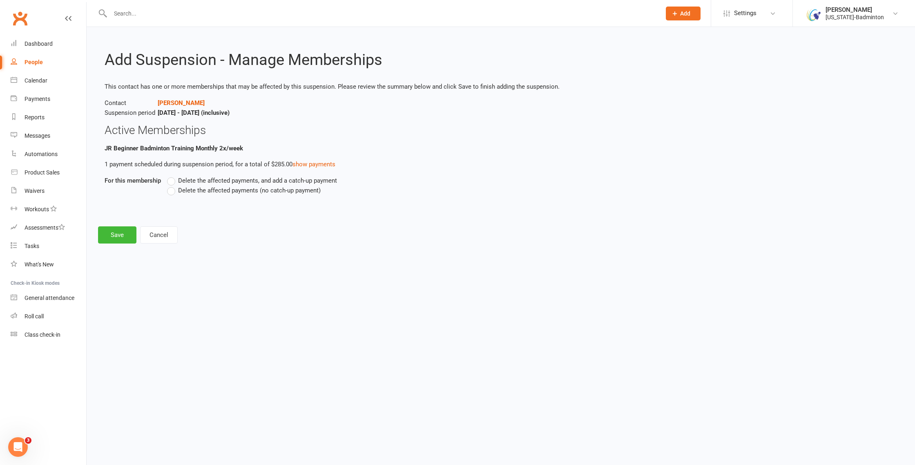
click at [197, 187] on span "Delete the affected payments (no catch-up payment)" at bounding box center [249, 189] width 143 height 9
click at [172, 185] on input "Delete the affected payments (no catch-up payment)" at bounding box center [169, 185] width 5 height 0
click at [127, 232] on button "Save" at bounding box center [117, 234] width 38 height 17
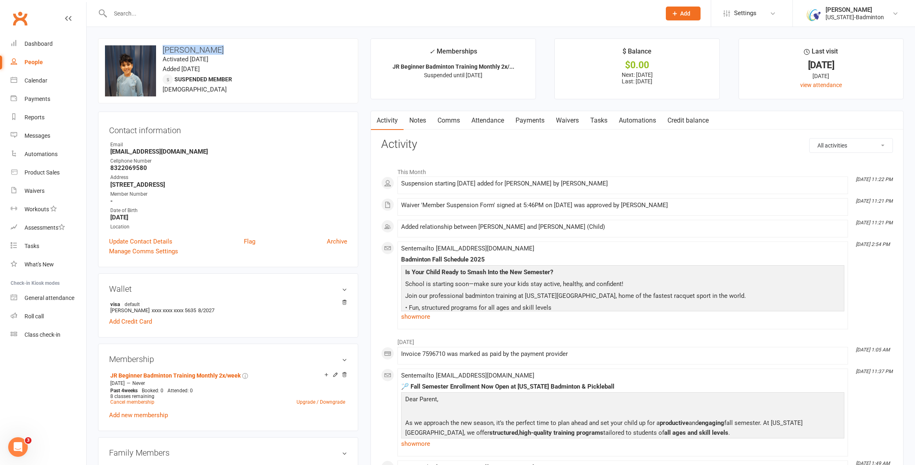
drag, startPoint x: 210, startPoint y: 49, endPoint x: 158, endPoint y: 49, distance: 52.3
click at [158, 49] on h3 "Aarav Chilana" at bounding box center [228, 49] width 246 height 9
copy div "change photo Aarav Chilana"
click at [37, 78] on div "Calendar" at bounding box center [36, 80] width 23 height 7
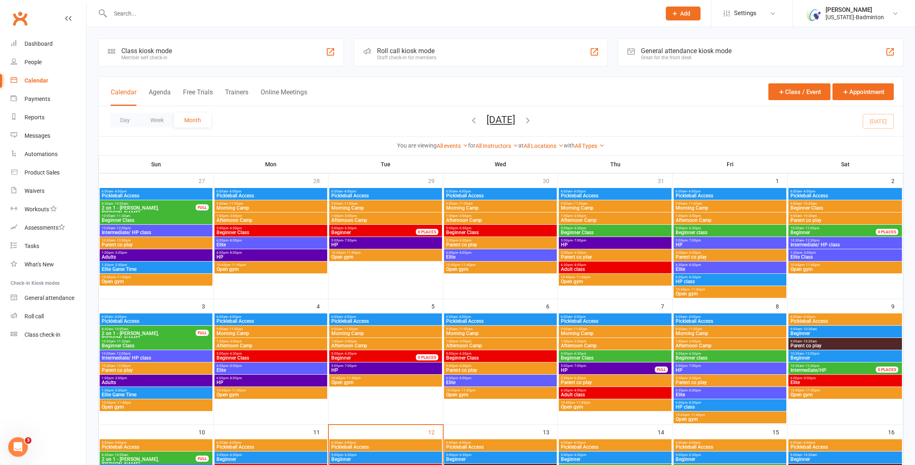
click at [532, 120] on icon "button" at bounding box center [527, 120] width 9 height 9
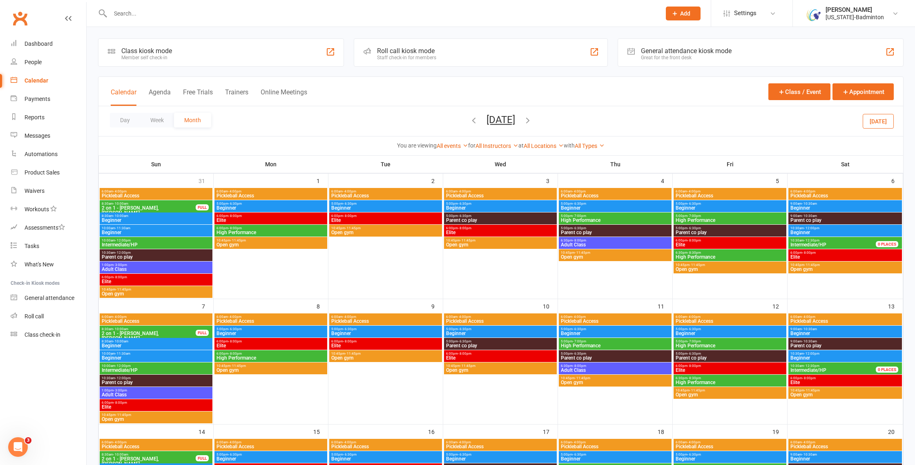
click at [532, 121] on icon "button" at bounding box center [527, 120] width 9 height 9
click at [469, 121] on icon "button" at bounding box center [473, 120] width 9 height 9
click at [239, 16] on input "text" at bounding box center [381, 13] width 547 height 11
type input "reuben"
click at [243, 34] on div "Reuben Paul Clarance Cpaulrex@yahoo.com" at bounding box center [323, 36] width 449 height 17
